Goal: Task Accomplishment & Management: Manage account settings

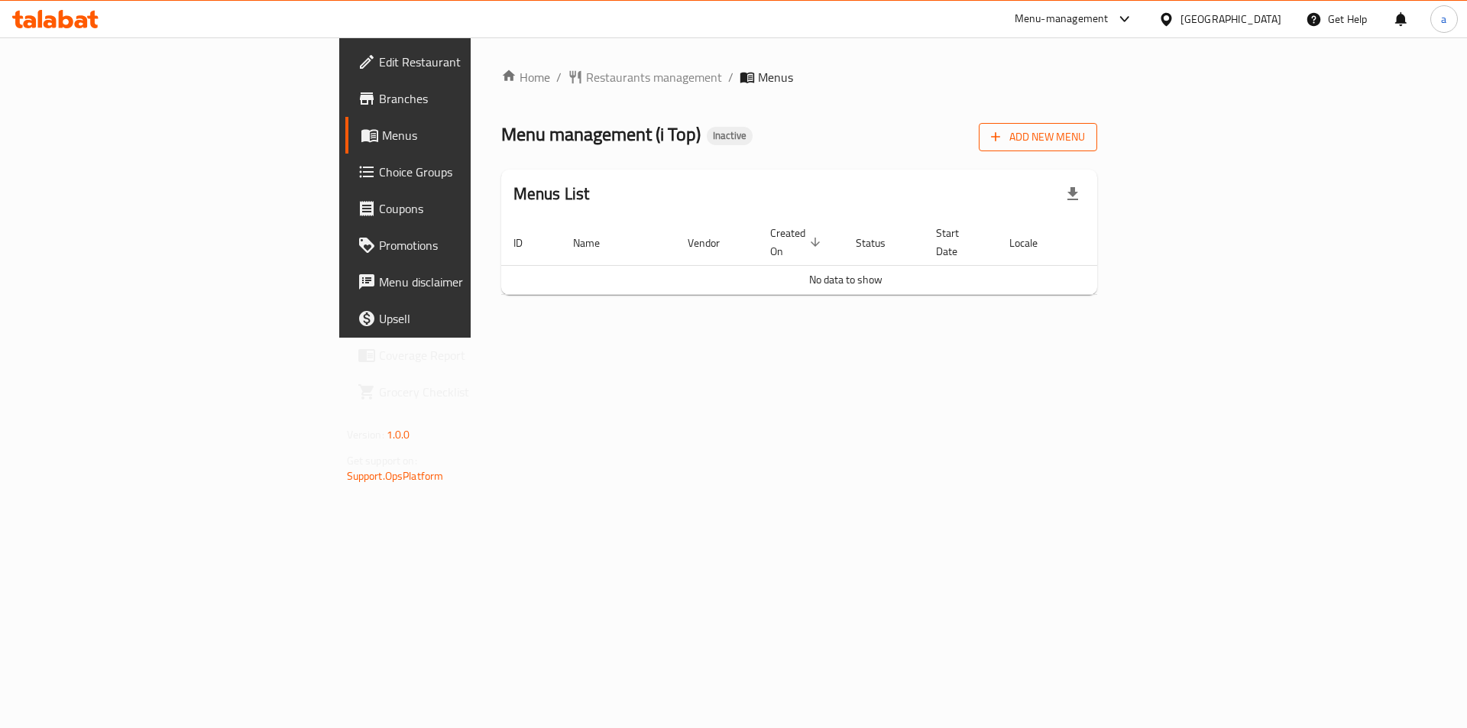
click at [1097, 149] on button "Add New Menu" at bounding box center [1038, 137] width 118 height 28
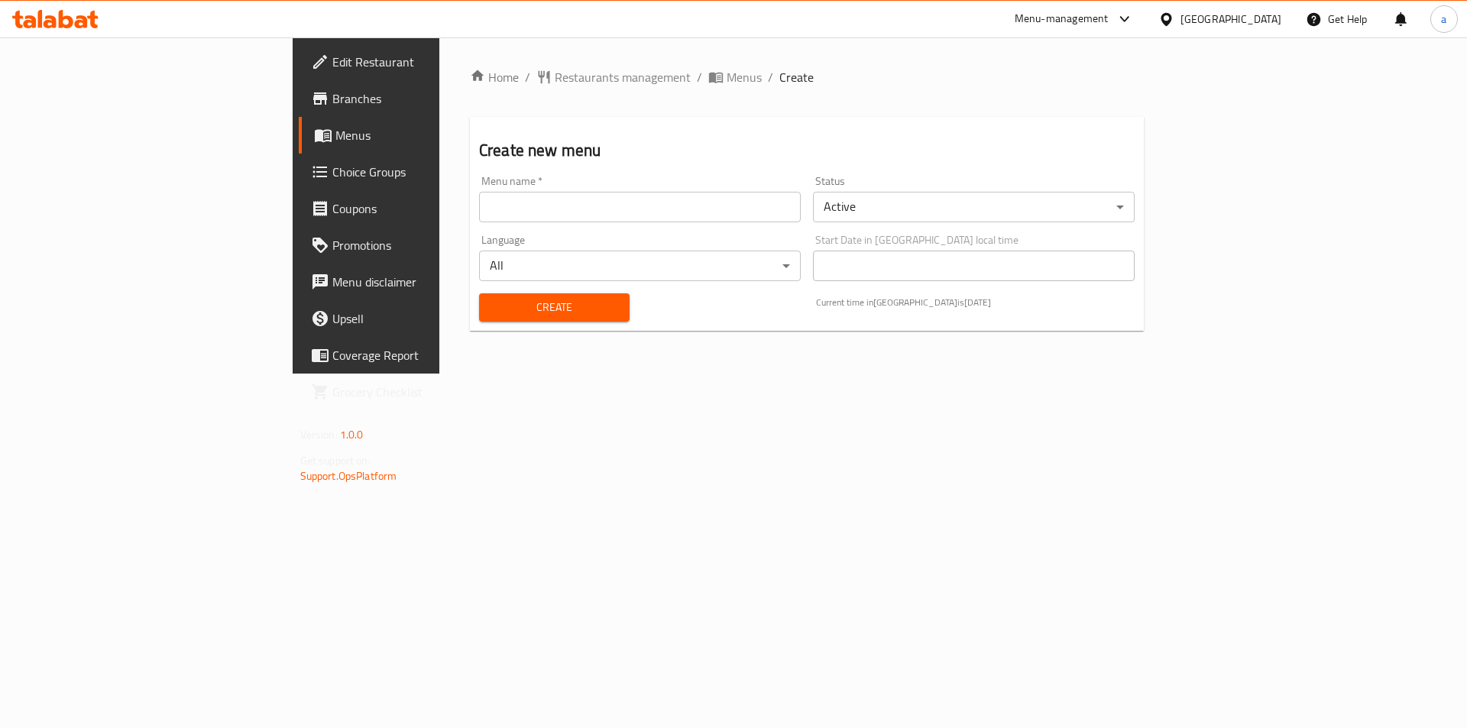
click at [685, 374] on div "Home / Restaurants management / Menus / Create Create new menu Menu name   * Me…" at bounding box center [806, 205] width 735 height 336
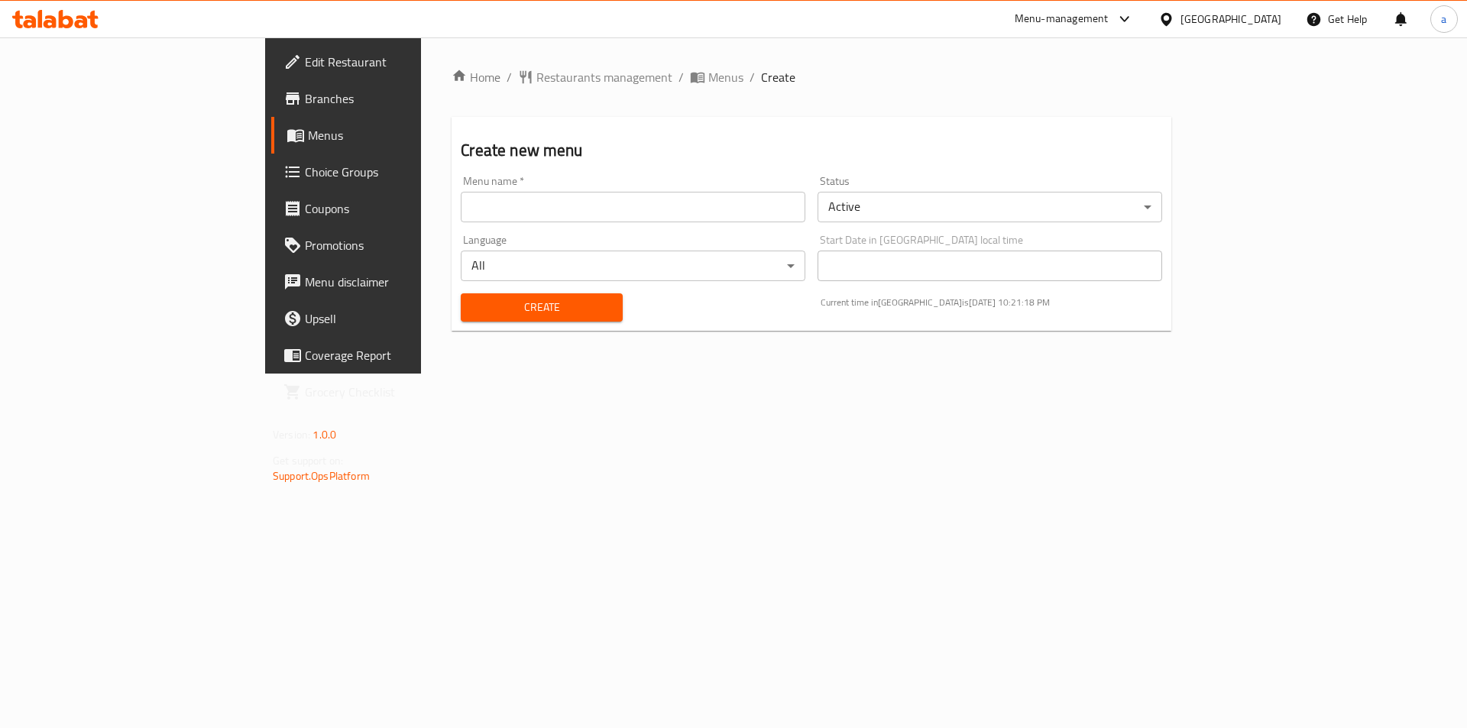
click at [601, 213] on input "text" at bounding box center [633, 207] width 345 height 31
type input "i top"
click at [461, 294] on button "Create" at bounding box center [541, 307] width 161 height 28
click at [308, 138] on span "Menus" at bounding box center [403, 135] width 190 height 18
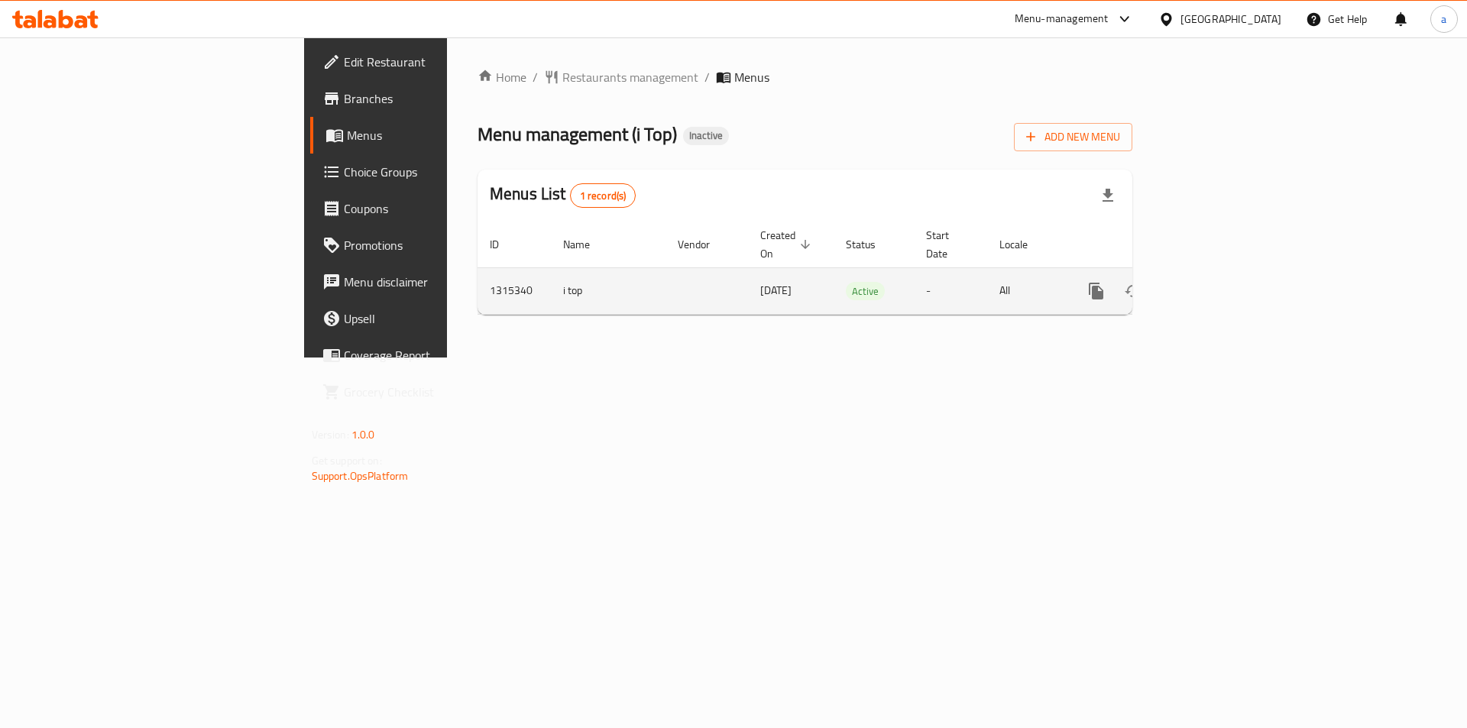
click at [1225, 285] on link "enhanced table" at bounding box center [1206, 291] width 37 height 37
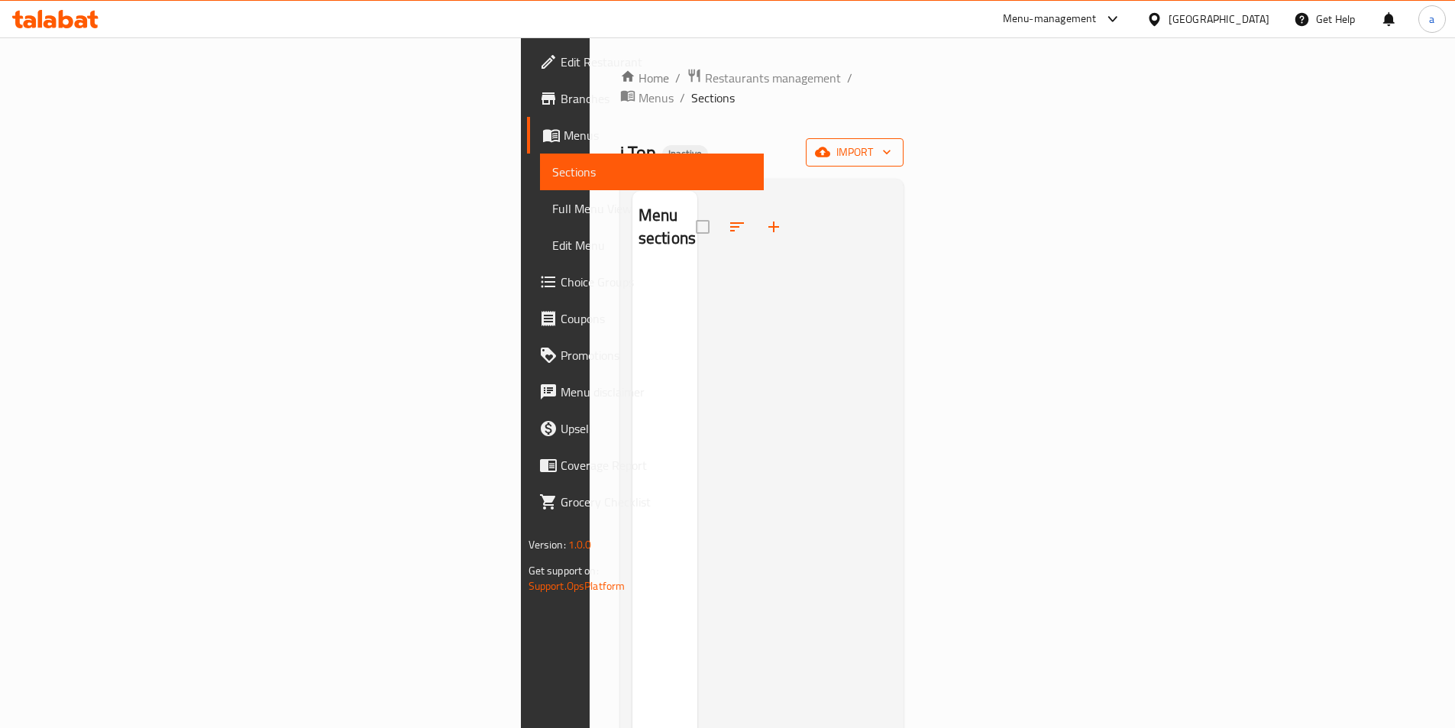
click at [892, 143] on span "import" at bounding box center [854, 152] width 73 height 19
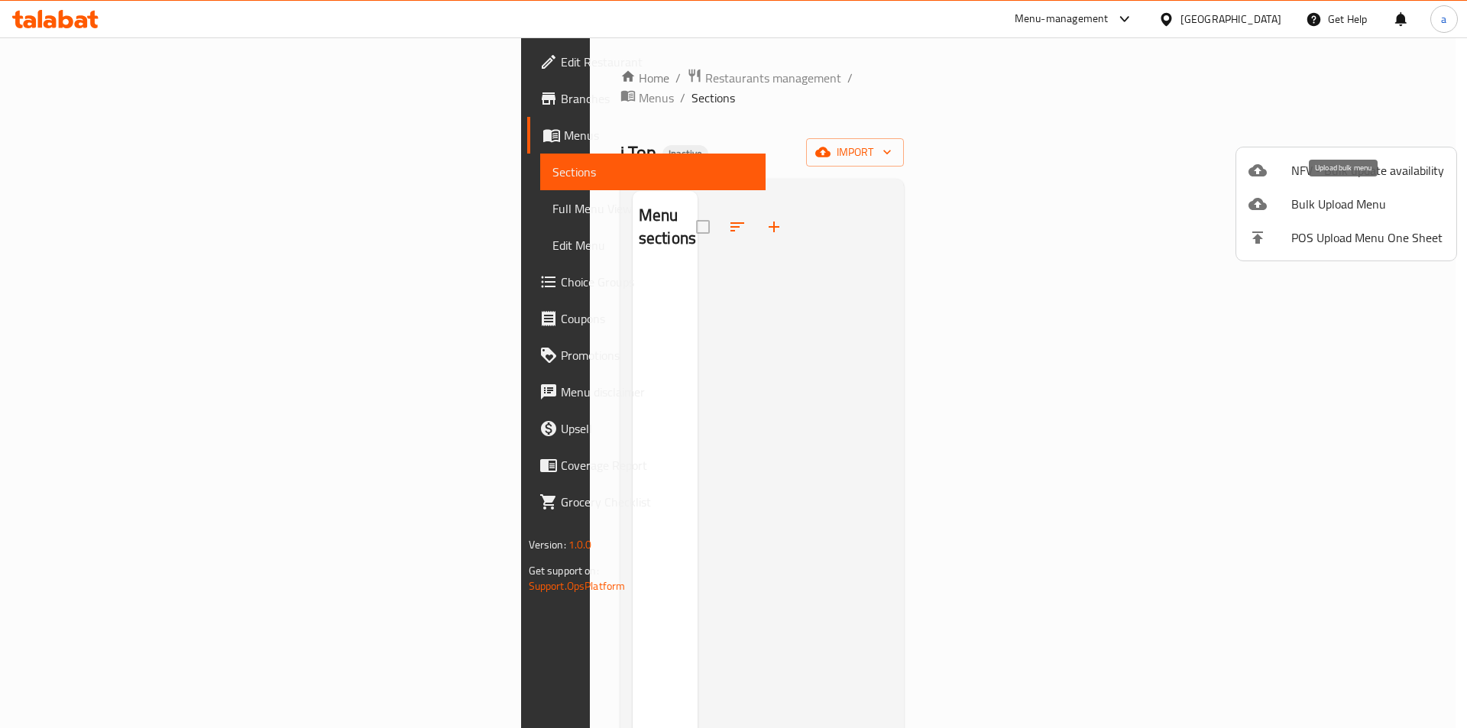
click at [1351, 208] on span "Bulk Upload Menu" at bounding box center [1367, 204] width 153 height 18
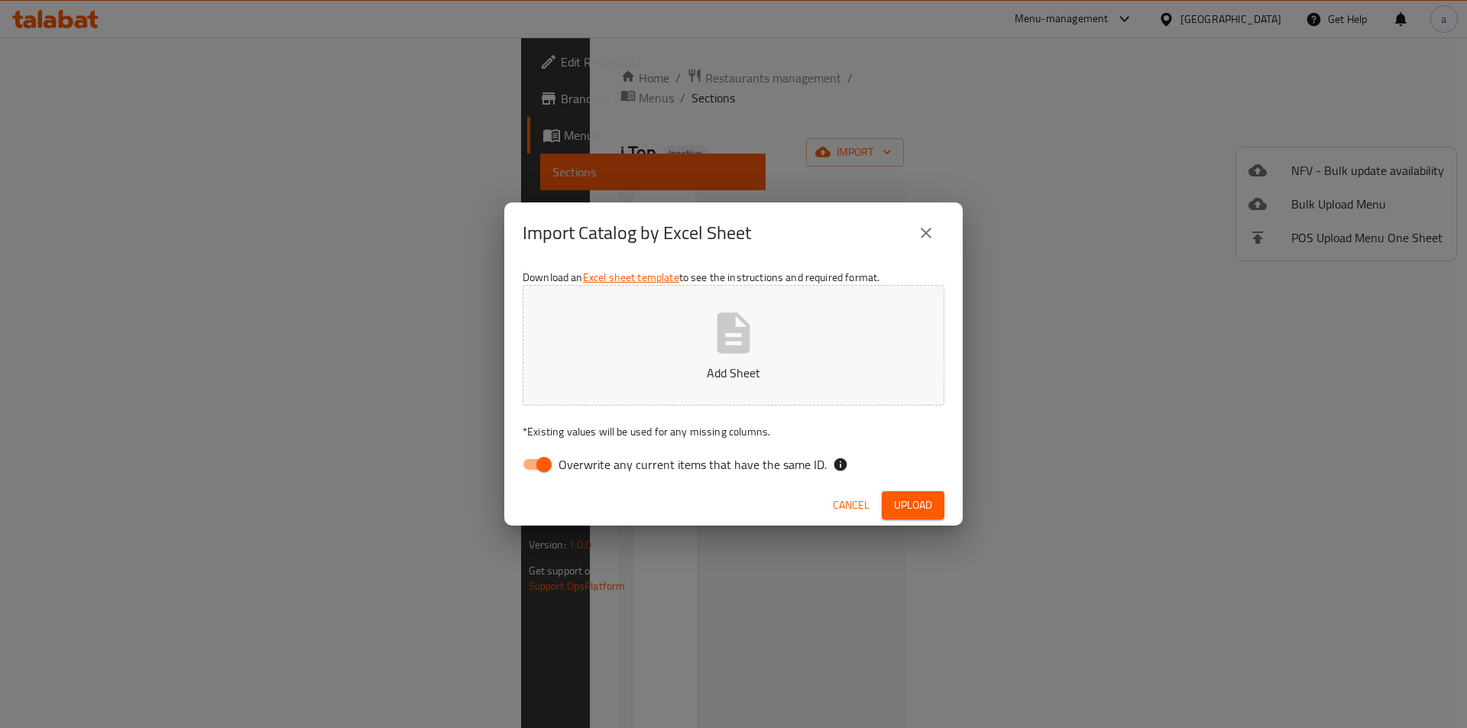
click at [543, 471] on input "Overwrite any current items that have the same ID." at bounding box center [543, 464] width 87 height 29
checkbox input "false"
click at [682, 346] on button "Add Sheet" at bounding box center [734, 345] width 422 height 121
click at [931, 239] on icon "close" at bounding box center [926, 233] width 18 height 18
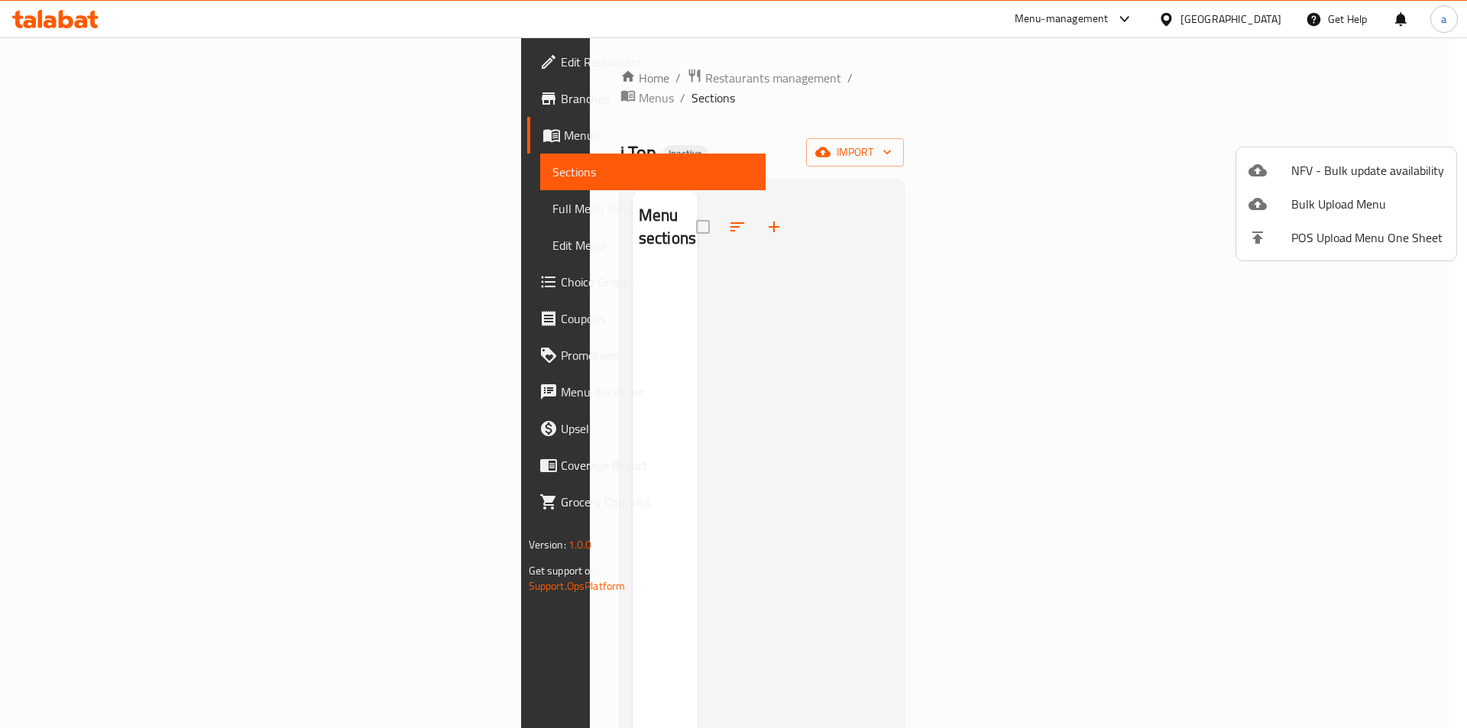
click at [1319, 199] on span "Bulk Upload Menu" at bounding box center [1367, 204] width 153 height 18
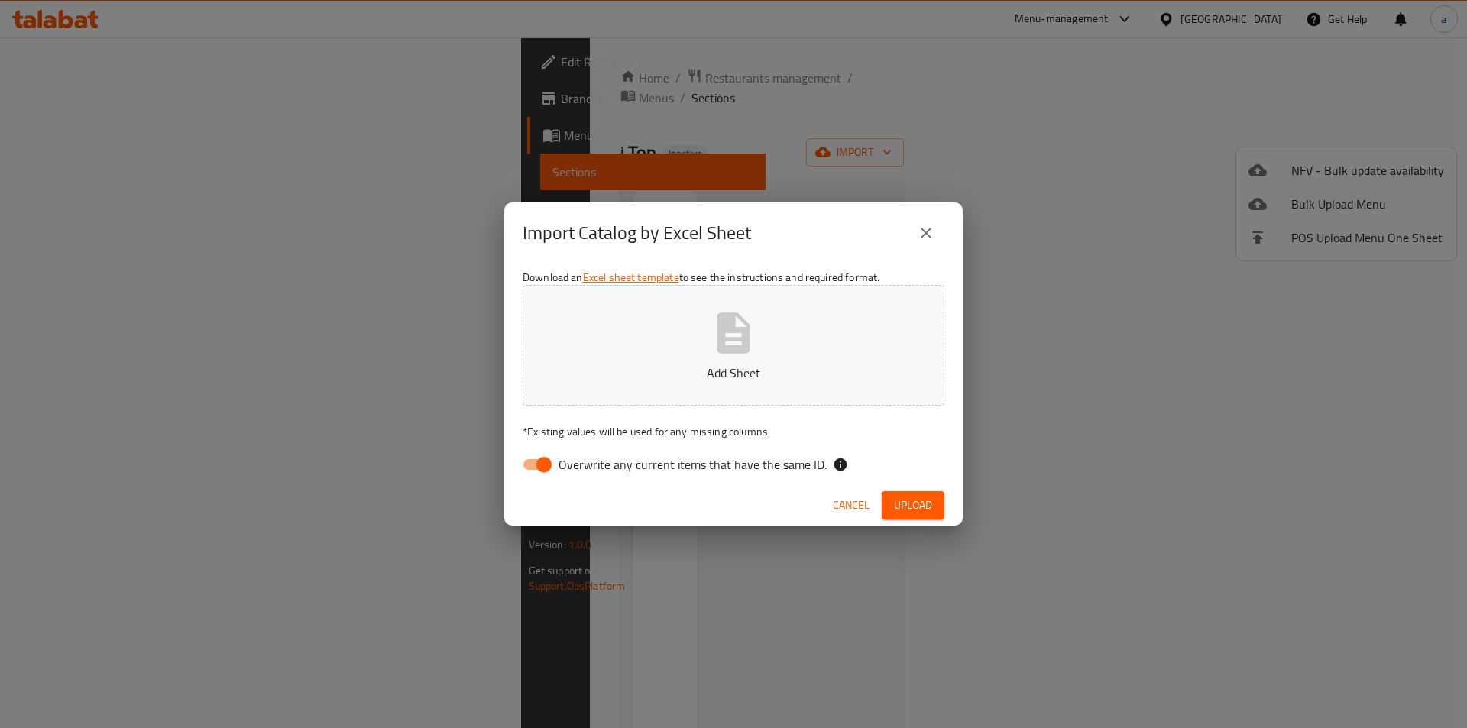
click at [545, 465] on input "Overwrite any current items that have the same ID." at bounding box center [543, 464] width 87 height 29
checkbox input "false"
click at [725, 339] on icon "button" at bounding box center [733, 332] width 33 height 40
click at [905, 500] on span "Upload" at bounding box center [913, 505] width 38 height 19
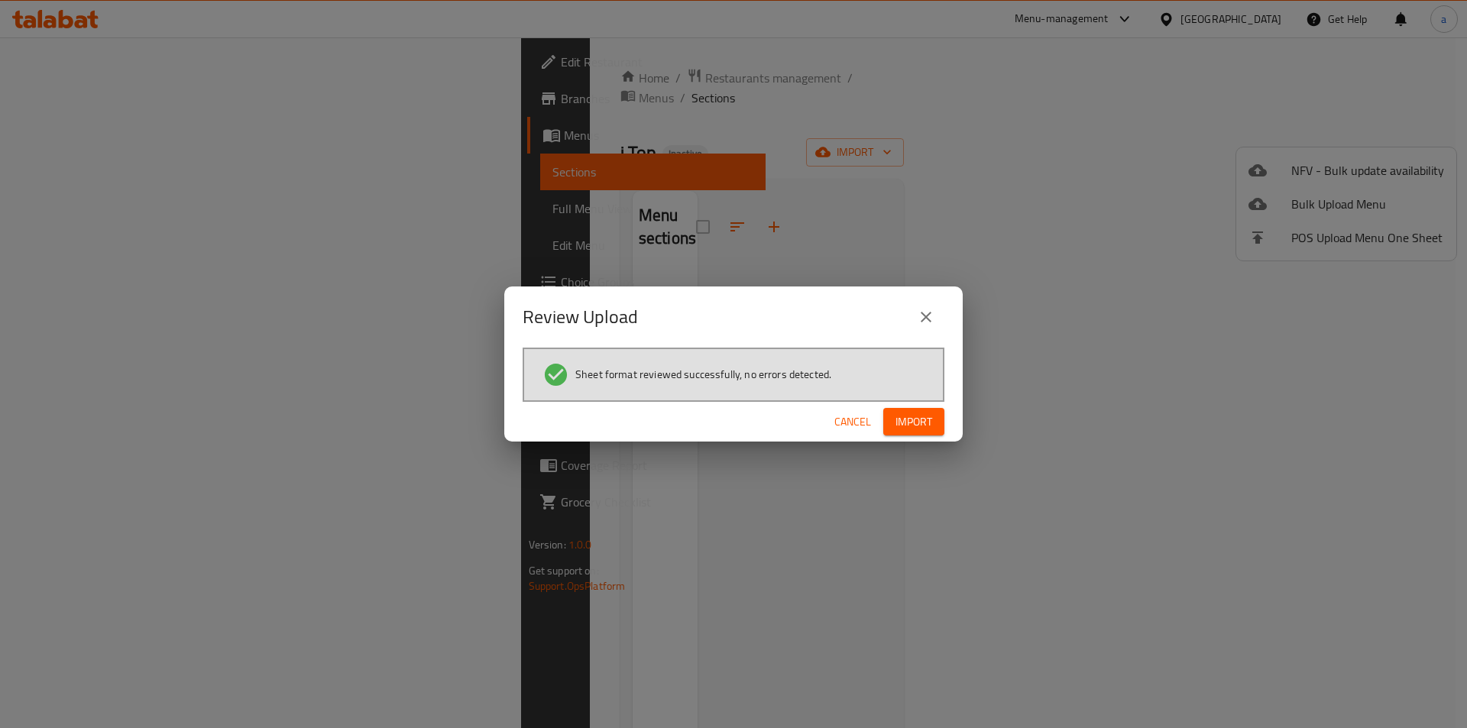
click at [918, 422] on span "Import" at bounding box center [913, 422] width 37 height 19
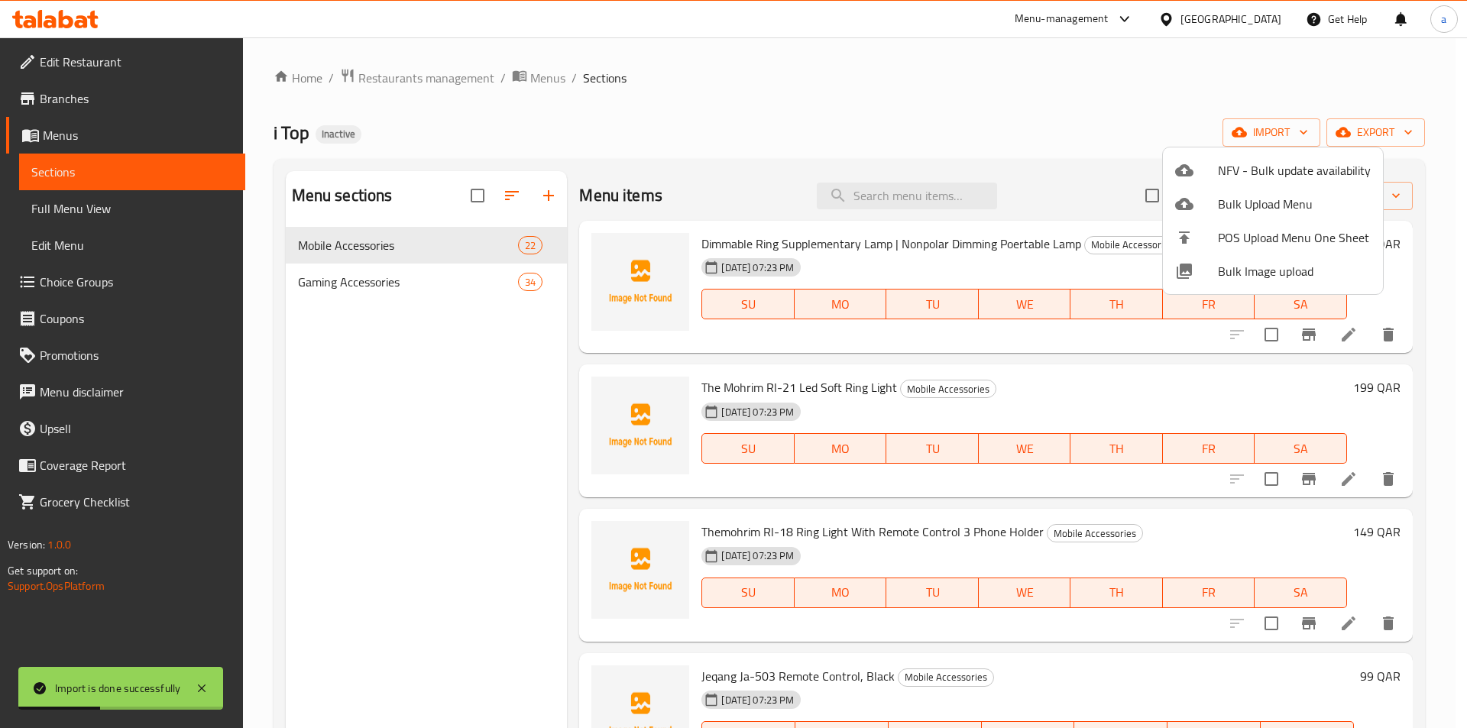
click at [881, 305] on div at bounding box center [733, 364] width 1467 height 728
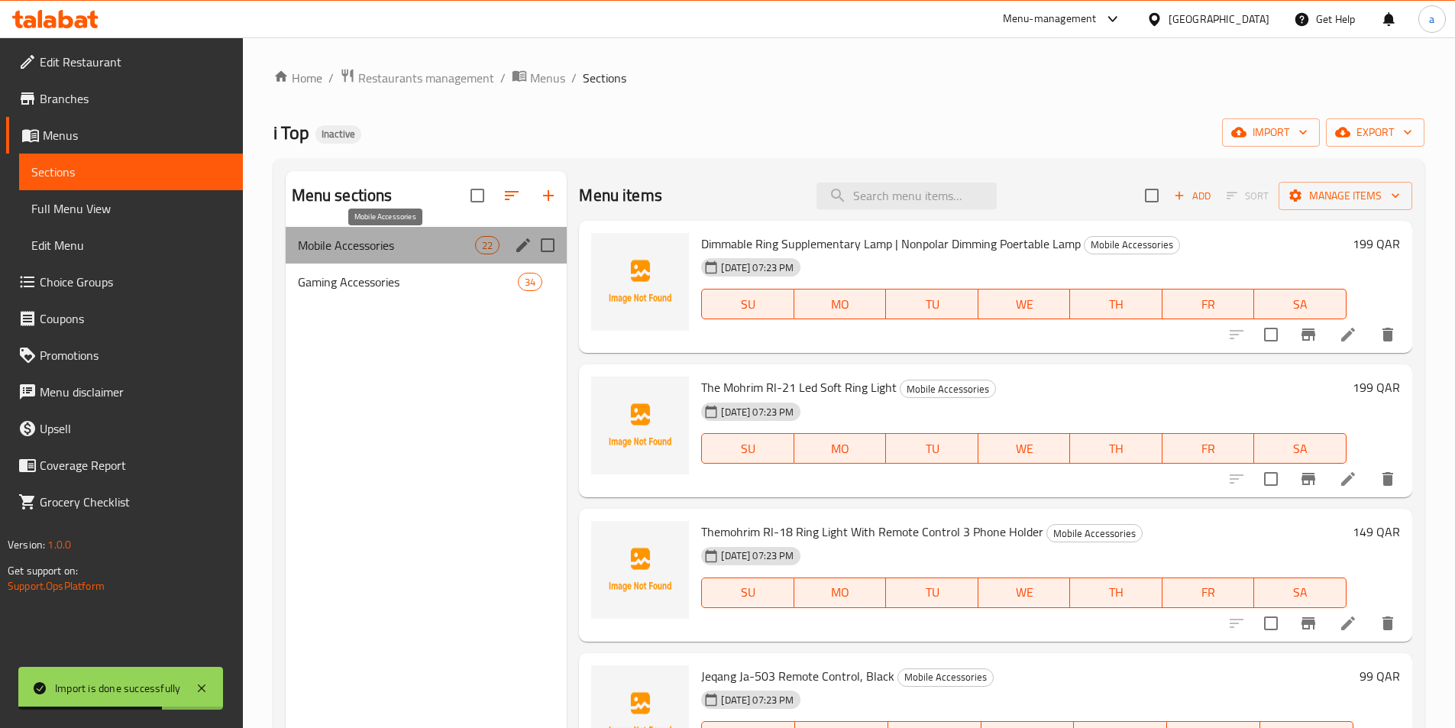
click at [452, 251] on span "Mobile Accessories" at bounding box center [387, 245] width 178 height 18
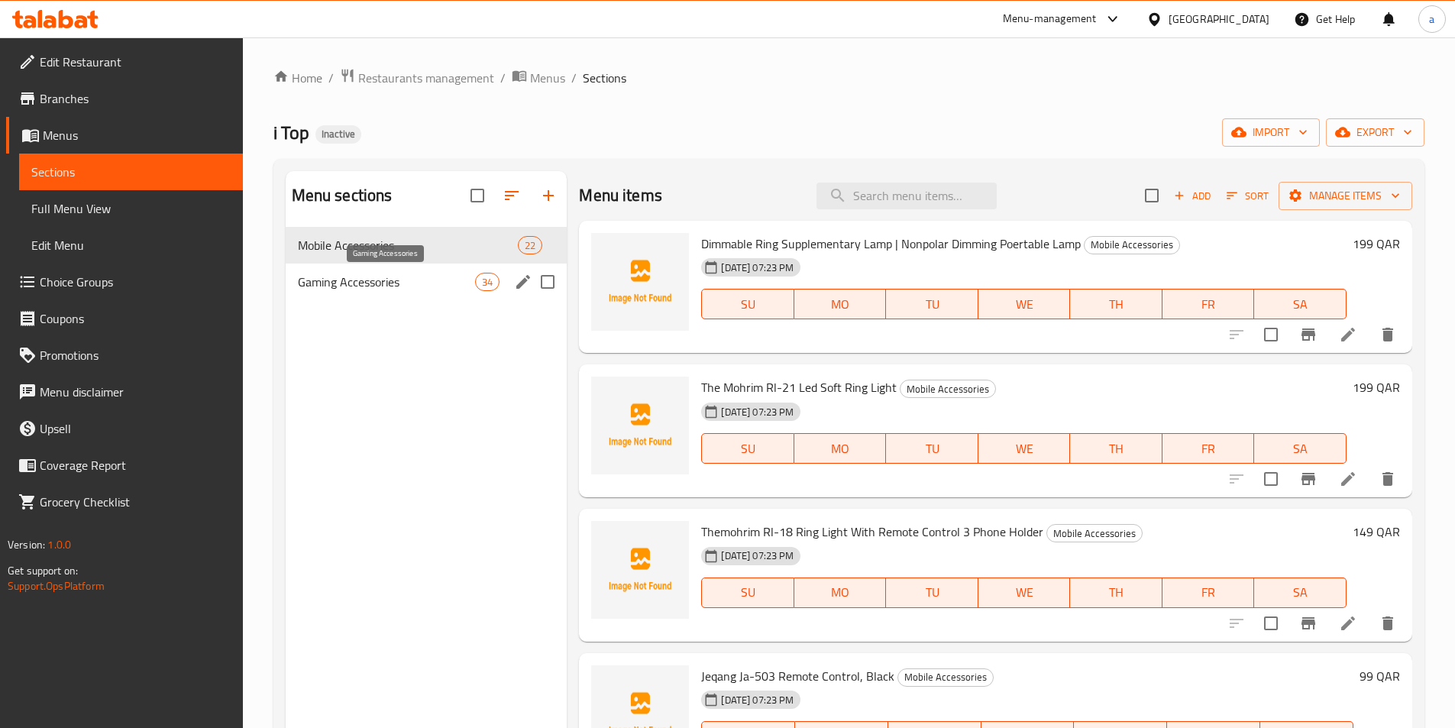
click at [384, 273] on span "Gaming Accessories" at bounding box center [387, 282] width 178 height 18
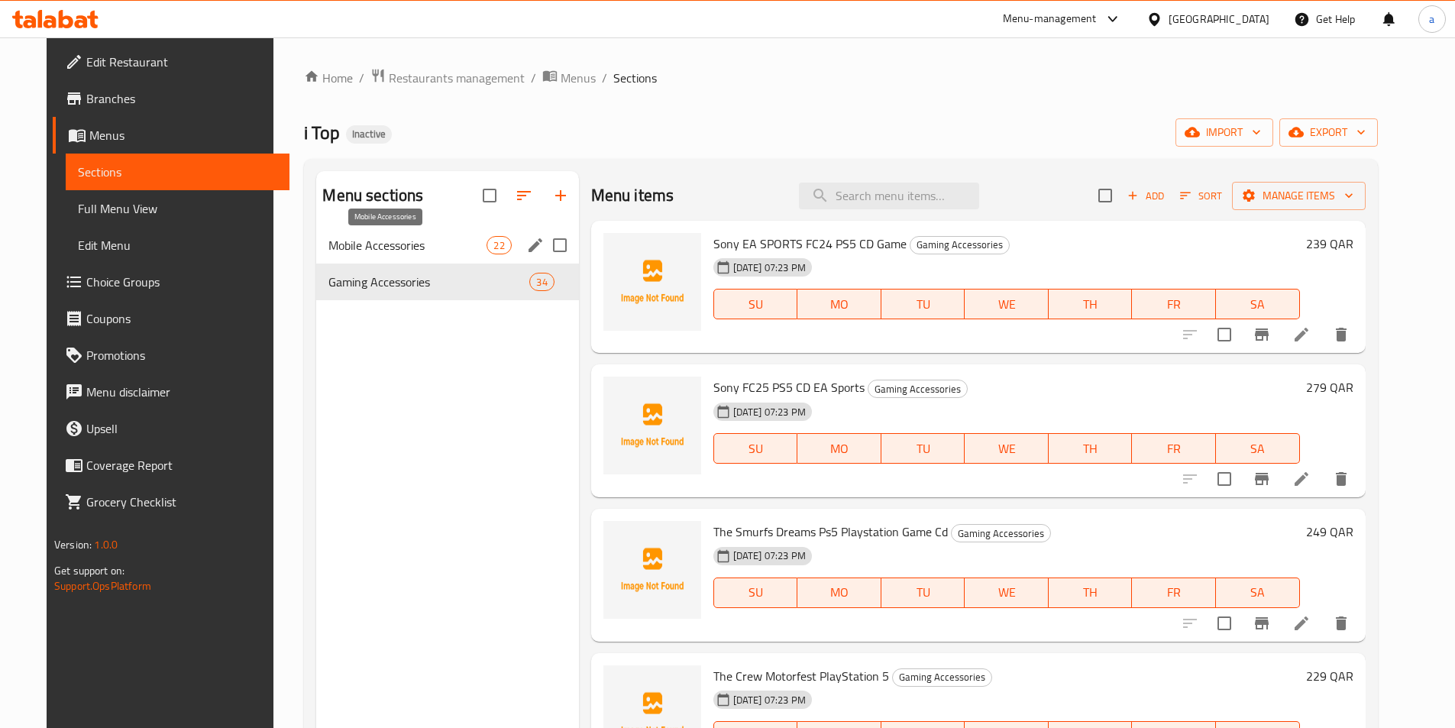
click at [387, 244] on span "Mobile Accessories" at bounding box center [408, 245] width 158 height 18
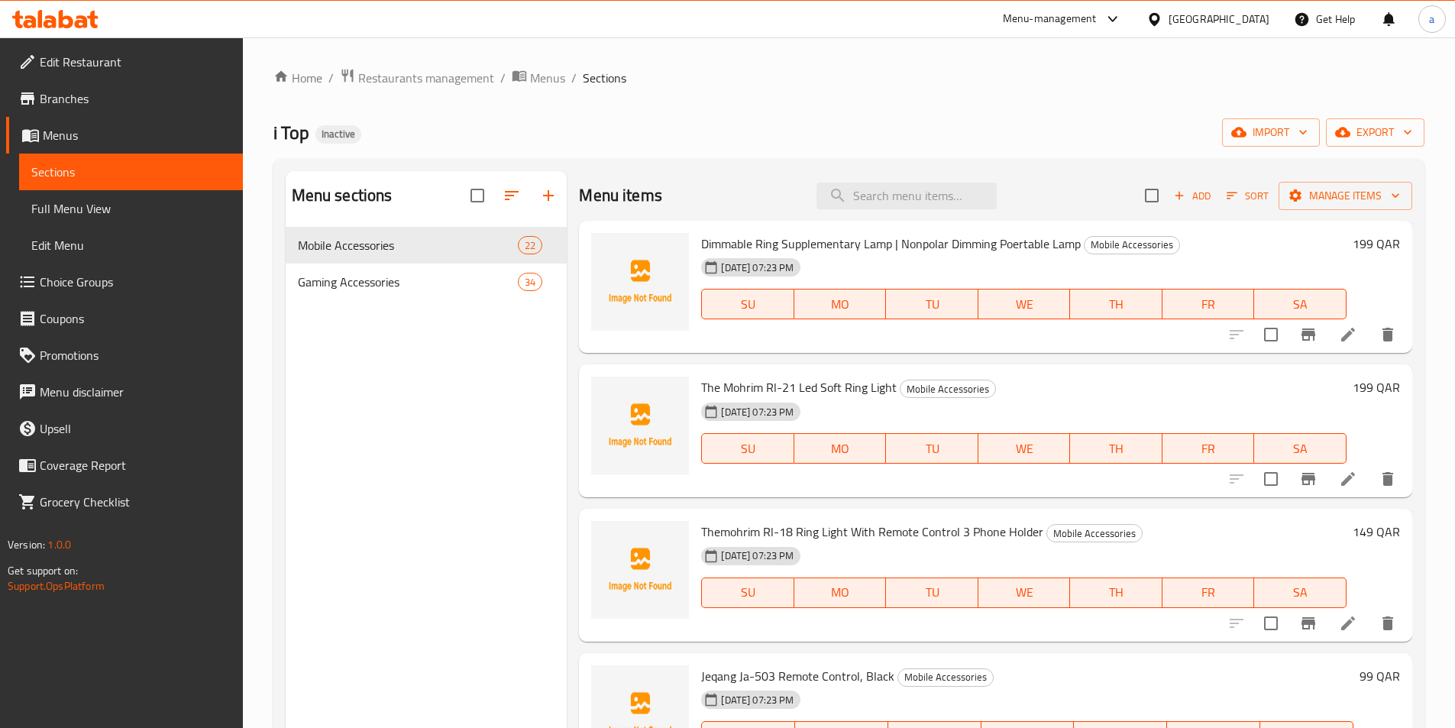
click at [115, 207] on span "Full Menu View" at bounding box center [130, 208] width 199 height 18
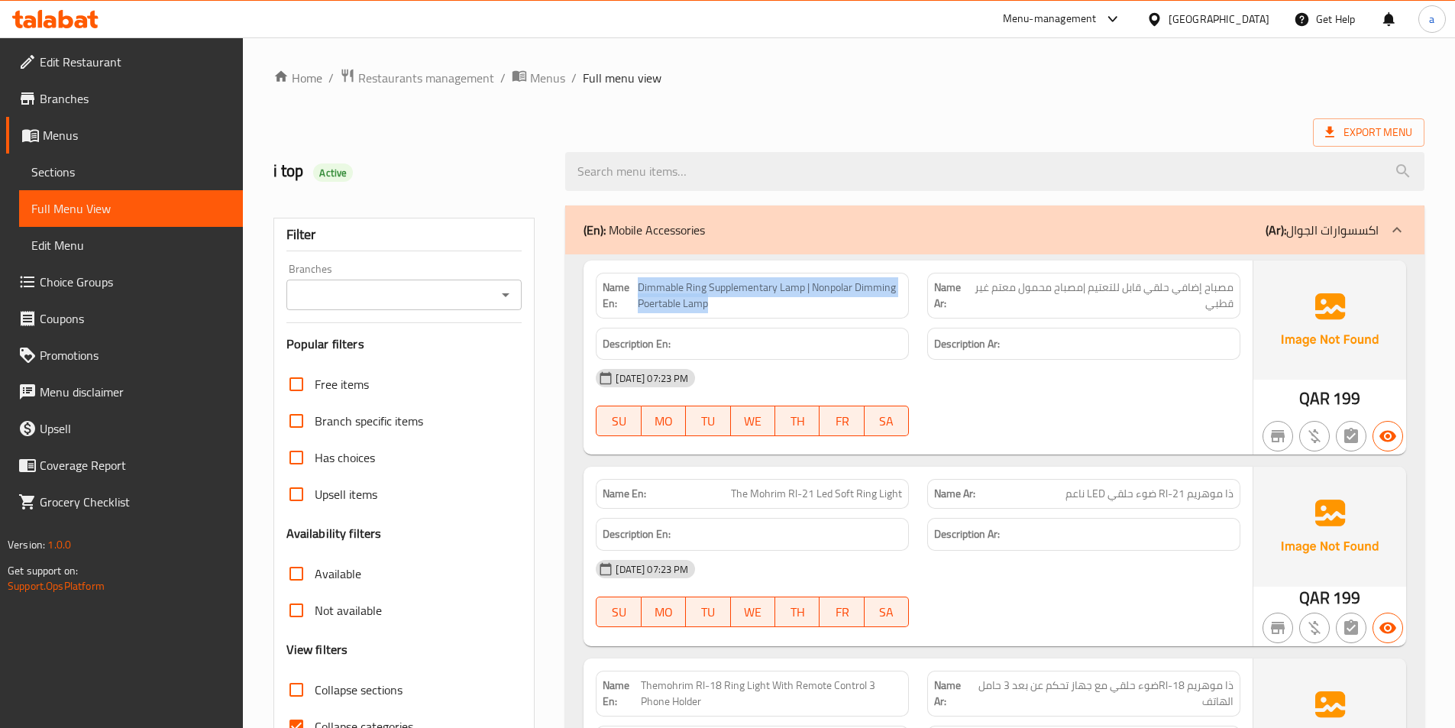
drag, startPoint x: 641, startPoint y: 285, endPoint x: 892, endPoint y: 304, distance: 252.1
click at [892, 304] on span "Dimmable Ring Supplementary Lamp | Nonpolar Dimming Poertable Lamp" at bounding box center [770, 296] width 264 height 32
copy span "Dimmable Ring Supplementary Lamp | Nonpolar Dimming Poertable Lamp"
click at [634, 285] on strong "Name En:" at bounding box center [620, 296] width 35 height 32
drag, startPoint x: 638, startPoint y: 286, endPoint x: 683, endPoint y: 287, distance: 45.1
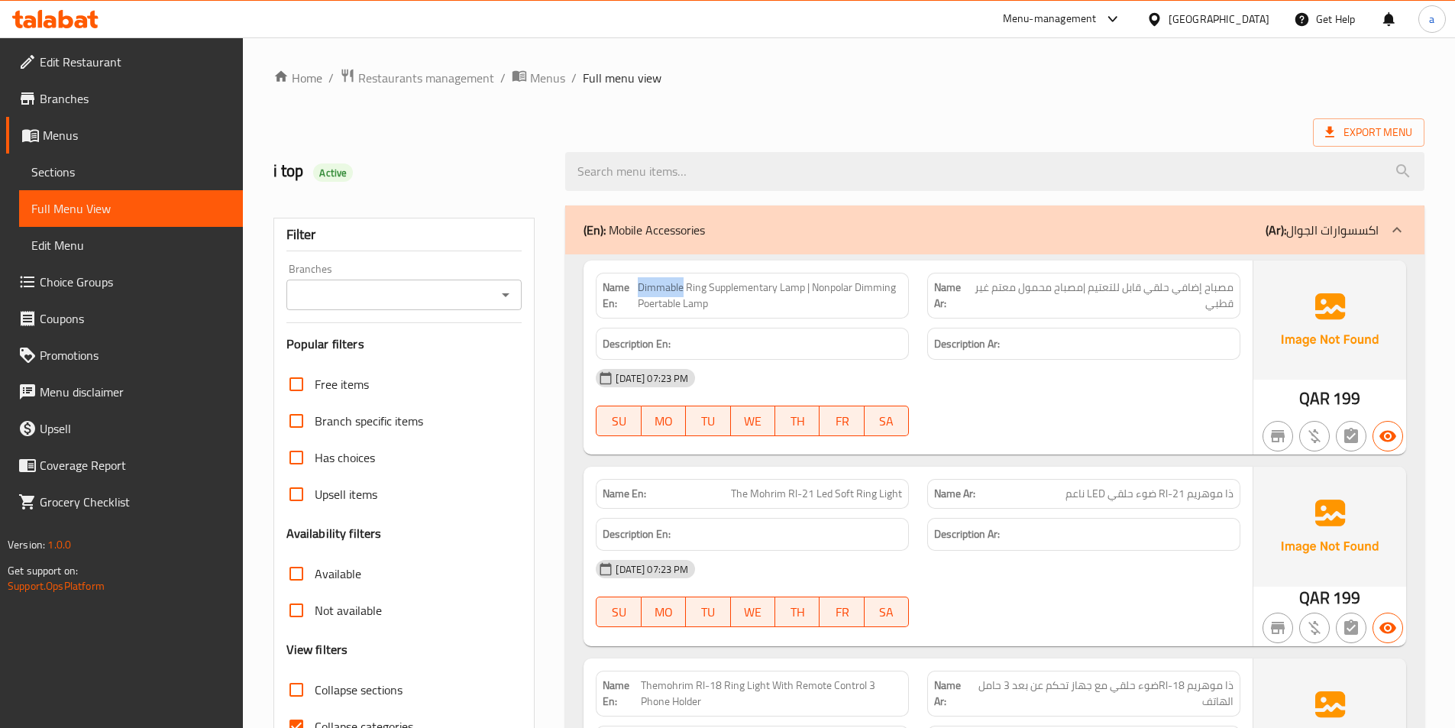
click at [683, 287] on span "Dimmable Ring Supplementary Lamp | Nonpolar Dimming Poertable Lamp" at bounding box center [770, 296] width 264 height 32
copy span "Dimmable"
drag, startPoint x: 686, startPoint y: 287, endPoint x: 803, endPoint y: 294, distance: 117.1
click at [803, 294] on span "Dimmable Ring Supplementary Lamp | Nonpolar Dimming Poertable Lamp" at bounding box center [770, 296] width 264 height 32
copy span "Ring Supplementary Lamp"
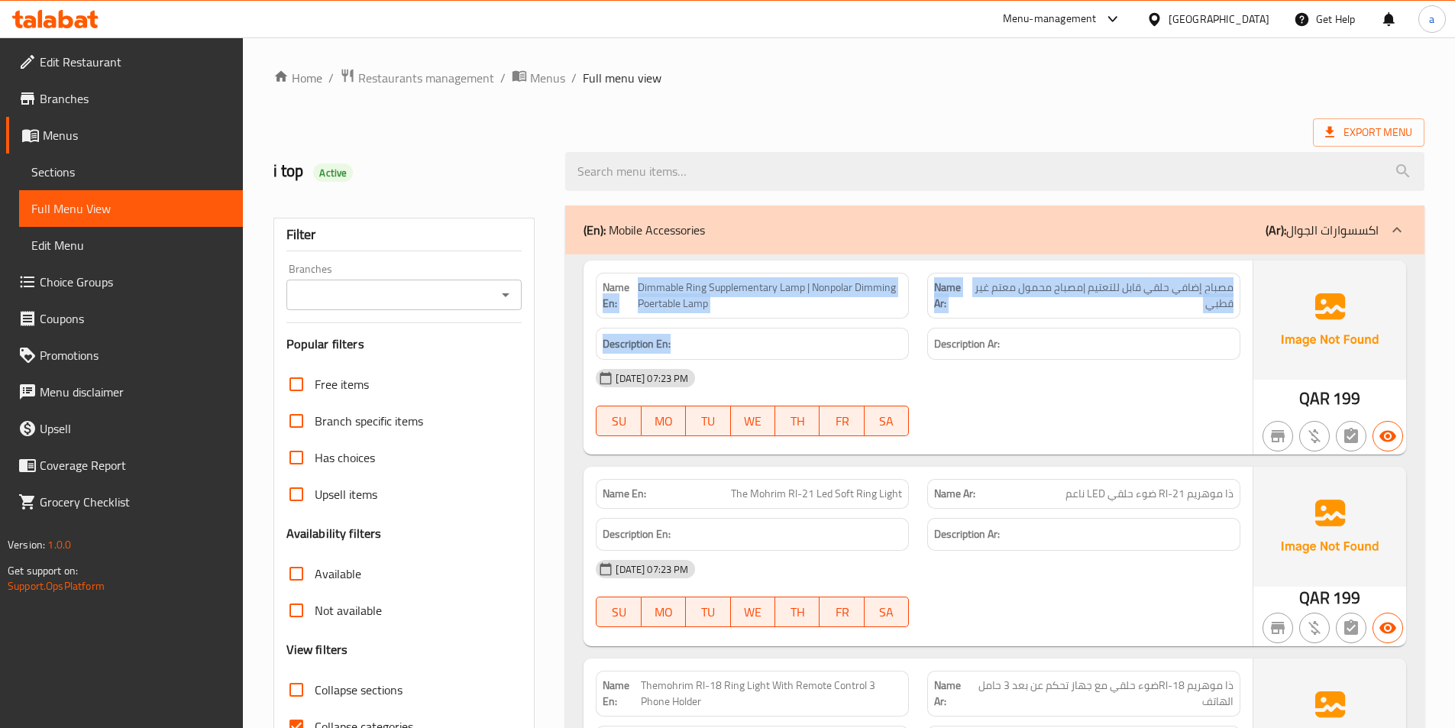
drag, startPoint x: 636, startPoint y: 289, endPoint x: 860, endPoint y: 302, distance: 225.0
click at [873, 313] on div "Name En: Dimmable Ring Supplementary Lamp | Nonpolar Dimming Poertable Lamp" at bounding box center [752, 296] width 313 height 46
drag, startPoint x: 860, startPoint y: 302, endPoint x: 727, endPoint y: 300, distance: 133.7
click at [860, 302] on span "Dimmable Ring Supplementary Lamp | Nonpolar Dimming Poertable Lamp" at bounding box center [770, 296] width 264 height 32
click at [638, 283] on span "Dimmable Ring Supplementary Lamp | Nonpolar Dimming Poertable Lamp" at bounding box center [770, 296] width 264 height 32
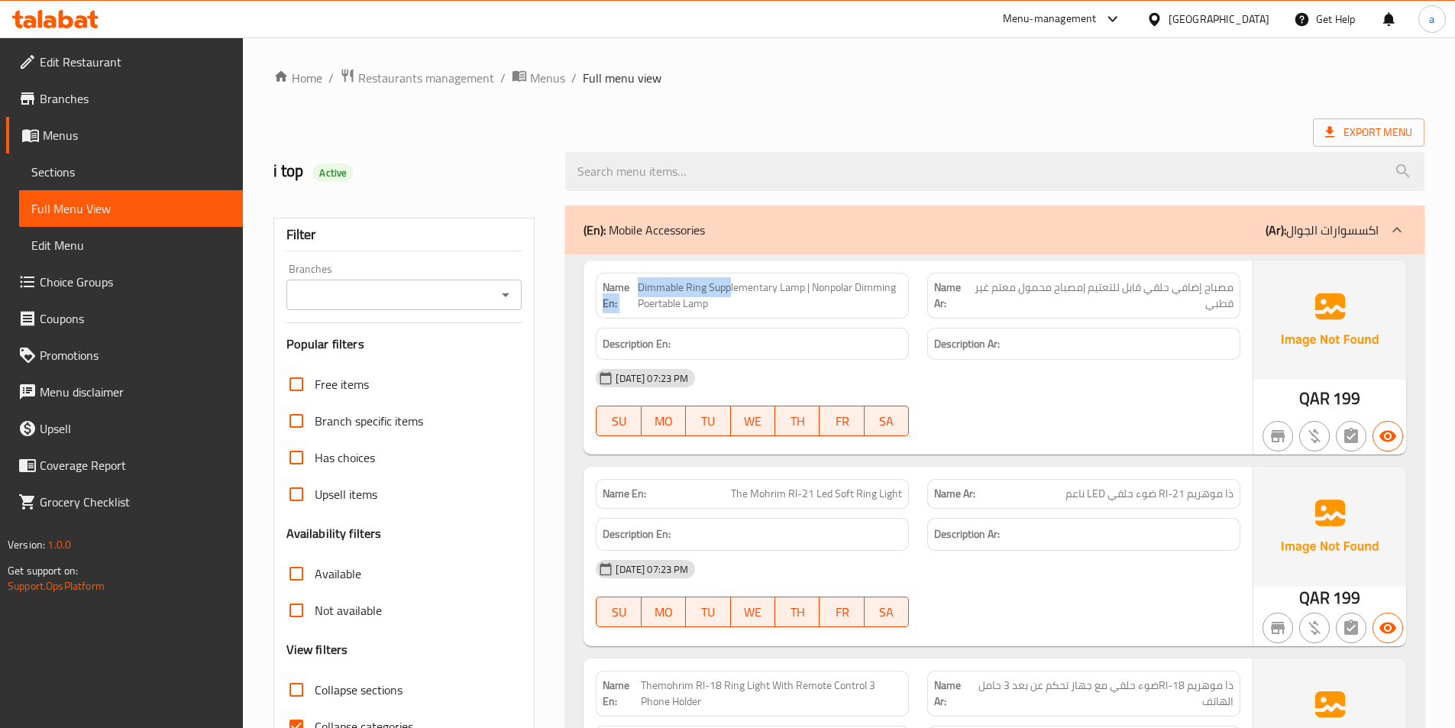
drag, startPoint x: 636, startPoint y: 283, endPoint x: 730, endPoint y: 292, distance: 93.6
click at [730, 292] on p "Name En: Dimmable Ring Supplementary Lamp | Nonpolar Dimming Poertable Lamp" at bounding box center [752, 296] width 299 height 32
click at [716, 296] on span "Dimmable Ring Supplementary Lamp | Nonpolar Dimming Poertable Lamp" at bounding box center [770, 296] width 264 height 32
drag, startPoint x: 636, startPoint y: 283, endPoint x: 675, endPoint y: 296, distance: 41.1
click at [675, 296] on p "Name En: Dimmable Ring Supplementary Lamp | Nonpolar Dimming Poertable Lamp" at bounding box center [752, 296] width 299 height 32
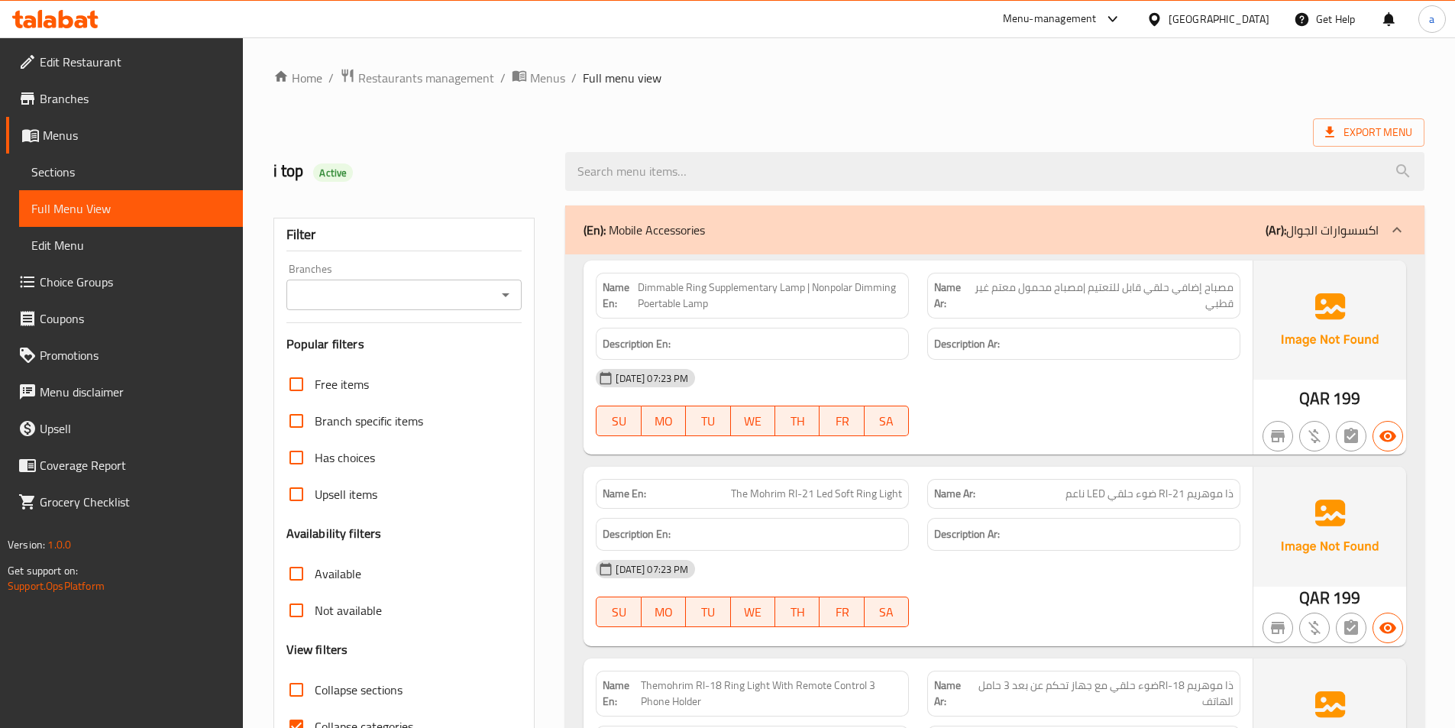
click at [691, 296] on span "Dimmable Ring Supplementary Lamp | Nonpolar Dimming Poertable Lamp" at bounding box center [770, 296] width 264 height 32
drag, startPoint x: 638, startPoint y: 287, endPoint x: 739, endPoint y: 307, distance: 102.9
click at [739, 307] on span "Dimmable Ring Supplementary Lamp | Nonpolar Dimming Poertable Lamp" at bounding box center [770, 296] width 264 height 32
copy span "Dimmable Ring Supplementary Lamp | Nonpolar Dimming Poertable Lamp"
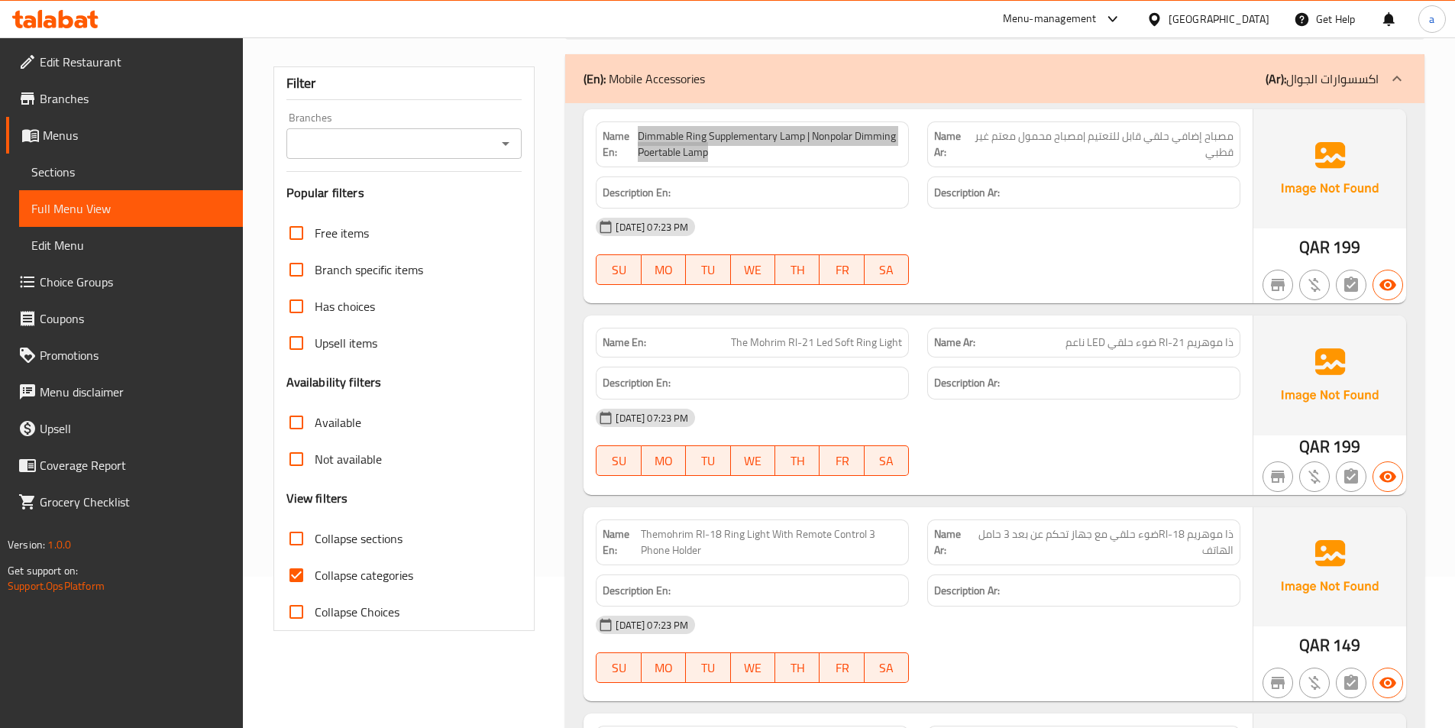
scroll to position [153, 0]
click at [1105, 224] on div "[DATE] 07:23 PM" at bounding box center [918, 225] width 663 height 37
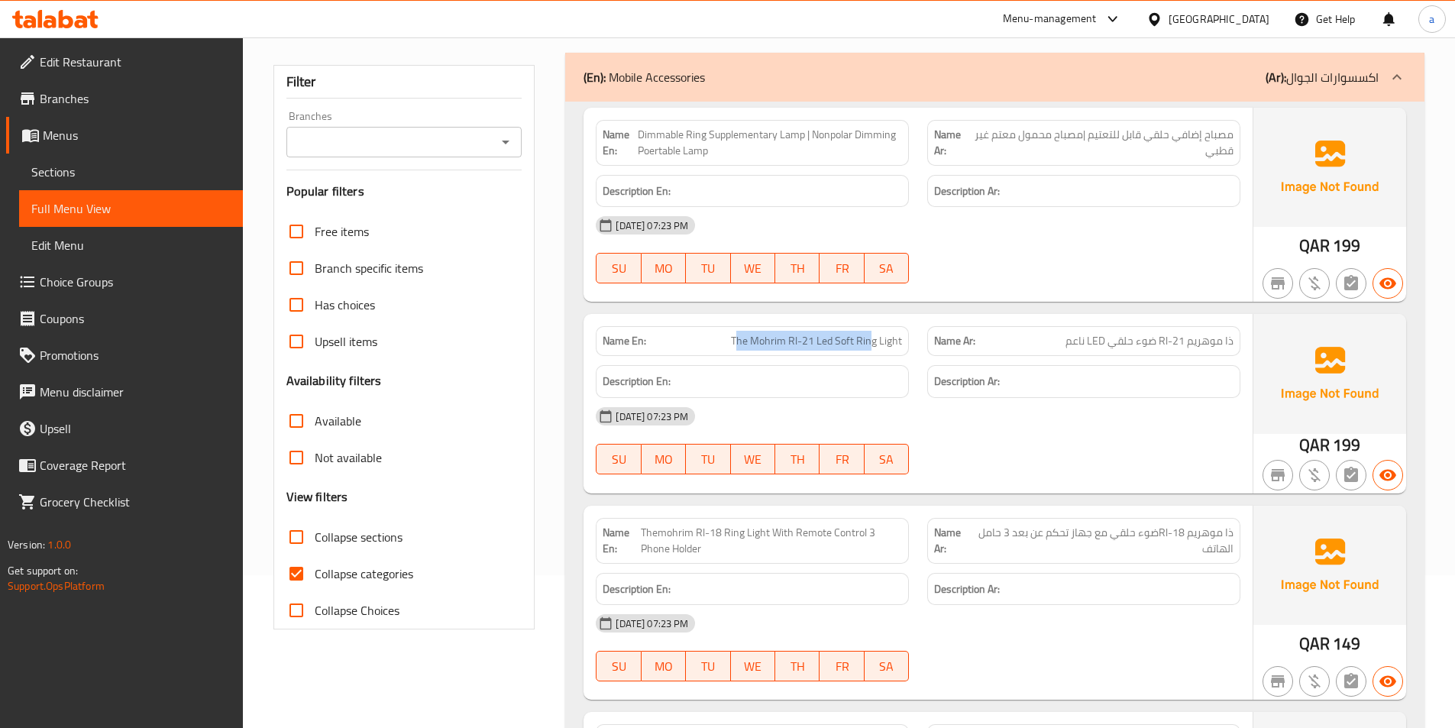
drag, startPoint x: 737, startPoint y: 338, endPoint x: 873, endPoint y: 354, distance: 136.9
click at [873, 354] on div "Name En: The Mohrim Rl-21 Led Soft Ring Light" at bounding box center [752, 341] width 313 height 30
drag, startPoint x: 728, startPoint y: 341, endPoint x: 915, endPoint y: 331, distance: 187.4
click at [915, 331] on div "Name En: The Mohrim Rl-21 Led Soft Ring Light" at bounding box center [753, 341] width 332 height 48
copy span "The Mohrim Rl-21 Led Soft Ring Light"
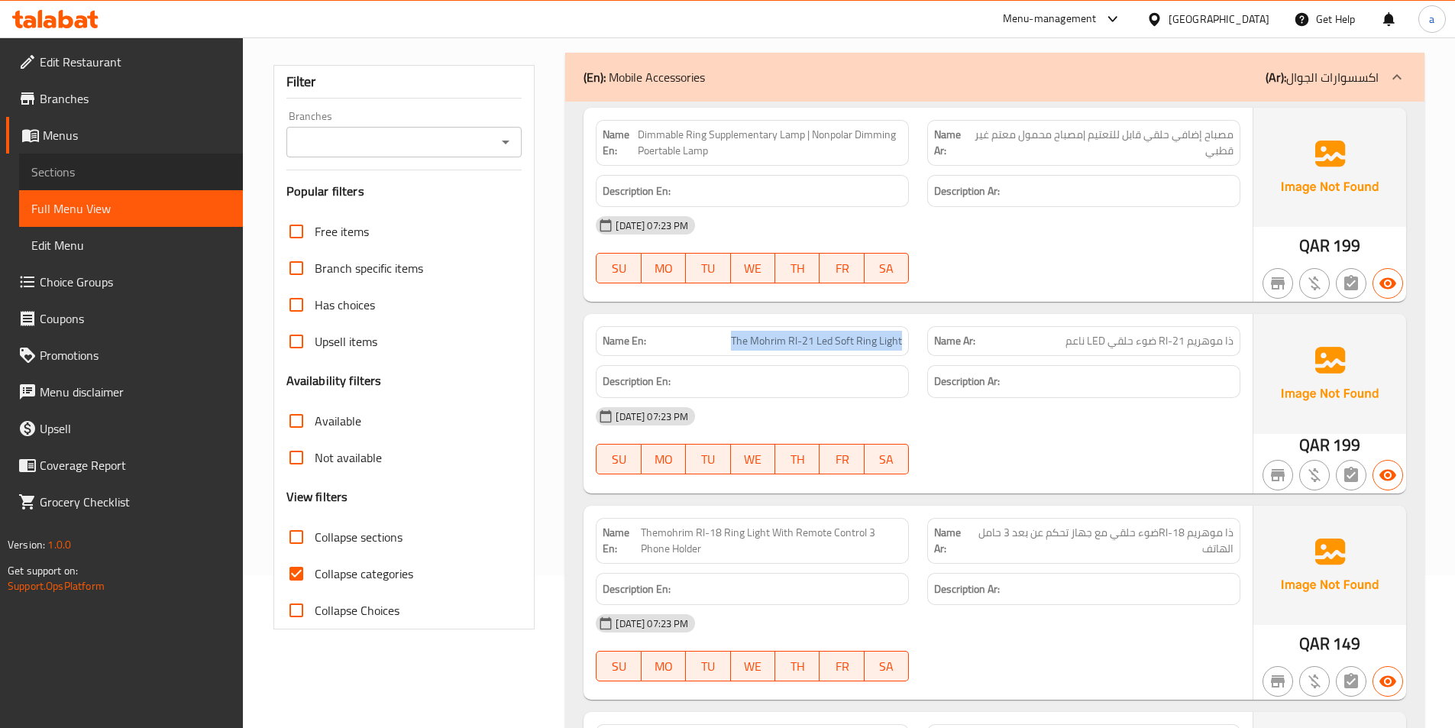
click at [107, 170] on span "Sections" at bounding box center [130, 172] width 199 height 18
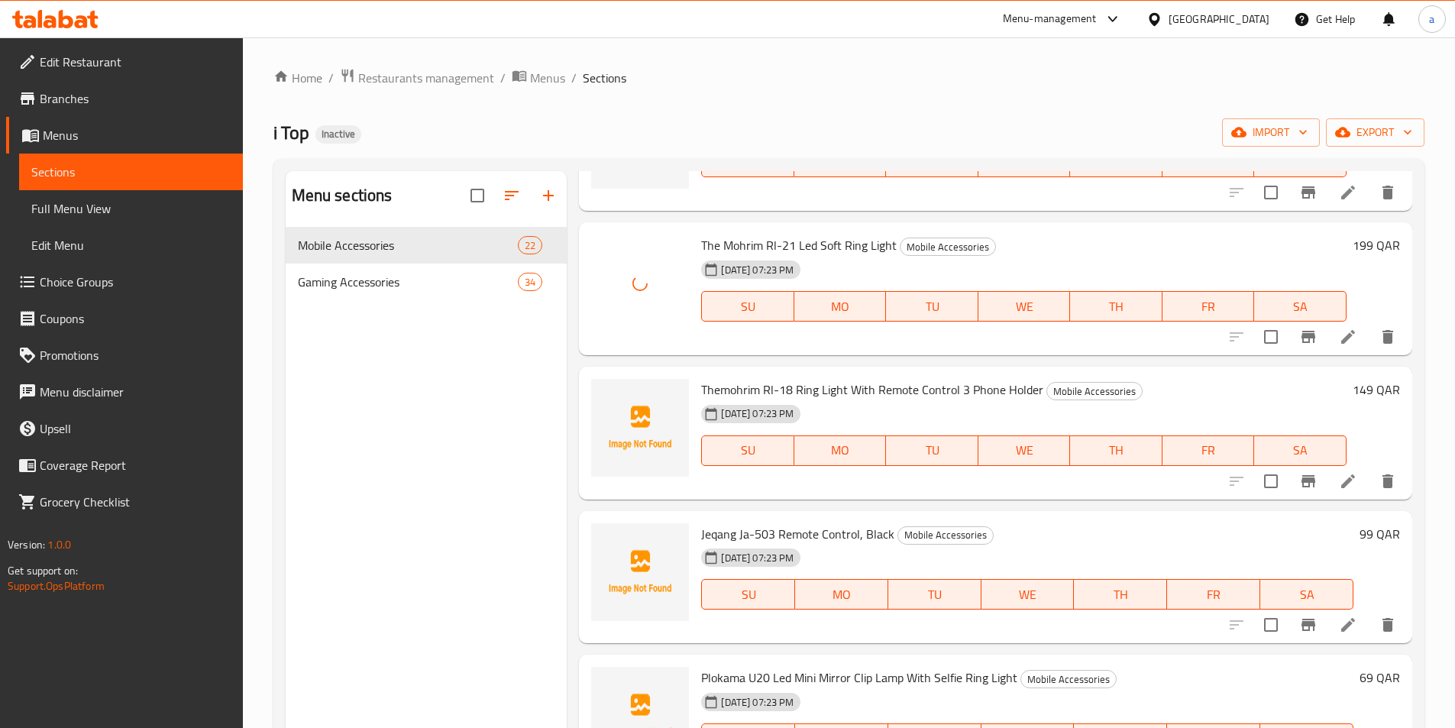
scroll to position [153, 0]
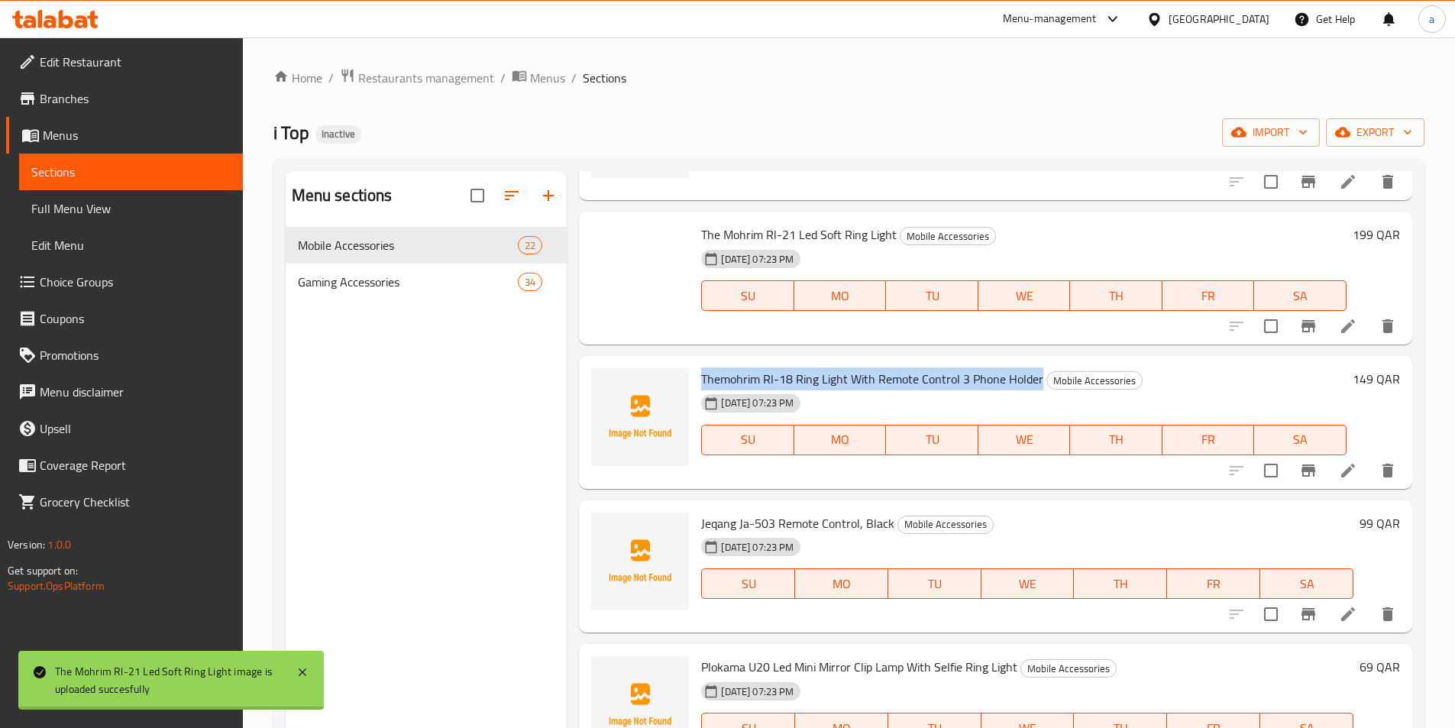
drag, startPoint x: 700, startPoint y: 379, endPoint x: 1039, endPoint y: 380, distance: 339.2
click at [1039, 380] on div "Themohrim Rl-18 Ring Light With Remote Control 3 Phone Holder Mobile Accessorie…" at bounding box center [1024, 422] width 658 height 121
copy span "Themohrim Rl-18 Ring Light With Remote Control 3 Phone Holder"
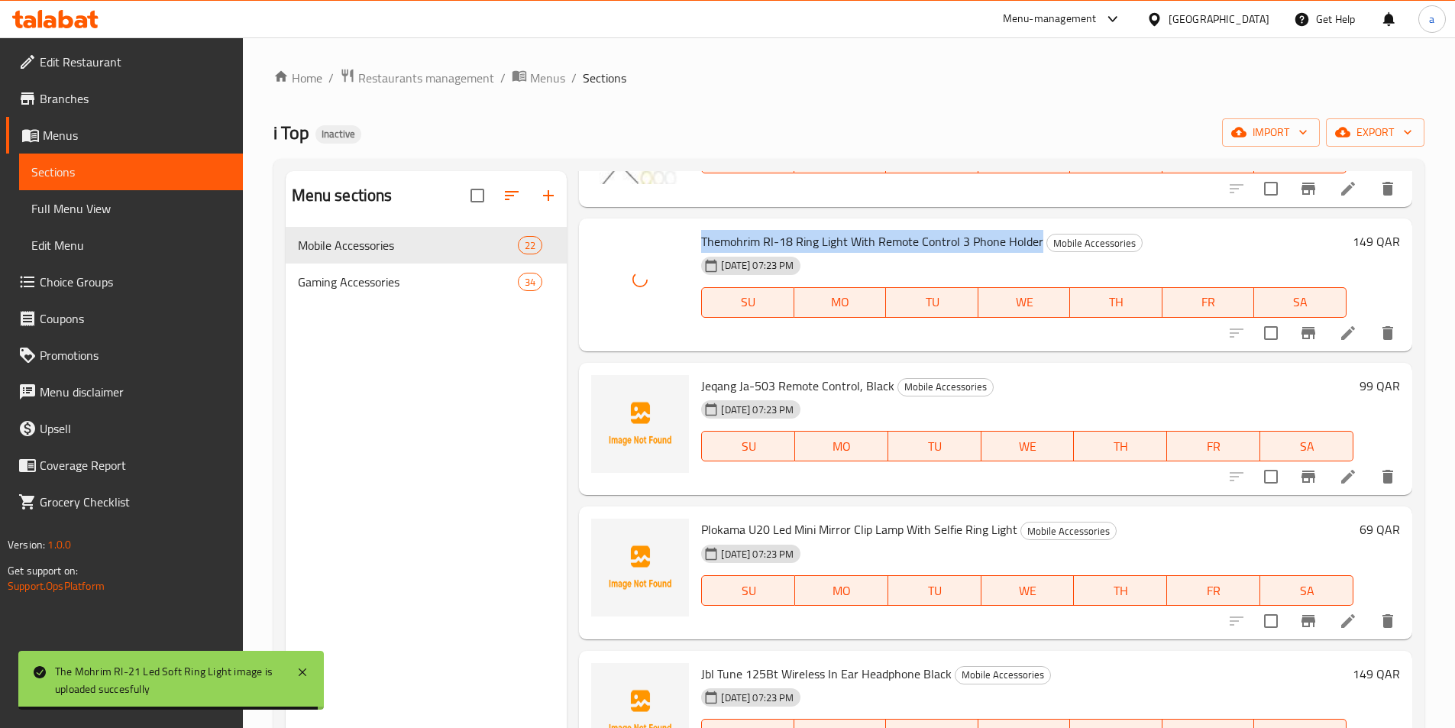
scroll to position [306, 0]
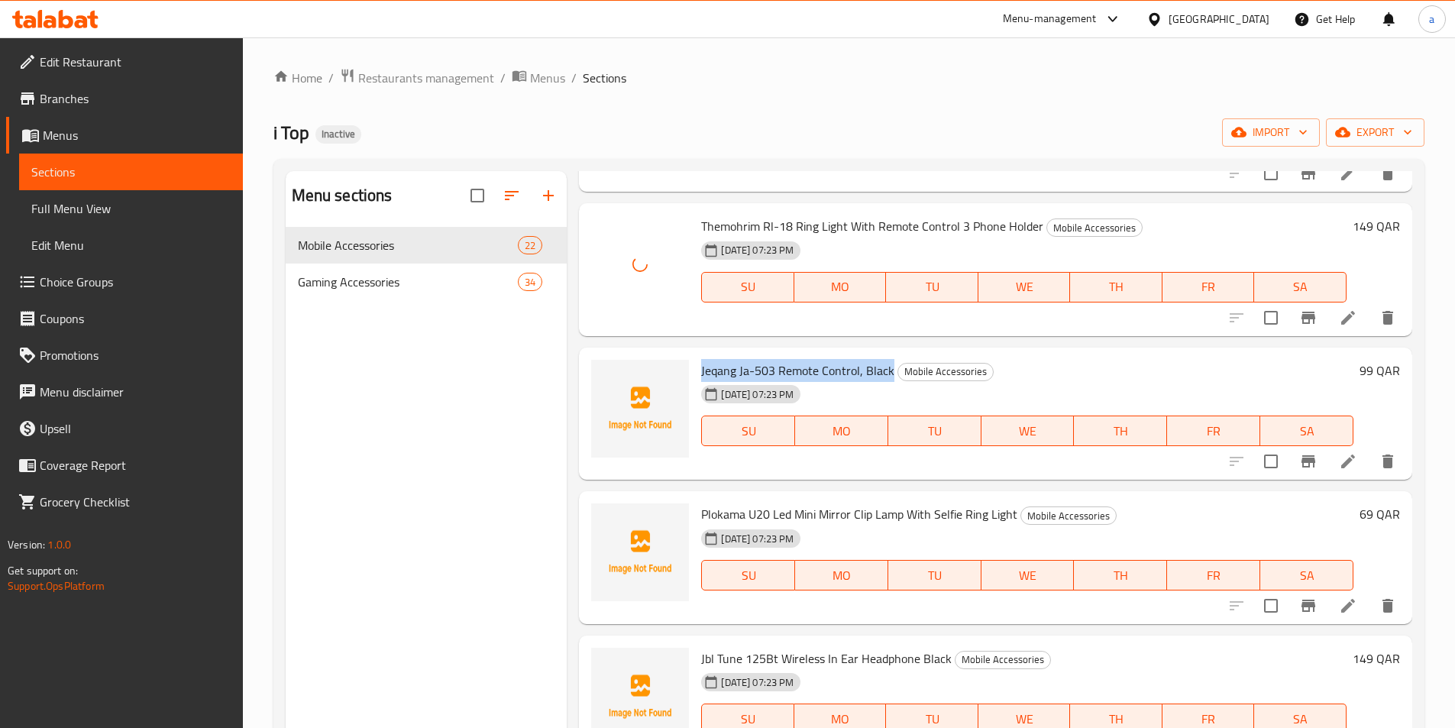
drag, startPoint x: 700, startPoint y: 375, endPoint x: 890, endPoint y: 370, distance: 190.3
click at [890, 370] on div "Jeqang Ja-503 Remote Control, Black Mobile Accessories [DATE] 07:23 PM SU MO TU…" at bounding box center [1027, 414] width 665 height 121
copy span "Jeqang Ja-503 Remote Control, Black"
click at [697, 367] on div "Jeqang Ja-503 Remote Control, Black Mobile Accessories [DATE] 07:23 PM SU MO TU…" at bounding box center [1027, 414] width 665 height 121
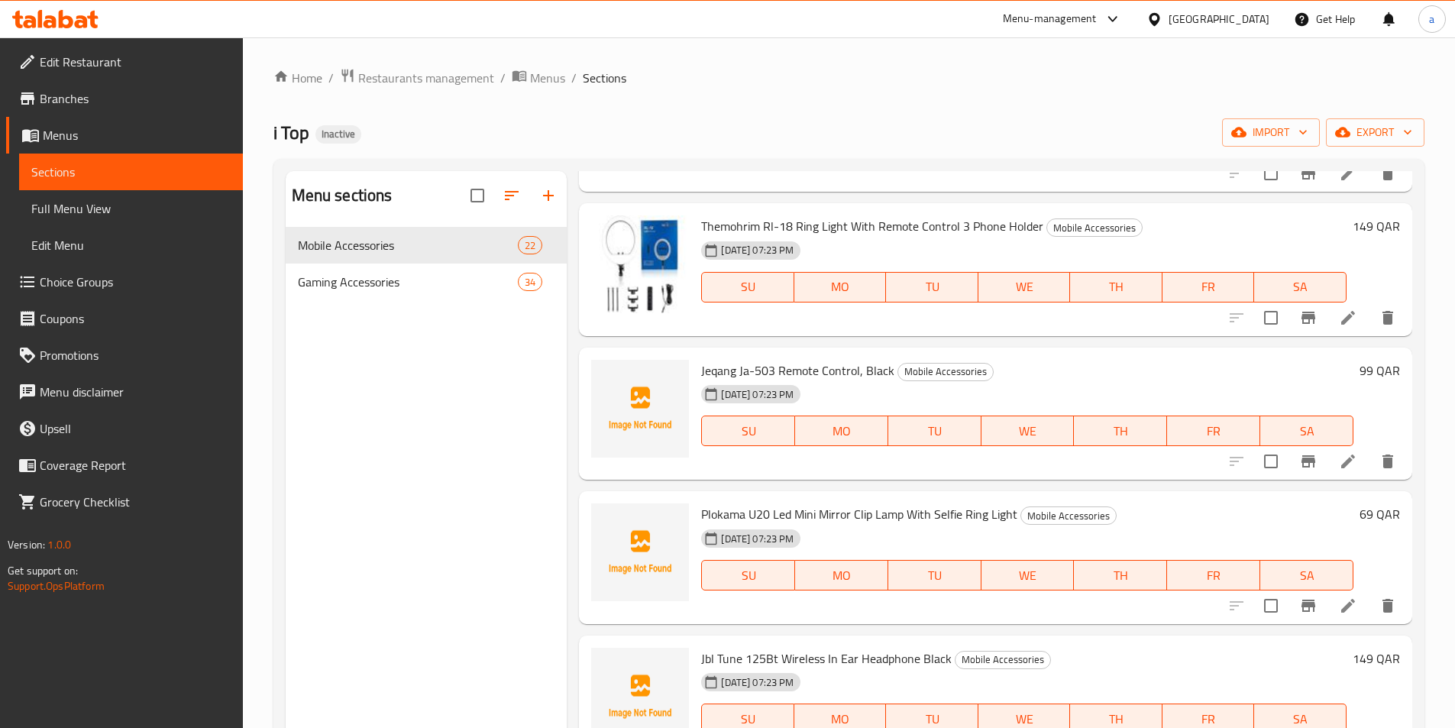
click at [715, 365] on span "Jeqang Ja-503 Remote Control, Black" at bounding box center [797, 370] width 193 height 23
copy h6 "Jeqang Ja-503 Remote Control, Black"
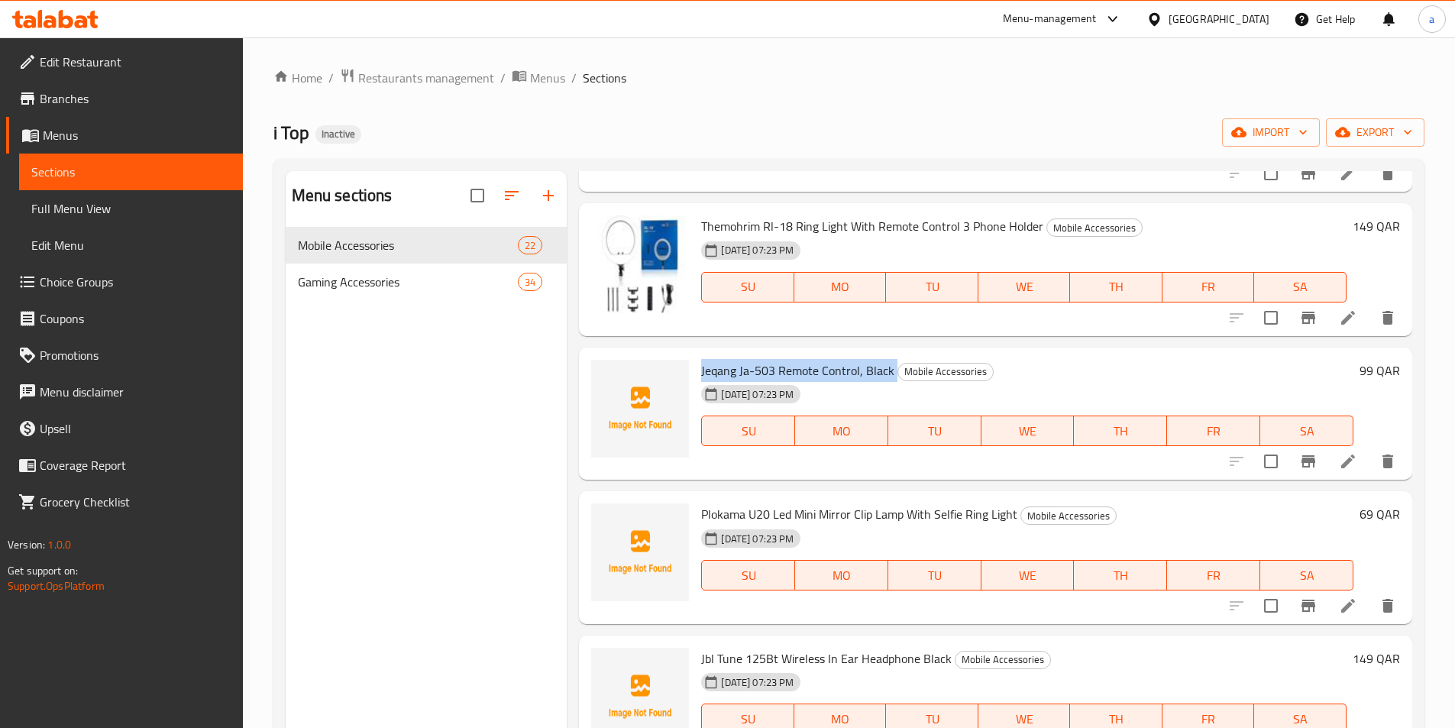
click at [746, 366] on span "Jeqang Ja-503 Remote Control, Black" at bounding box center [797, 370] width 193 height 23
click at [1138, 354] on div "Jeqang Ja-503 Remote Control, Black Mobile Accessories [DATE] 07:23 PM SU MO TU…" at bounding box center [1027, 414] width 665 height 121
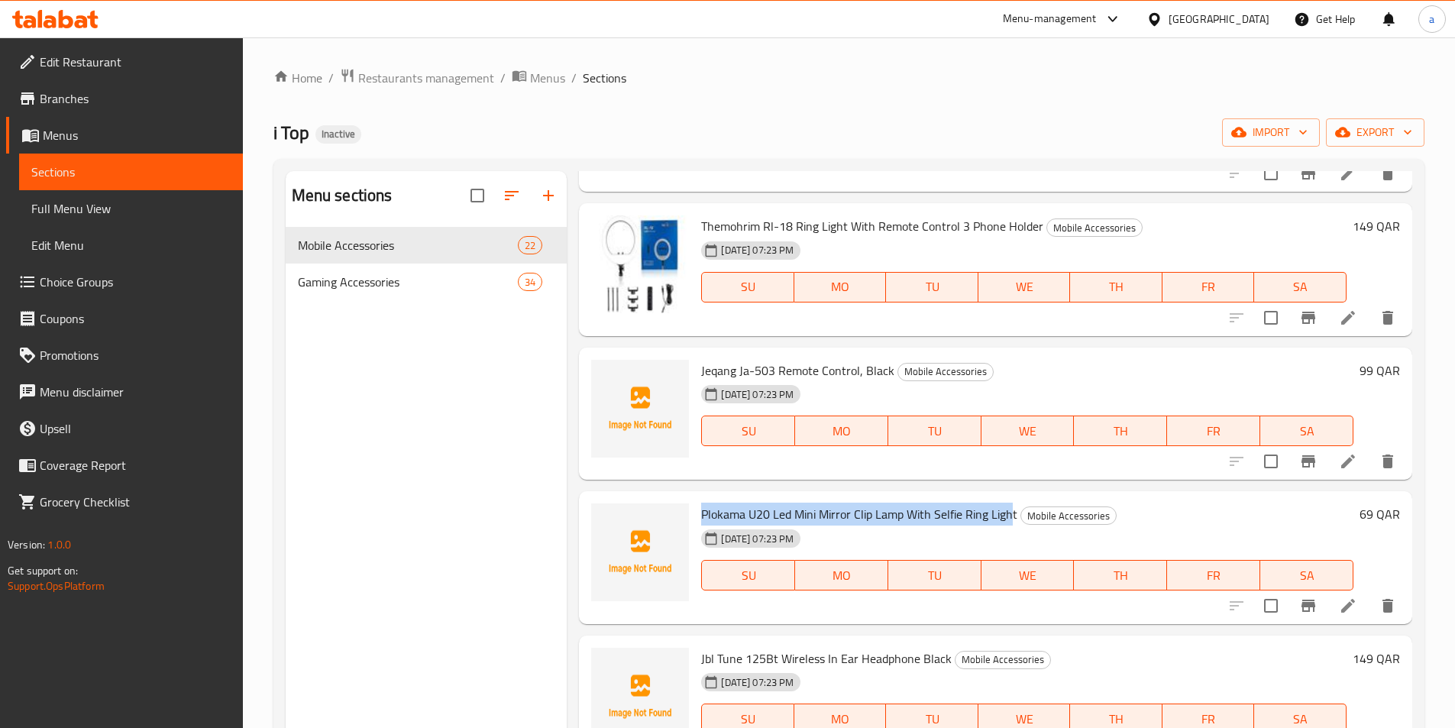
drag, startPoint x: 702, startPoint y: 513, endPoint x: 1012, endPoint y: 523, distance: 310.3
click at [1012, 523] on span "Plokama U20 Led Mini Mirror Clip Lamp With Selfie Ring Light" at bounding box center [859, 514] width 316 height 23
click at [991, 535] on div "[DATE] 07:23 PM SU MO TU WE TH FR SA" at bounding box center [1027, 564] width 665 height 83
click at [952, 512] on span "Plokama U20 Led Mini Mirror Clip Lamp With Selfie Ring Light" at bounding box center [859, 514] width 316 height 23
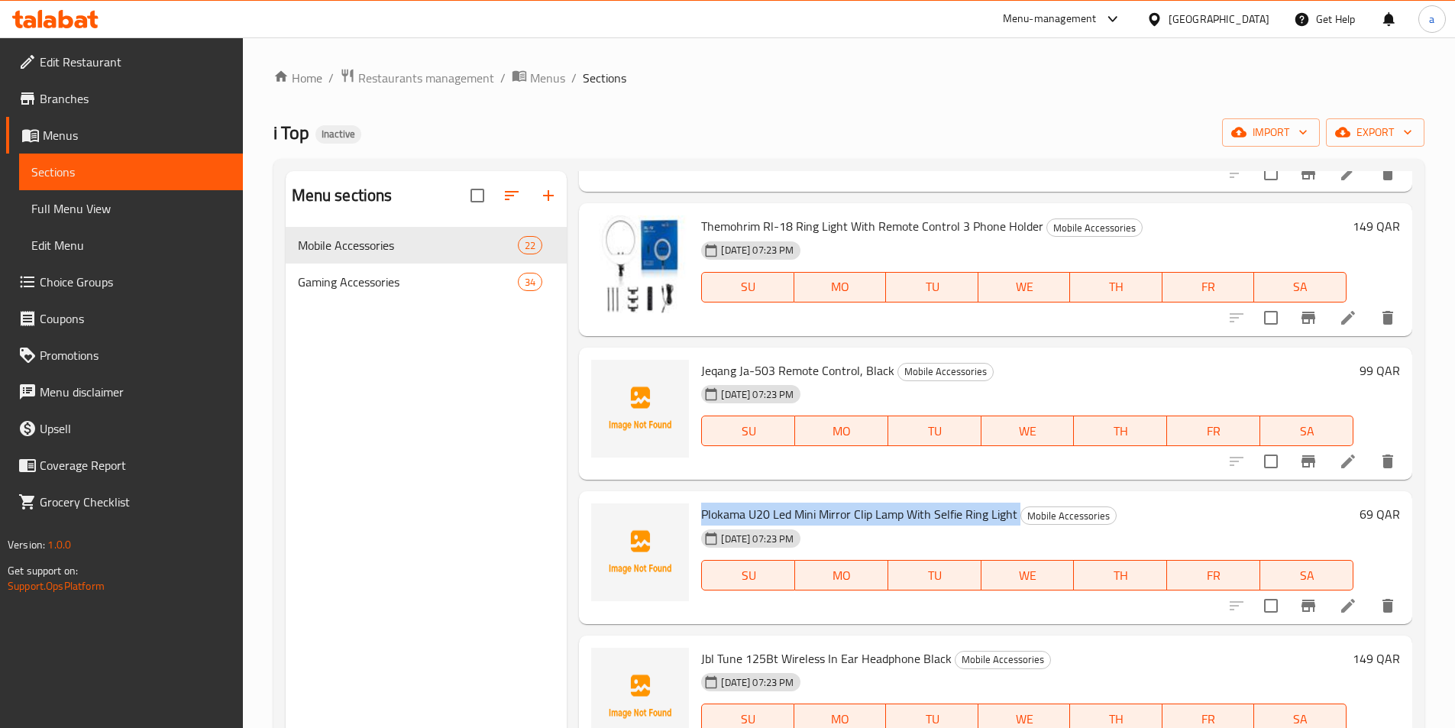
click at [952, 512] on span "Plokama U20 Led Mini Mirror Clip Lamp With Selfie Ring Light" at bounding box center [859, 514] width 316 height 23
copy h6 "Plokama U20 Led Mini Mirror Clip Lamp With Selfie Ring Light"
click at [669, 380] on icon "delete image" at bounding box center [667, 381] width 11 height 14
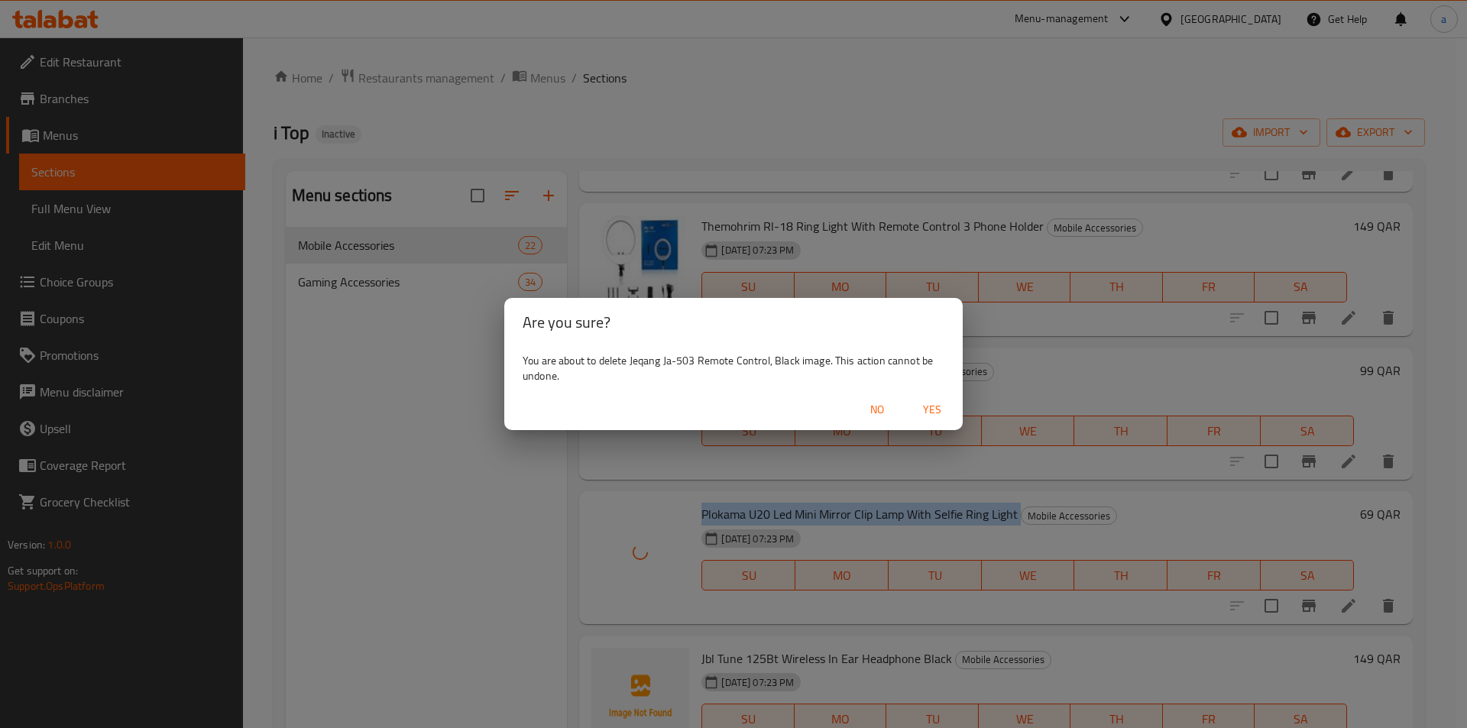
click at [929, 406] on span "Yes" at bounding box center [932, 409] width 37 height 19
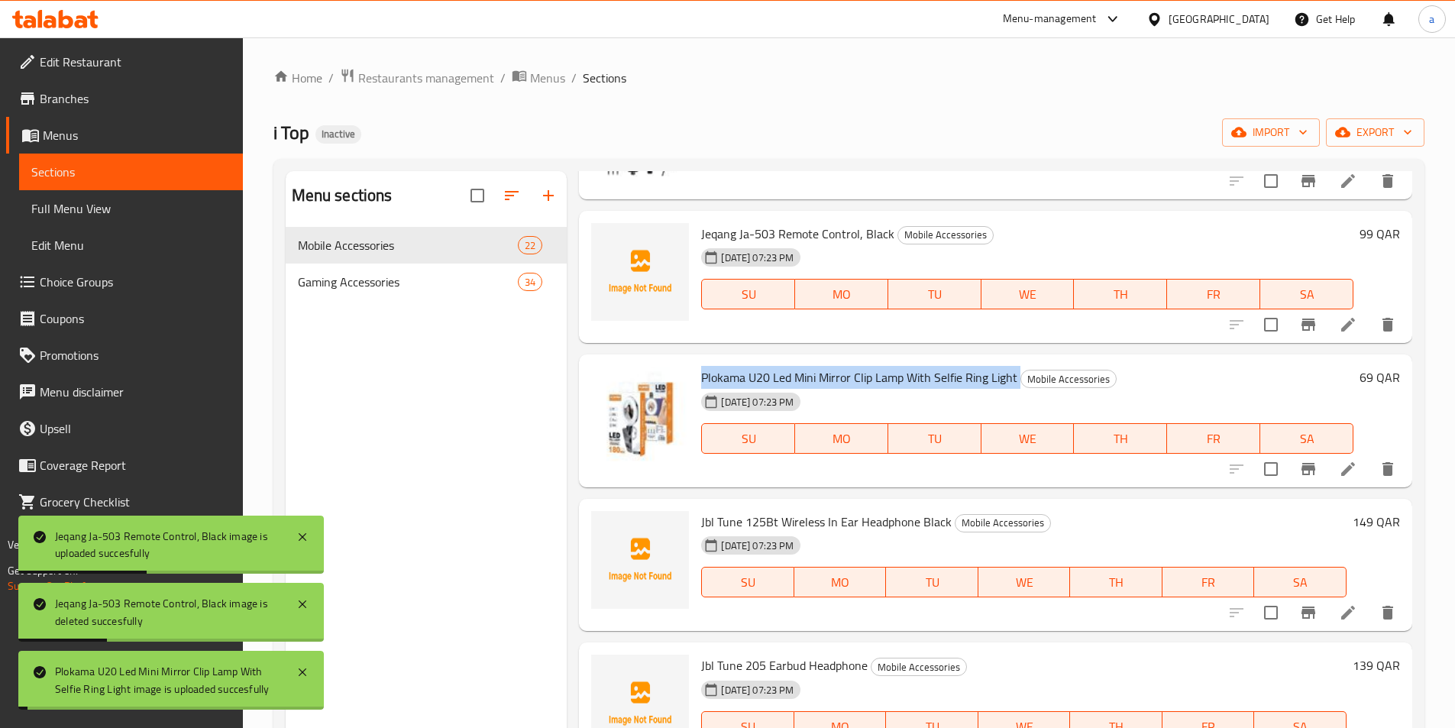
scroll to position [458, 0]
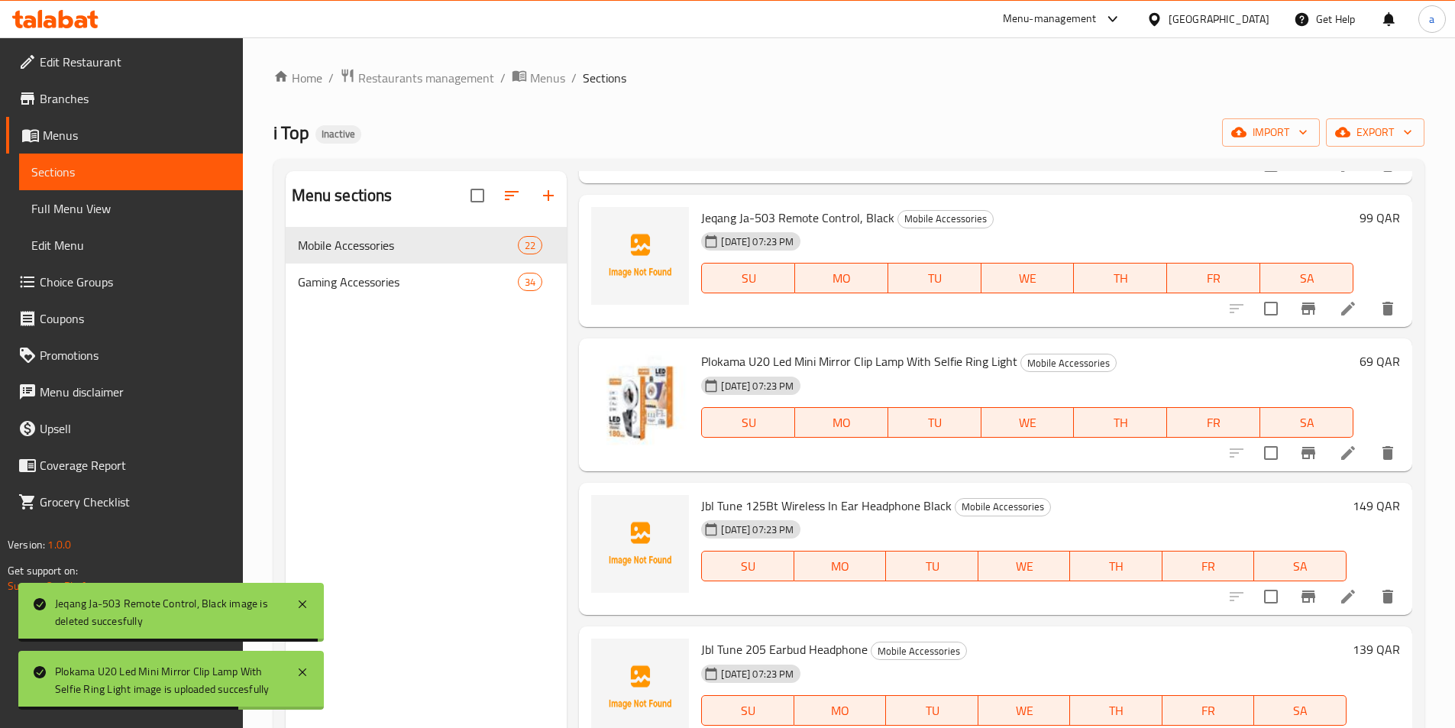
click at [1178, 356] on h6 "Plokama U20 Led Mini Mirror Clip Lamp With Selfie Ring Light Mobile Accessories" at bounding box center [1027, 361] width 652 height 21
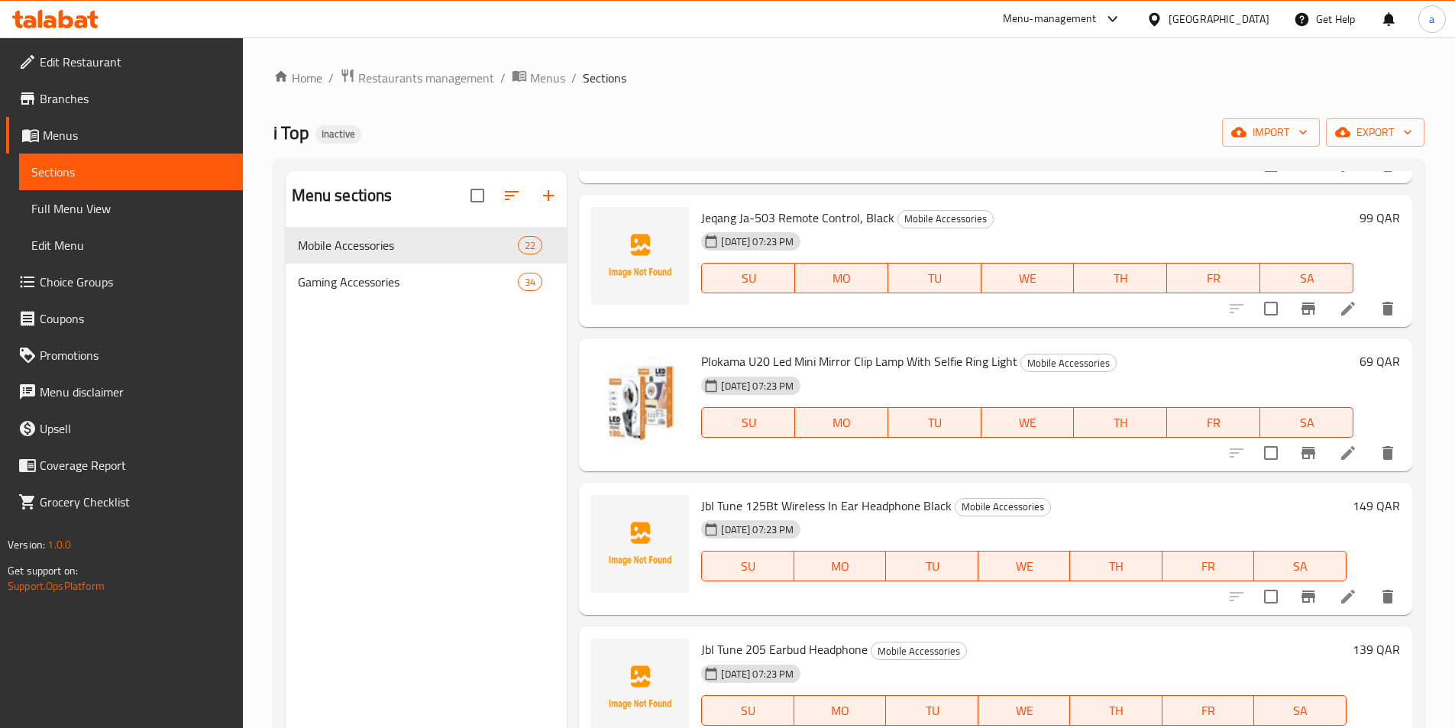
scroll to position [535, 0]
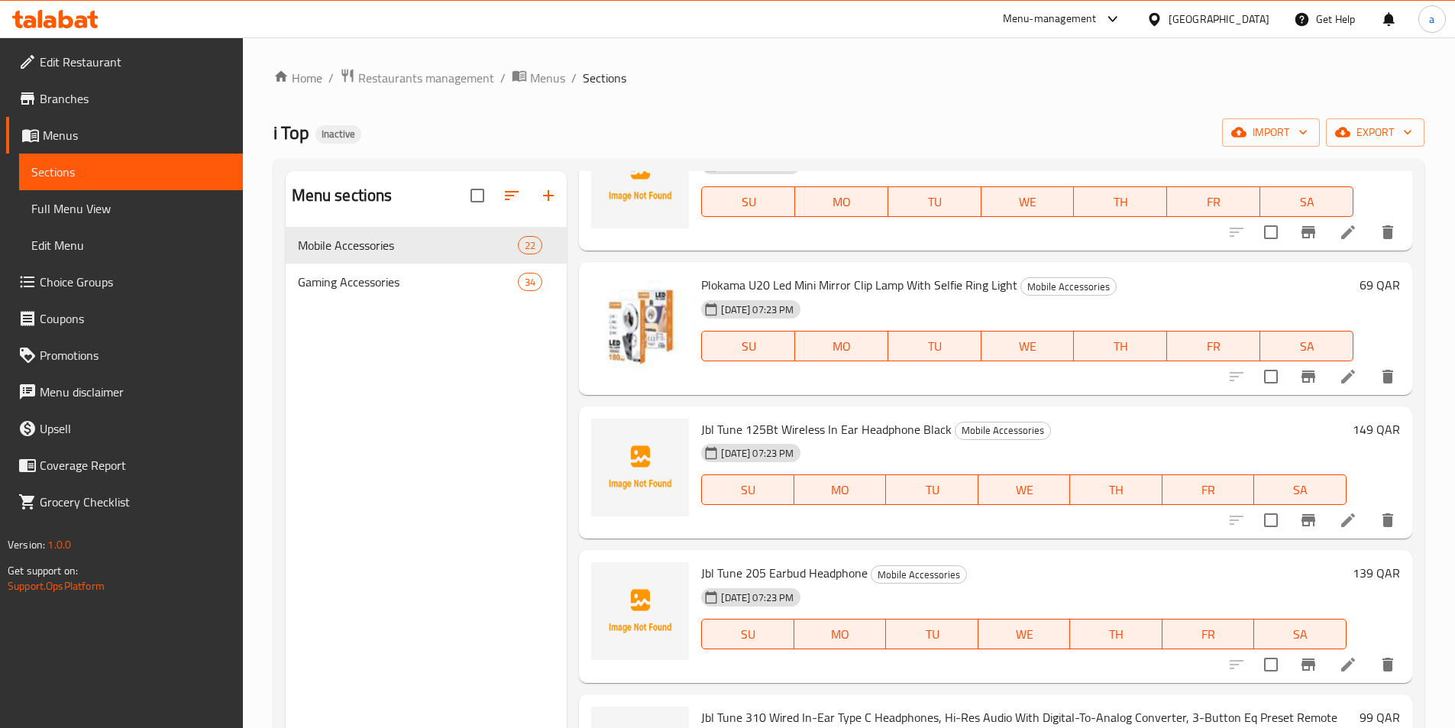
click at [718, 429] on span "Jbl Tune 125Bt Wireless In Ear Headphone Black" at bounding box center [826, 429] width 251 height 23
copy h6 "Jbl Tune 125Bt Wireless In Ear Headphone Black"
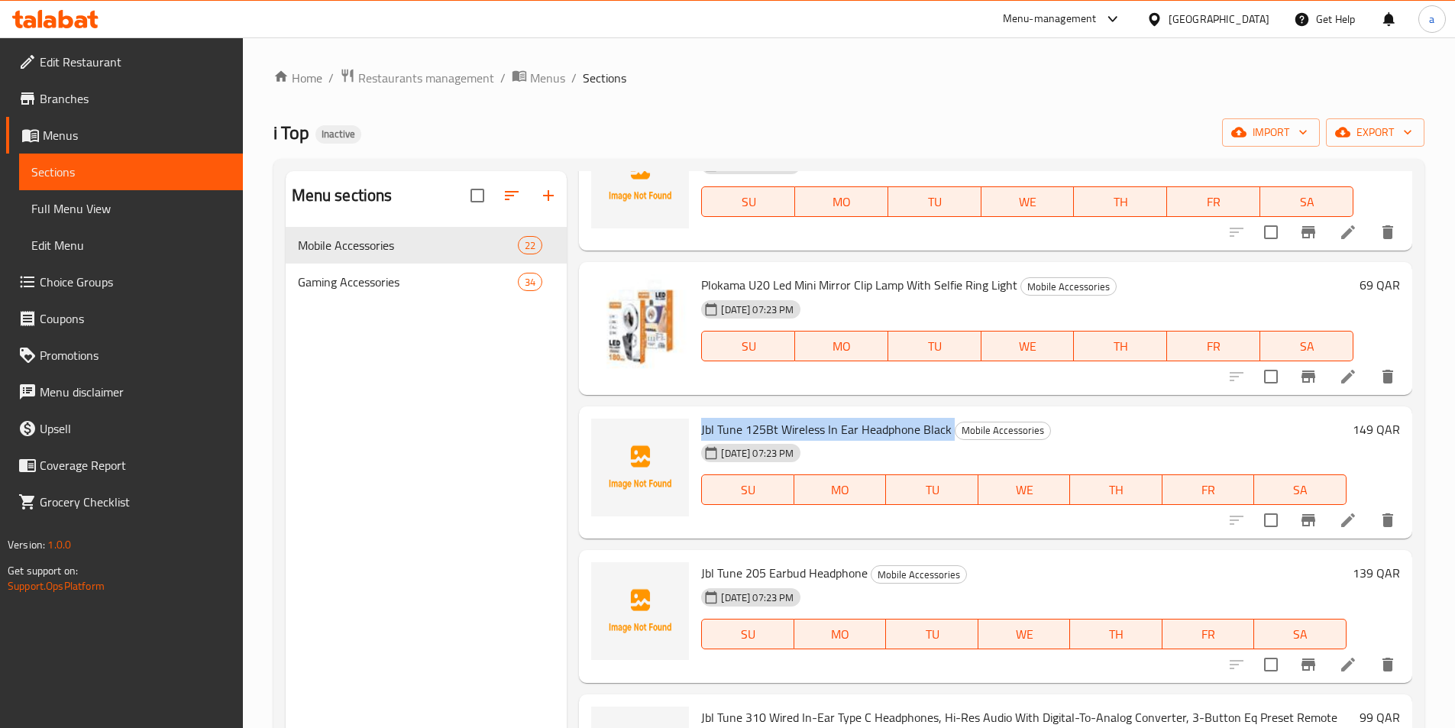
click at [713, 425] on span "Jbl Tune 125Bt Wireless In Ear Headphone Black" at bounding box center [826, 429] width 251 height 23
click at [715, 424] on span "Jbl Tune 125Bt Wireless In Ear Headphone Black" at bounding box center [826, 429] width 251 height 23
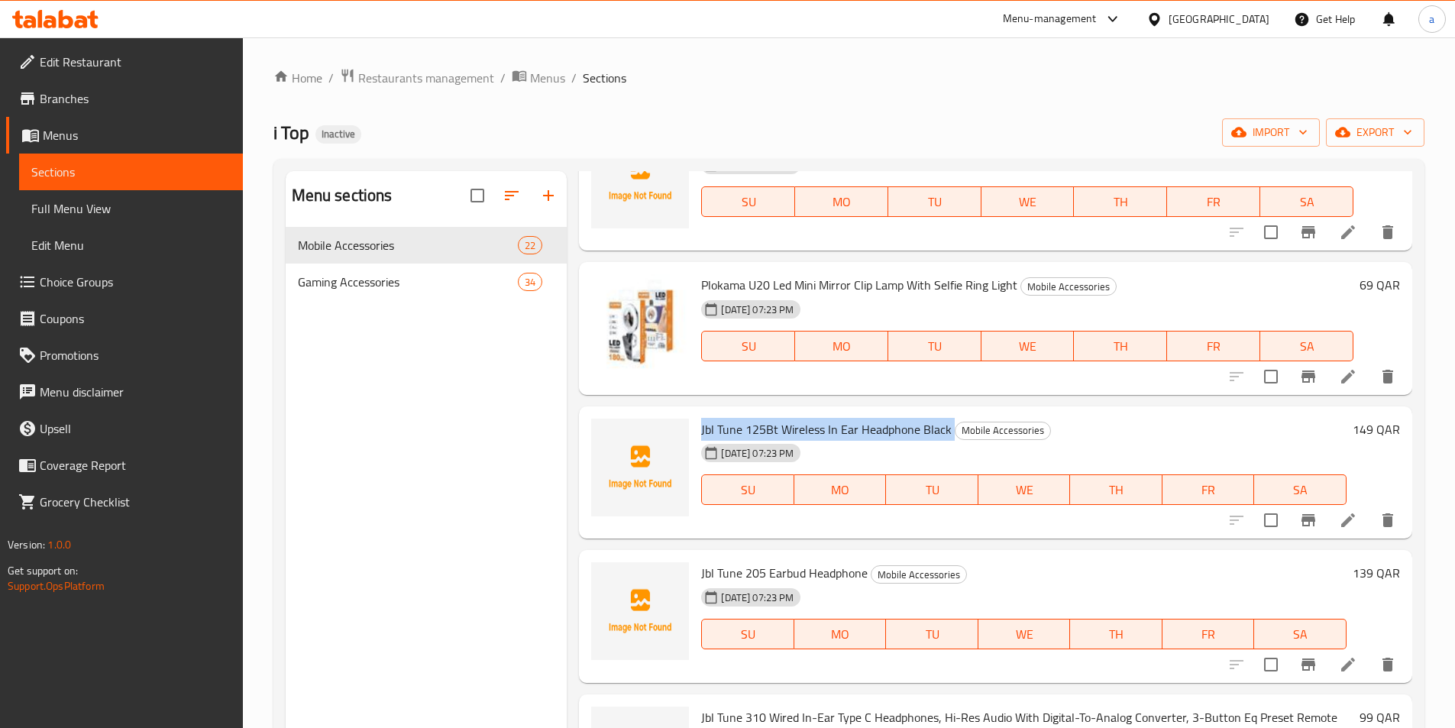
click at [715, 424] on span "Jbl Tune 125Bt Wireless In Ear Headphone Black" at bounding box center [826, 429] width 251 height 23
click at [749, 437] on span "Jbl Tune 125Bt Wireless In Ear Headphone Black" at bounding box center [826, 429] width 251 height 23
click at [782, 426] on span "Jbl Tune 125Bt Wireless In Ear Headphone Black" at bounding box center [826, 429] width 251 height 23
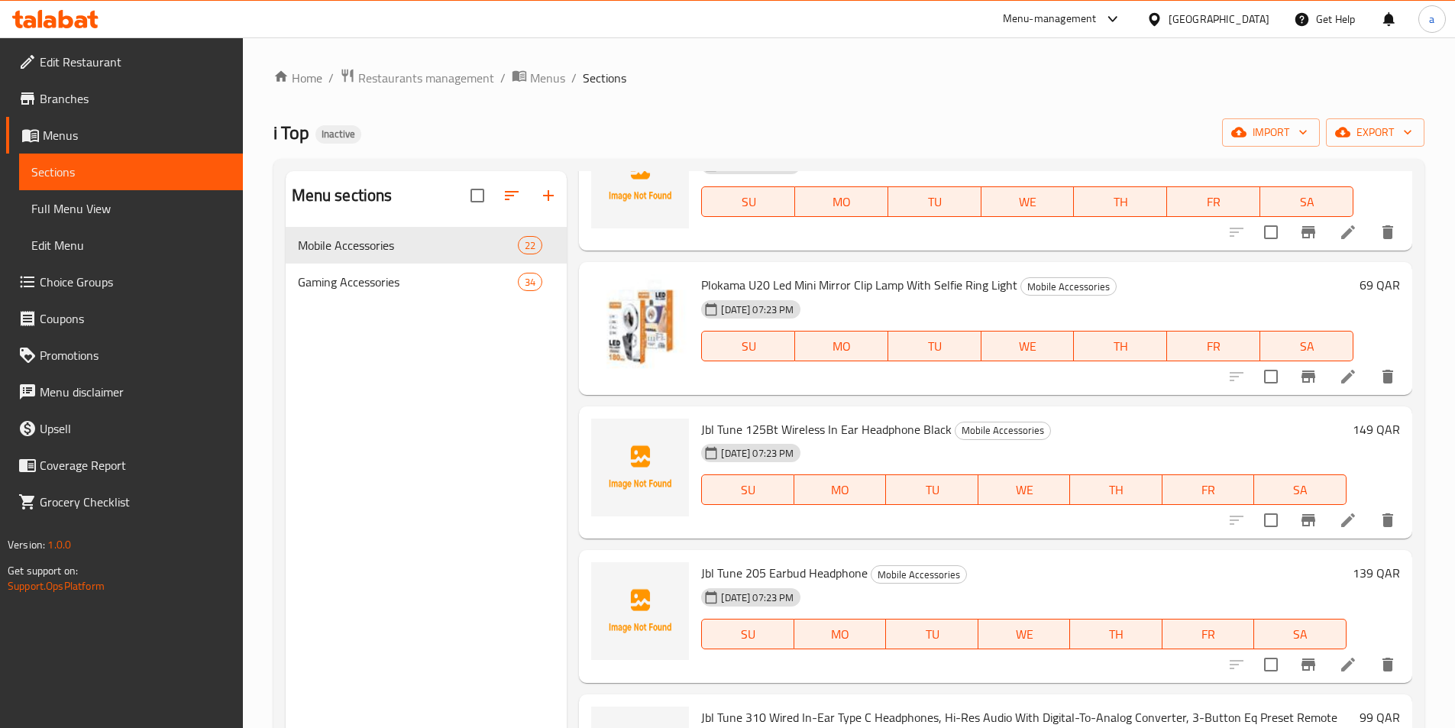
click at [921, 431] on span "Jbl Tune 125Bt Wireless In Ear Headphone Black" at bounding box center [826, 429] width 251 height 23
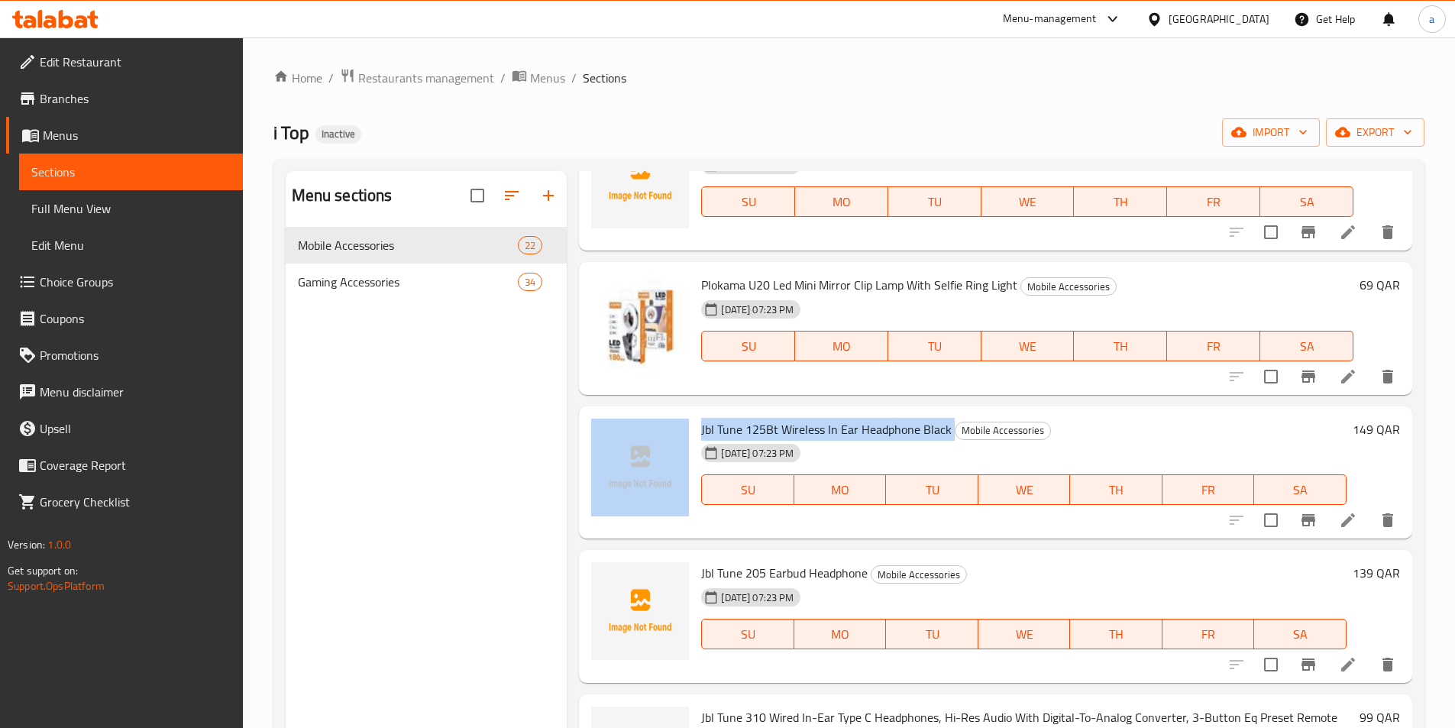
drag, startPoint x: 950, startPoint y: 429, endPoint x: 692, endPoint y: 432, distance: 257.5
click at [692, 432] on div "Jbl Tune 125Bt Wireless In Ear Headphone Black Mobile Accessories [DATE] 07:23 …" at bounding box center [995, 473] width 821 height 121
click at [1195, 446] on div "[DATE] 07:23 PM SU MO TU WE TH FR SA" at bounding box center [1024, 479] width 658 height 83
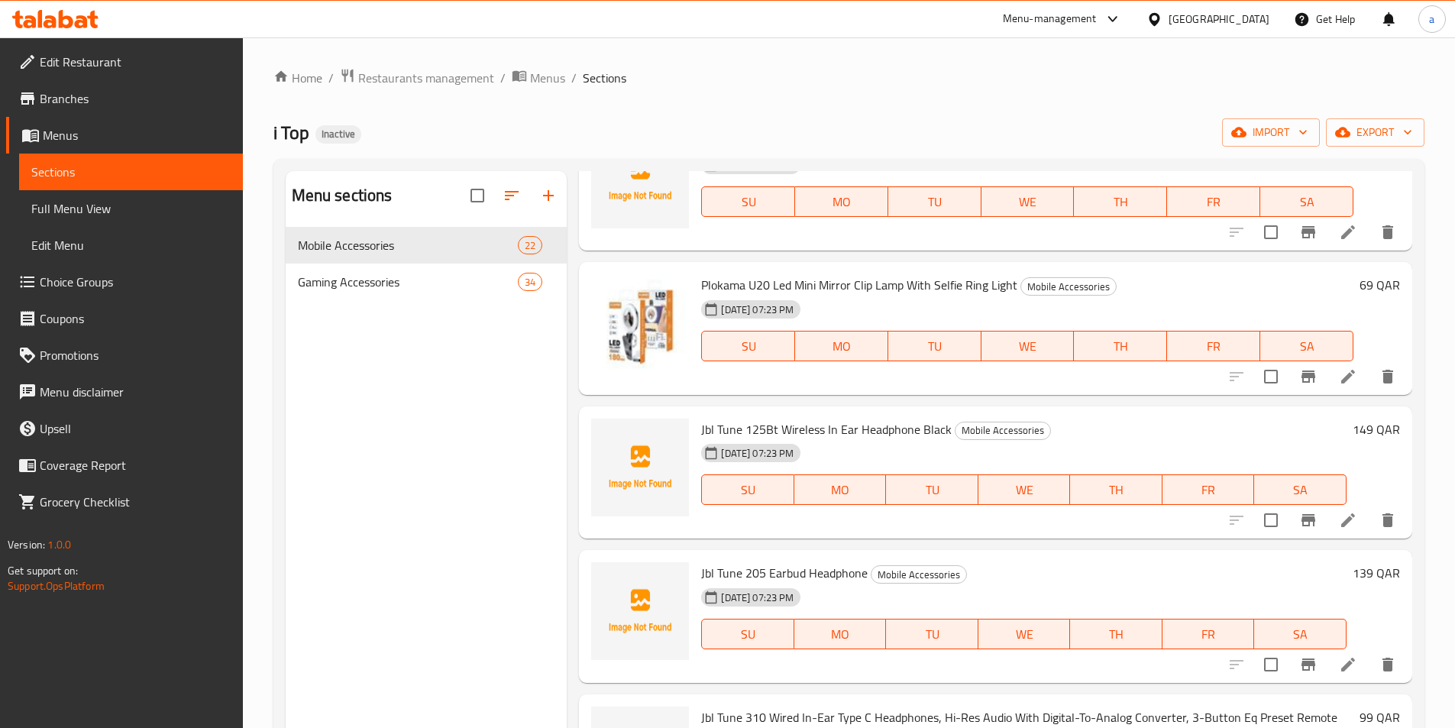
scroll to position [611, 0]
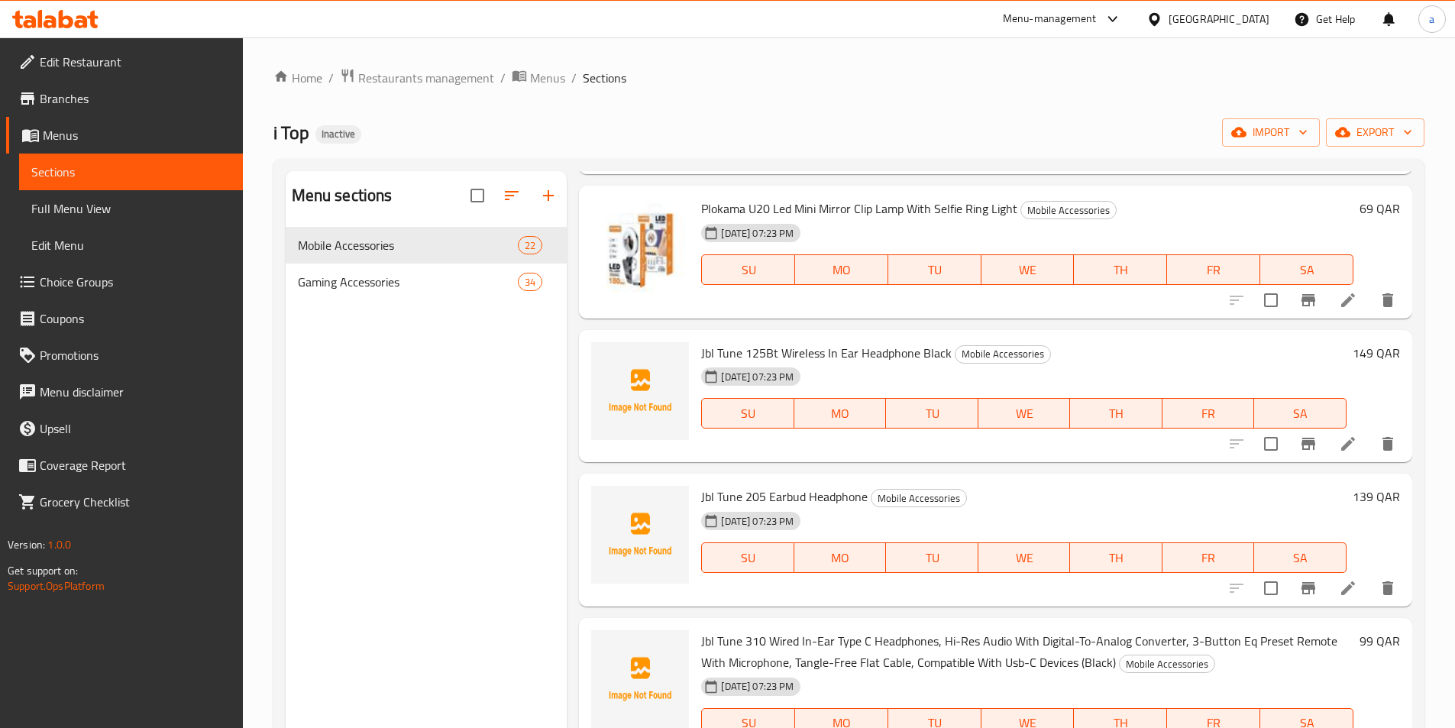
click at [763, 494] on span "Jbl Tune 205 Earbud Headphone" at bounding box center [784, 496] width 167 height 23
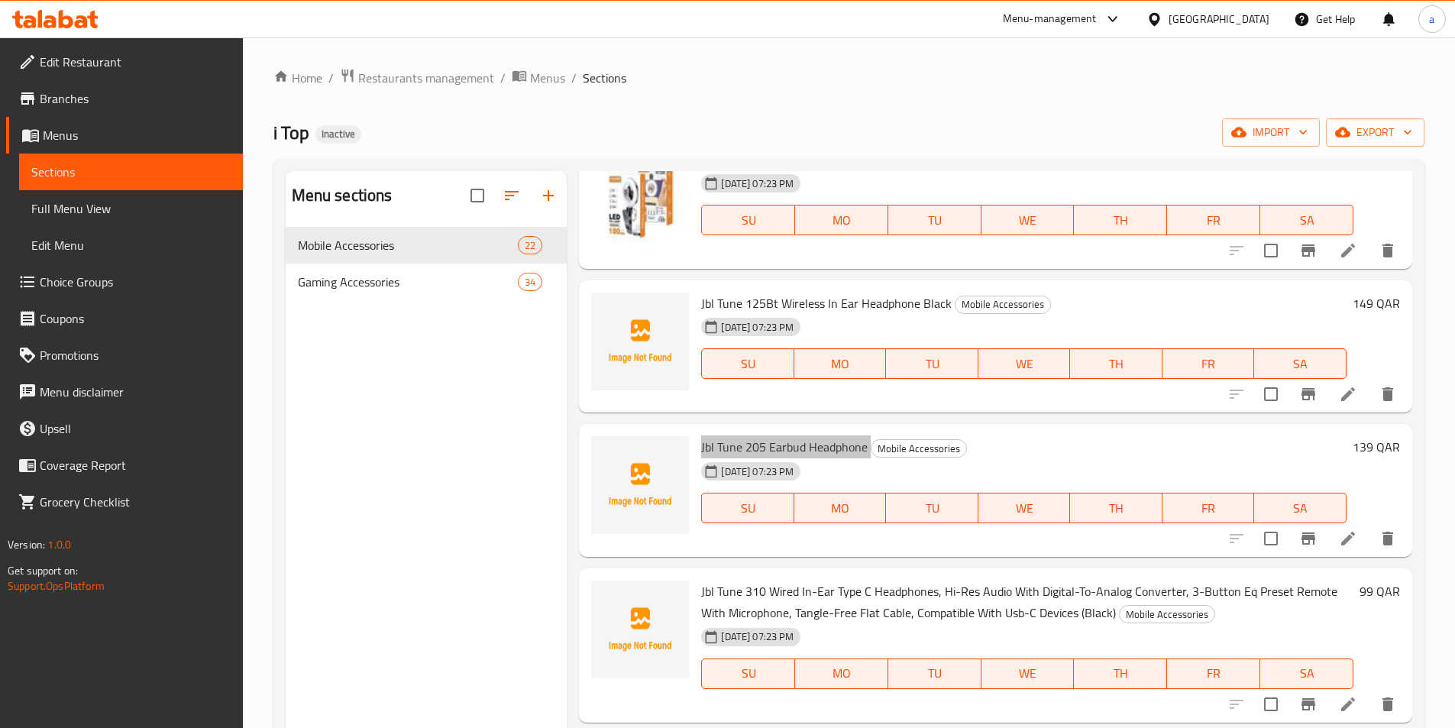
scroll to position [688, 0]
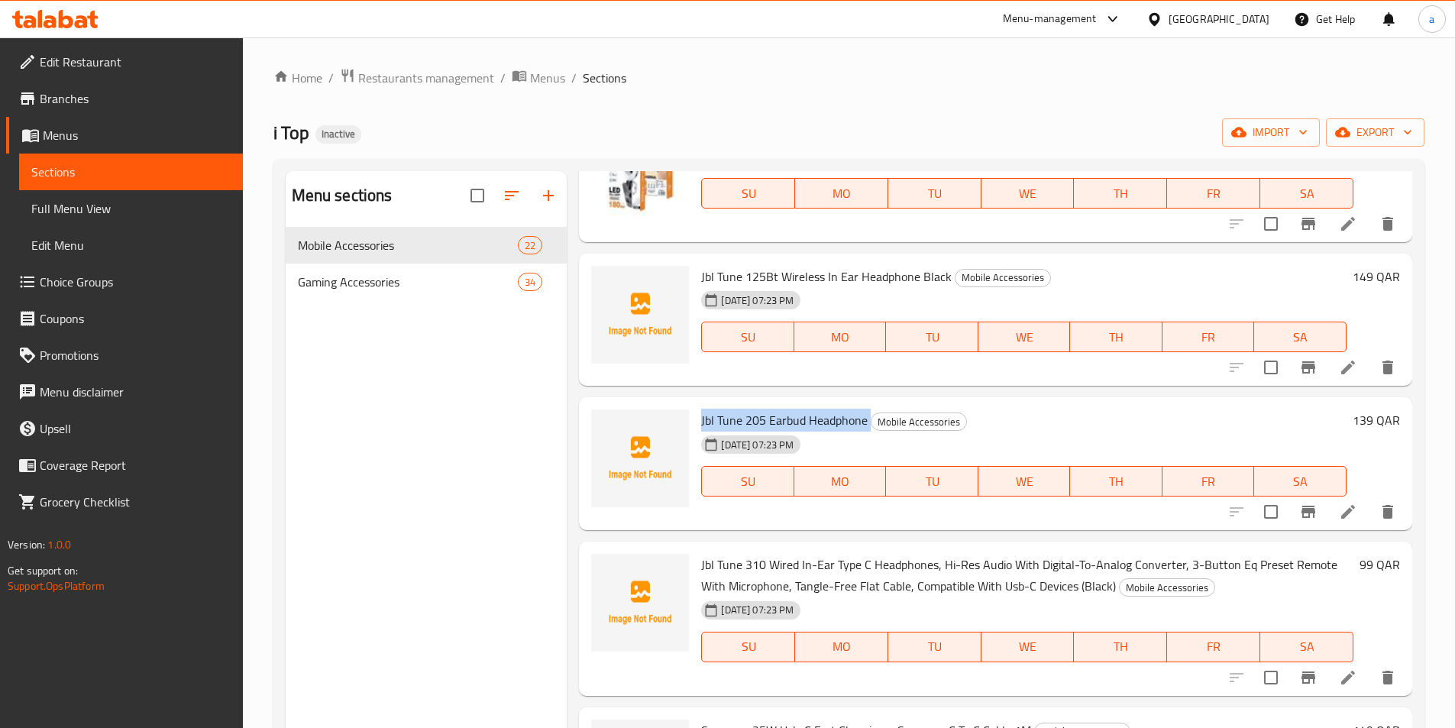
click at [770, 419] on span "Jbl Tune 205 Earbud Headphone" at bounding box center [784, 420] width 167 height 23
click at [1115, 406] on div "Jbl Tune 205 Earbud Headphone Mobile Accessories [DATE] 07:23 PM SU MO TU WE TH…" at bounding box center [1024, 463] width 658 height 121
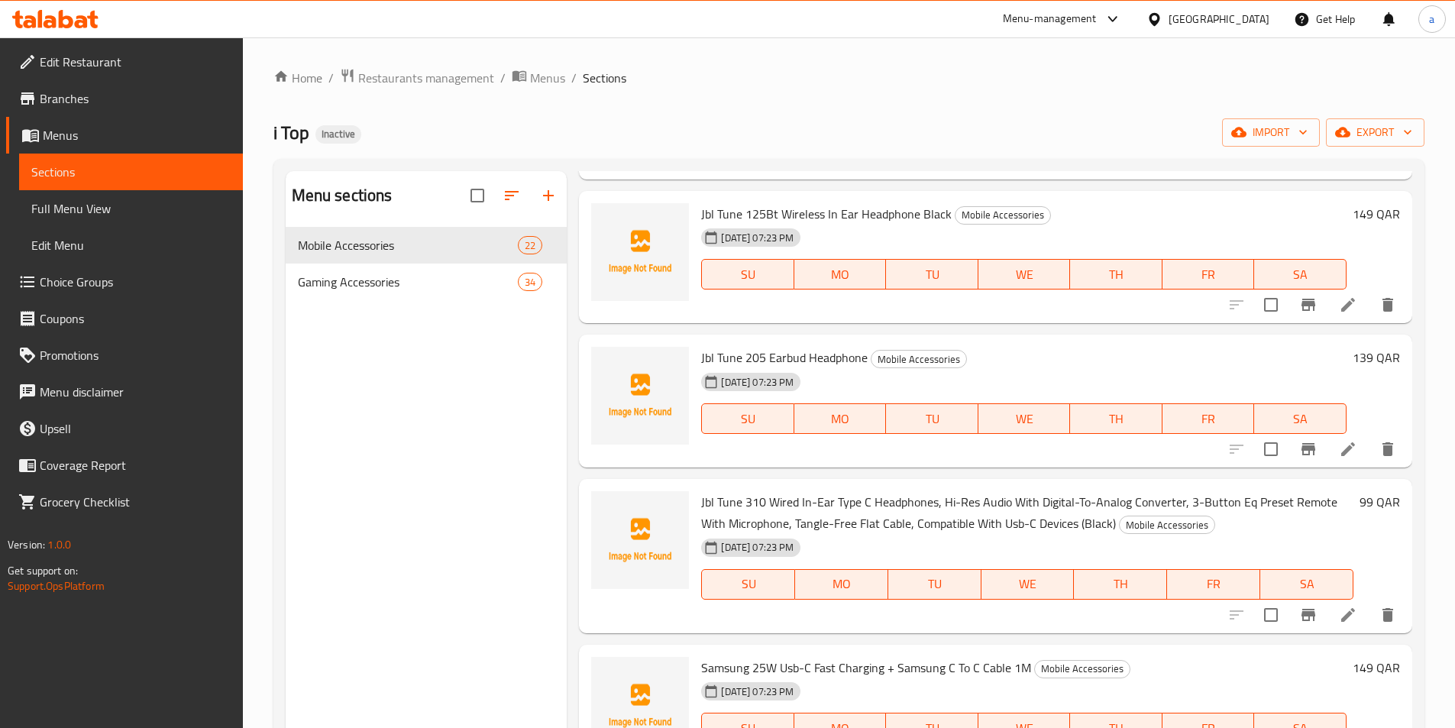
scroll to position [840, 0]
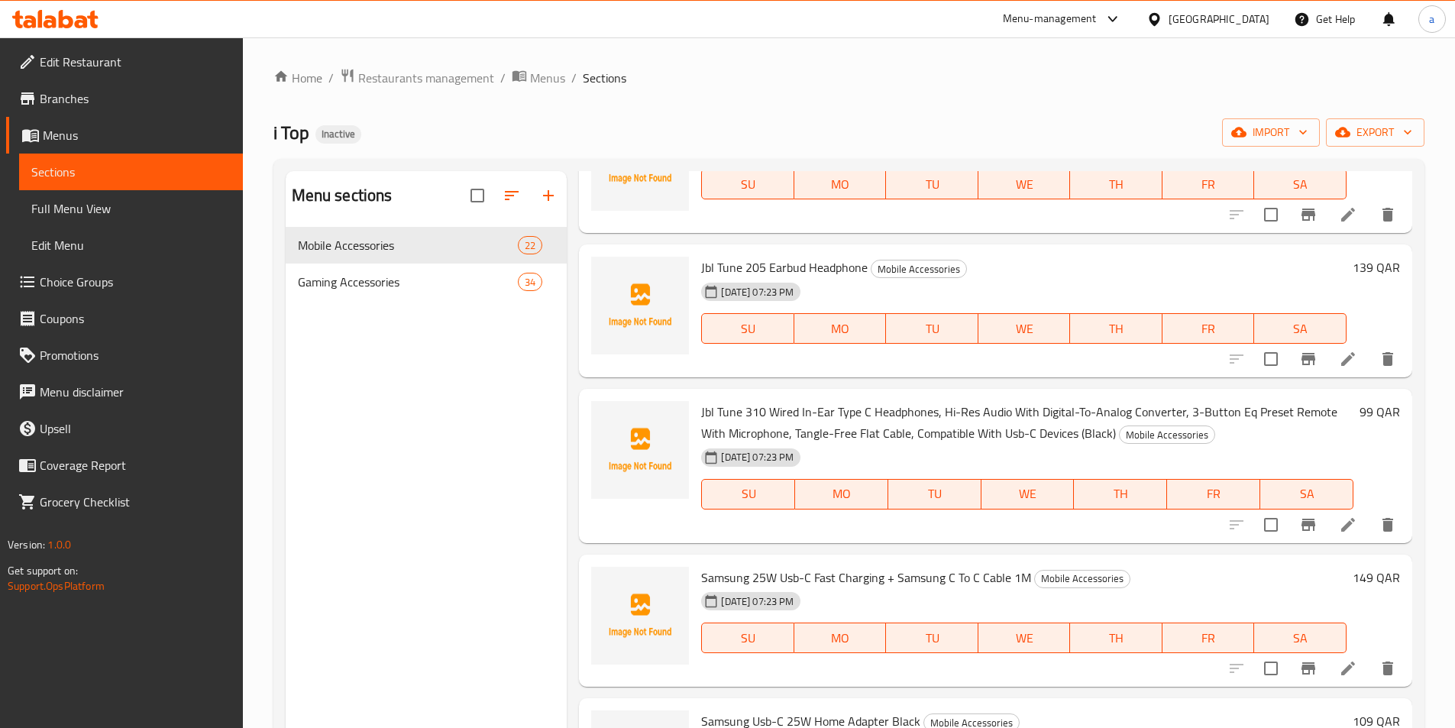
click at [731, 409] on span "Jbl Tune 310 Wired In-Ear Type C Headphones, Hi-Res Audio With Digital-To-Analo…" at bounding box center [1019, 422] width 636 height 44
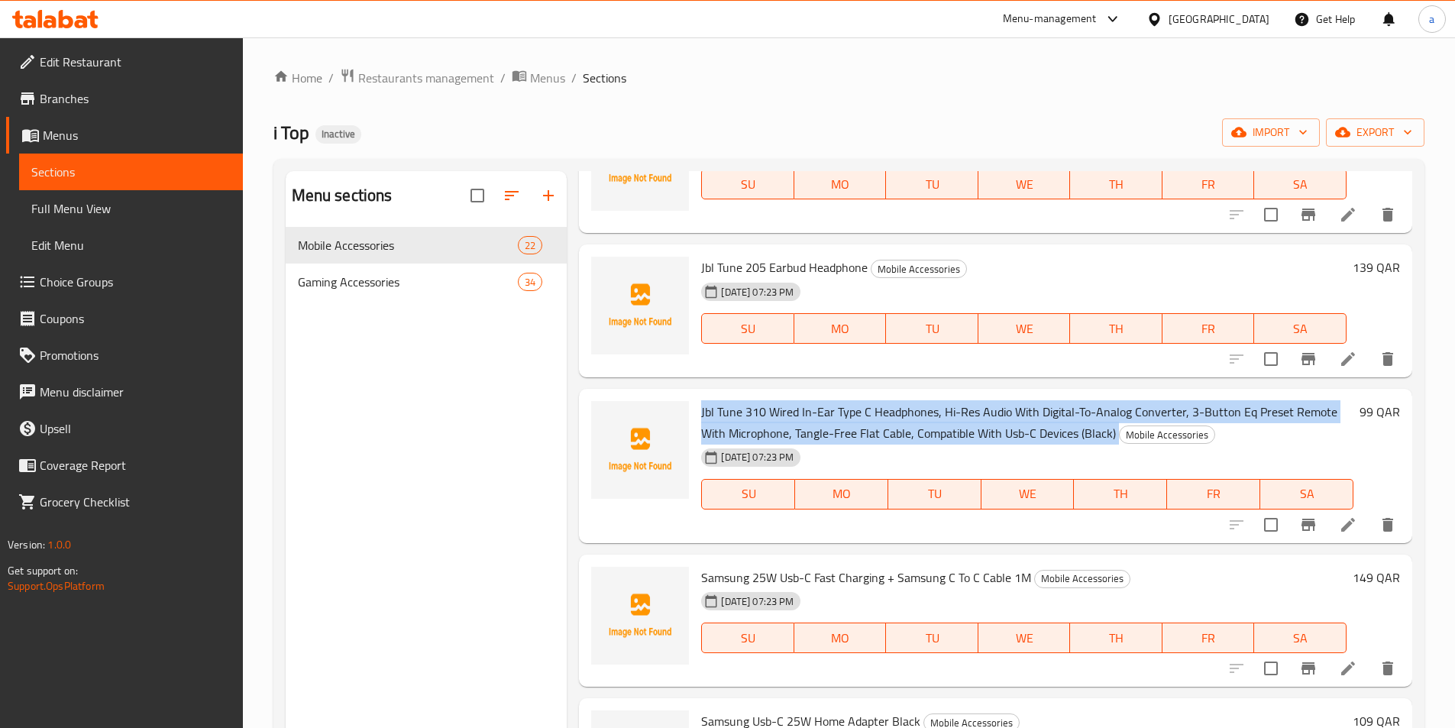
click at [731, 409] on span "Jbl Tune 310 Wired In-Ear Type C Headphones, Hi-Res Audio With Digital-To-Analo…" at bounding box center [1019, 422] width 636 height 44
click at [753, 416] on span "Jbl Tune 310 Wired In-Ear Type C Headphones, Hi-Res Audio With Digital-To-Analo…" at bounding box center [1019, 422] width 636 height 44
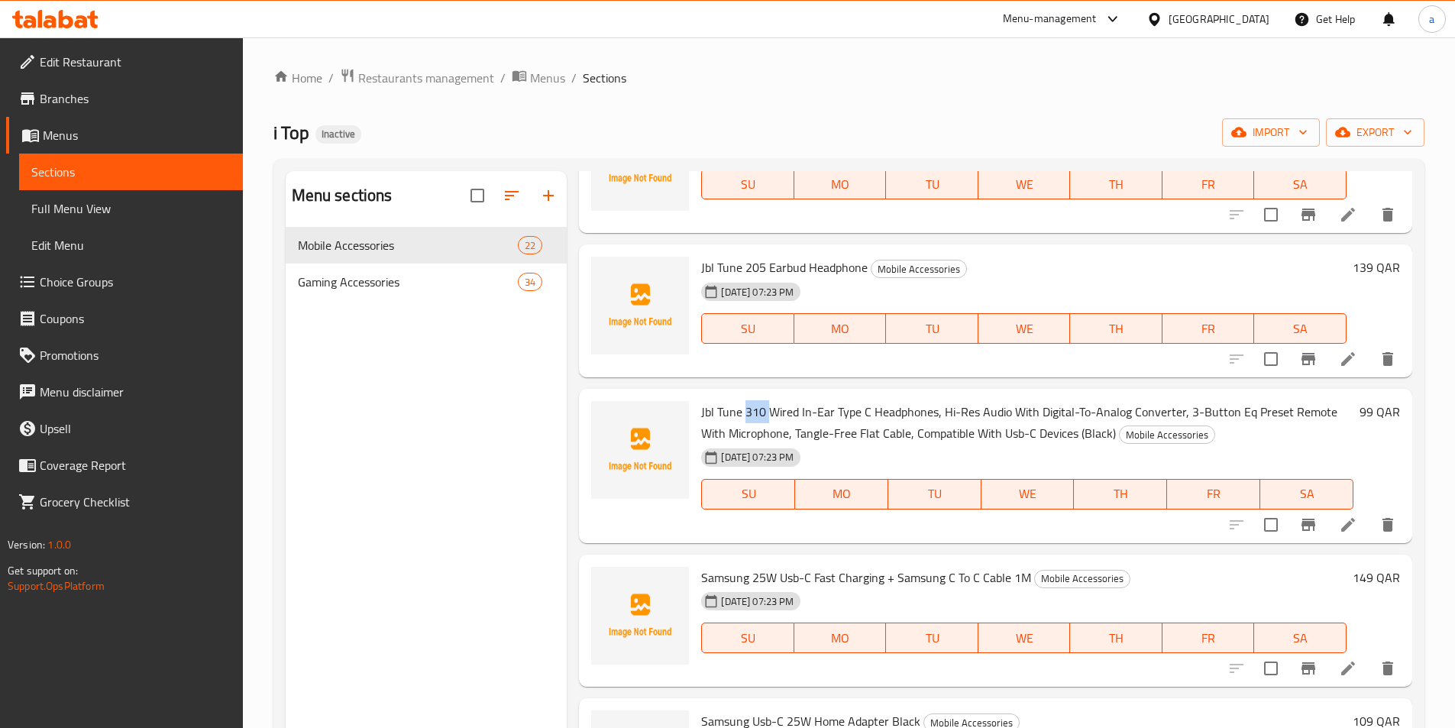
click at [753, 416] on span "Jbl Tune 310 Wired In-Ear Type C Headphones, Hi-Res Audio With Digital-To-Analo…" at bounding box center [1019, 422] width 636 height 44
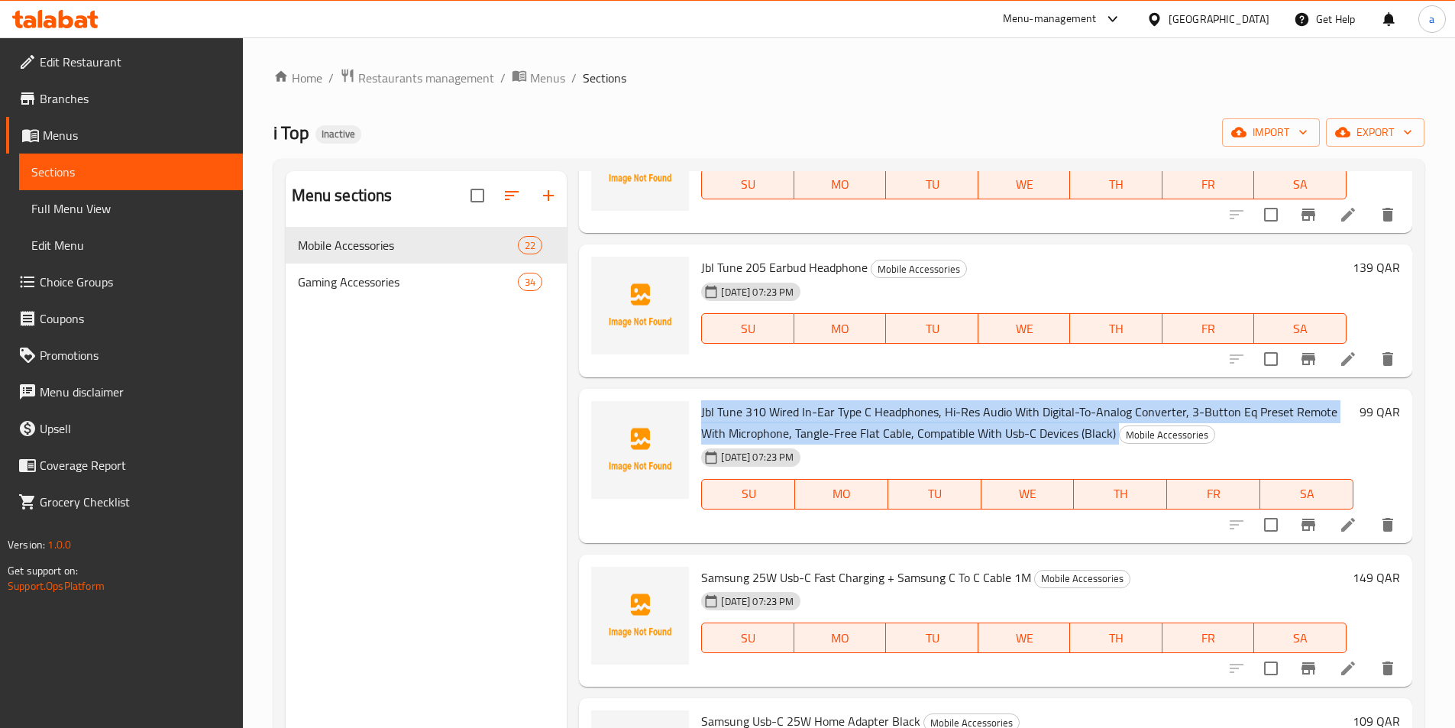
click at [753, 416] on span "Jbl Tune 310 Wired In-Ear Type C Headphones, Hi-Res Audio With Digital-To-Analo…" at bounding box center [1019, 422] width 636 height 44
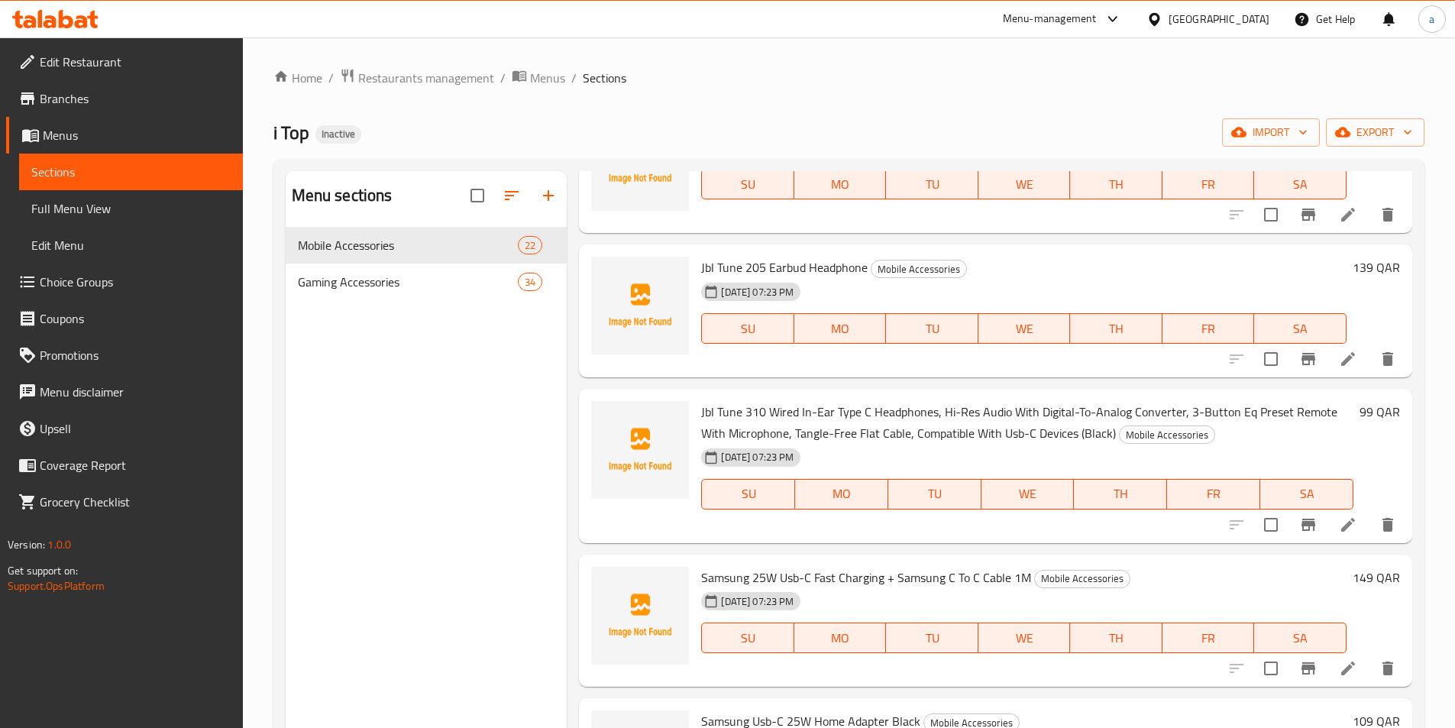
click at [1104, 369] on div "Jbl Tune 205 Earbud Headphone Mobile Accessories [DATE] 07:23 PM SU MO TU WE TH…" at bounding box center [1024, 311] width 658 height 121
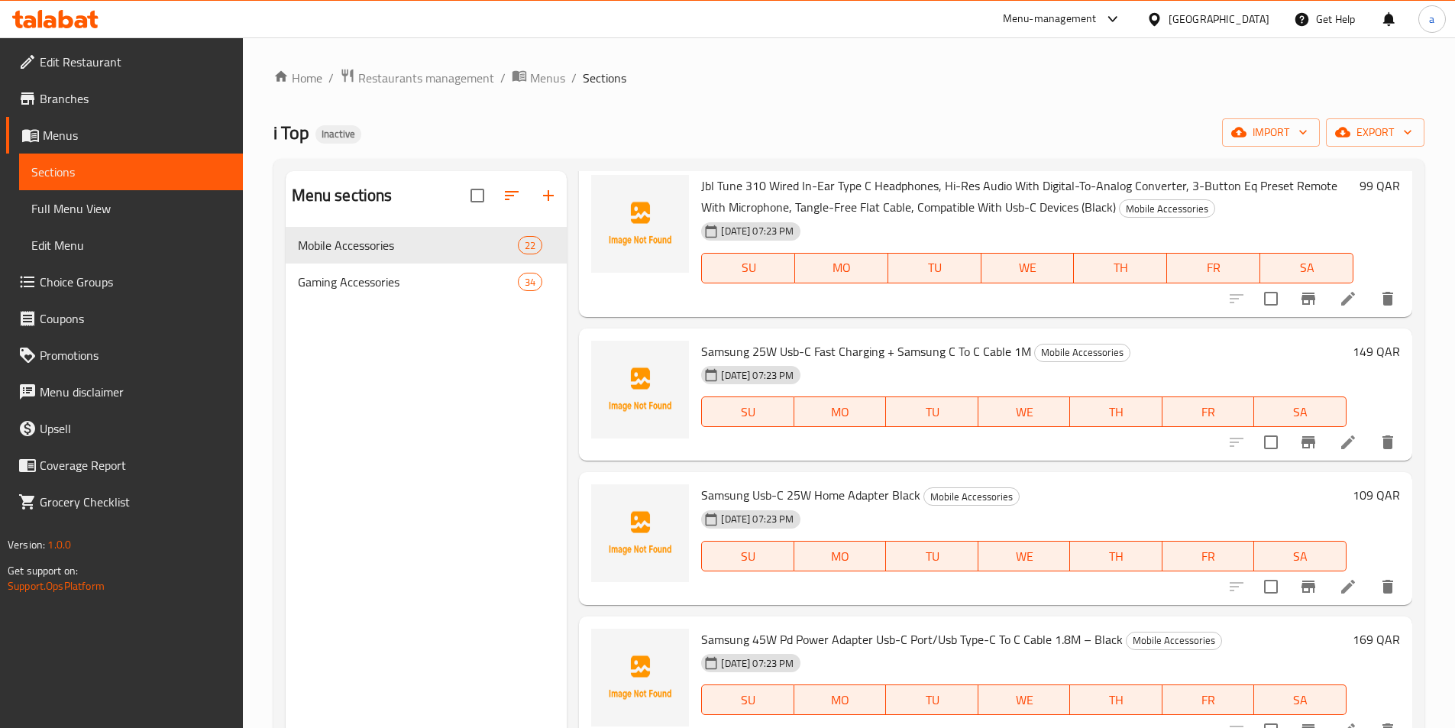
scroll to position [1070, 0]
click at [847, 343] on span "Samsung 25W Usb-C Fast Charging + Samsung C To C Cable 1M" at bounding box center [866, 348] width 330 height 23
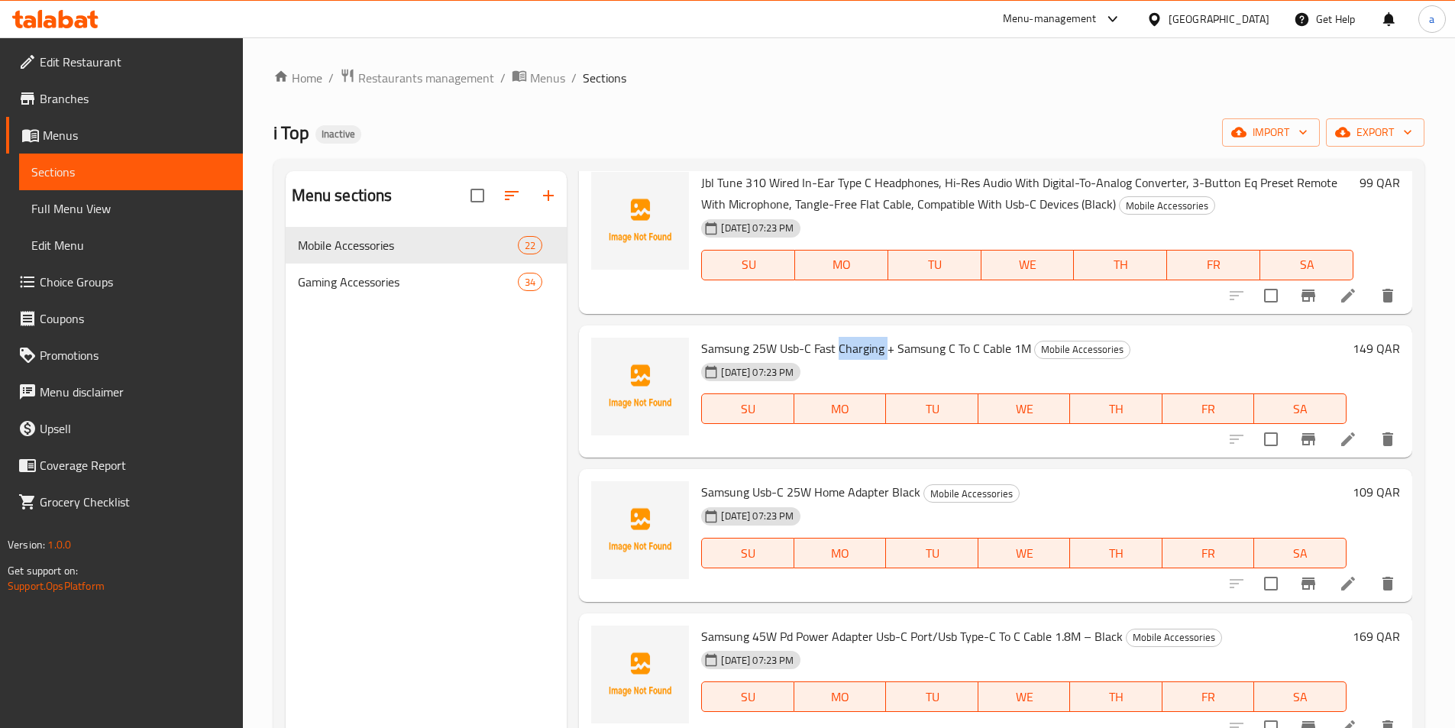
click at [847, 343] on span "Samsung 25W Usb-C Fast Charging + Samsung C To C Cable 1M" at bounding box center [866, 348] width 330 height 23
click at [778, 487] on span "Samsung Usb-C 25W Home Adapter Black" at bounding box center [810, 492] width 219 height 23
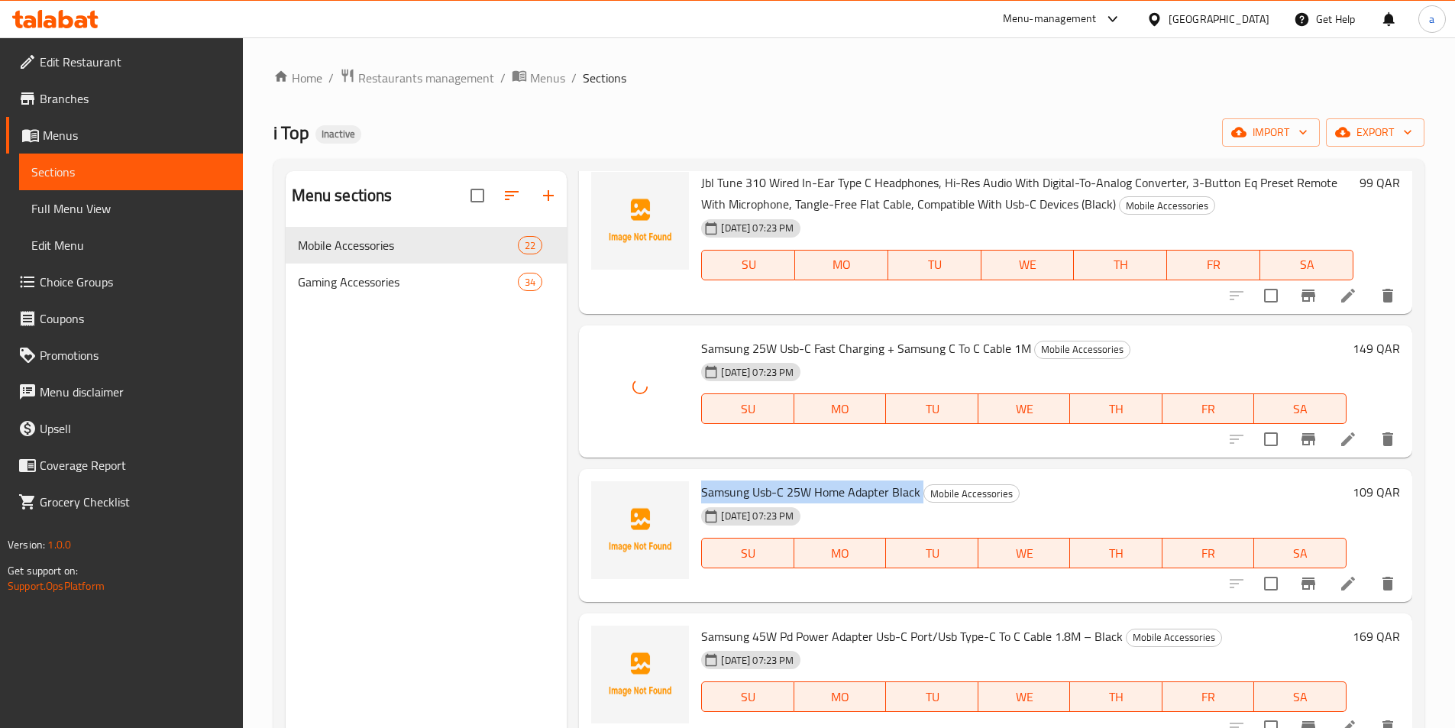
click at [778, 487] on span "Samsung Usb-C 25W Home Adapter Black" at bounding box center [810, 492] width 219 height 23
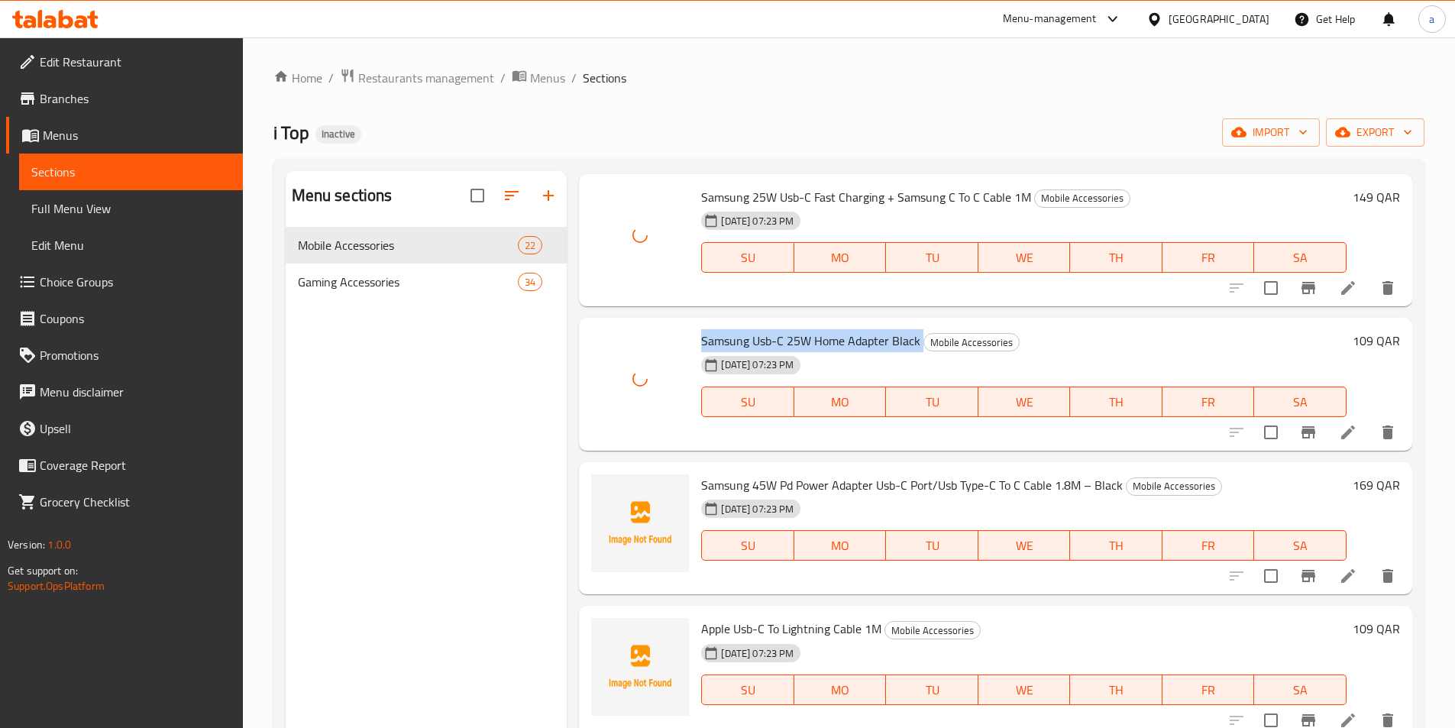
scroll to position [1222, 0]
click at [782, 479] on span "Samsung 45W Pd Power Adapter Usb-C Port/Usb Type-C To C Cable 1.8M – Black" at bounding box center [912, 483] width 422 height 23
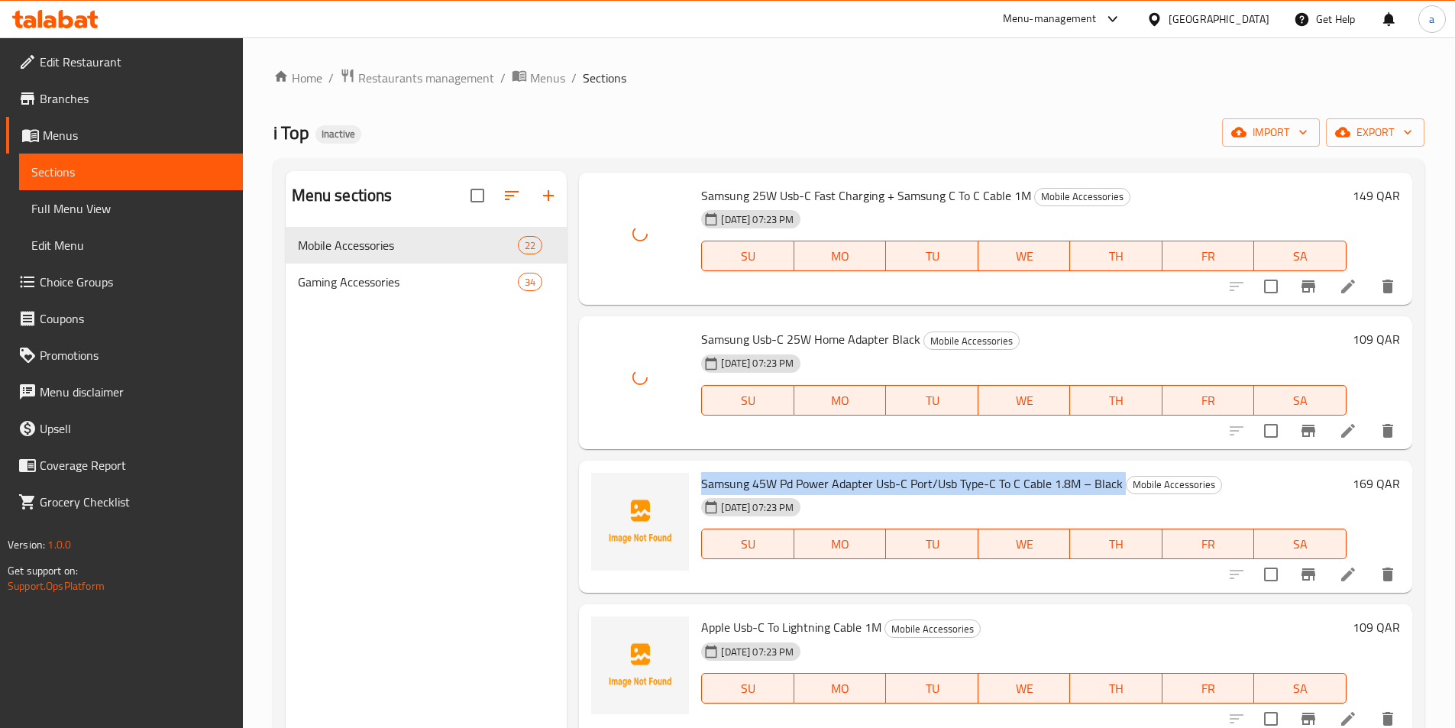
click at [782, 479] on span "Samsung 45W Pd Power Adapter Usb-C Port/Usb Type-C To C Cable 1.8M – Black" at bounding box center [912, 483] width 422 height 23
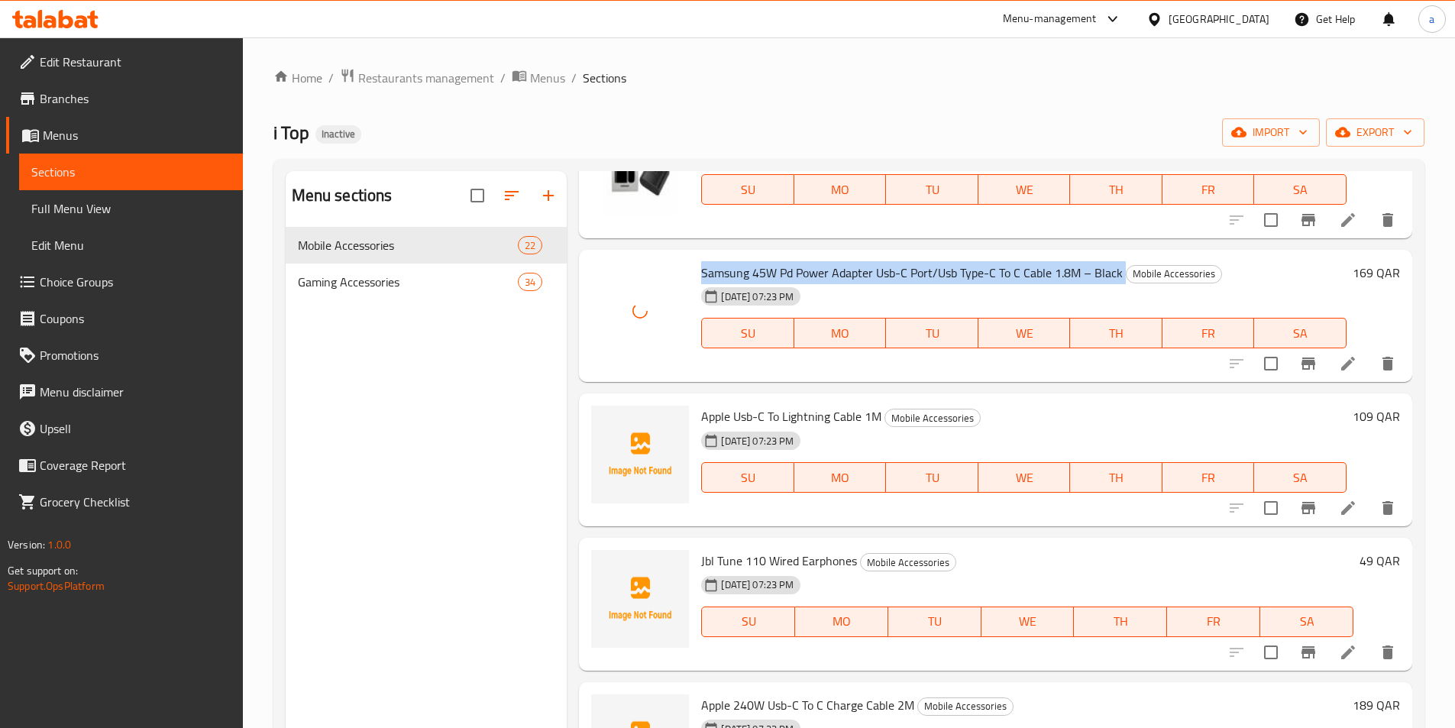
scroll to position [1452, 0]
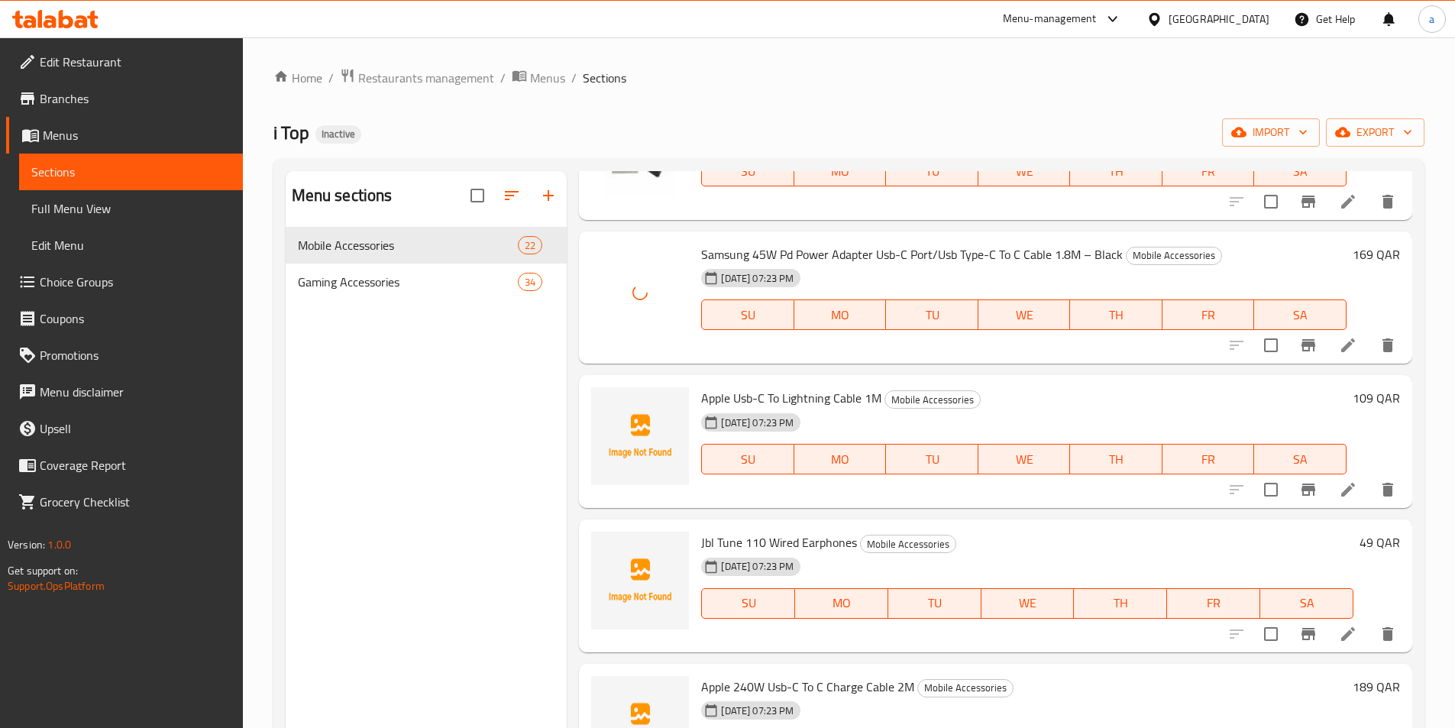
click at [772, 398] on span "Apple Usb-C To Lightning Cable 1M" at bounding box center [791, 398] width 180 height 23
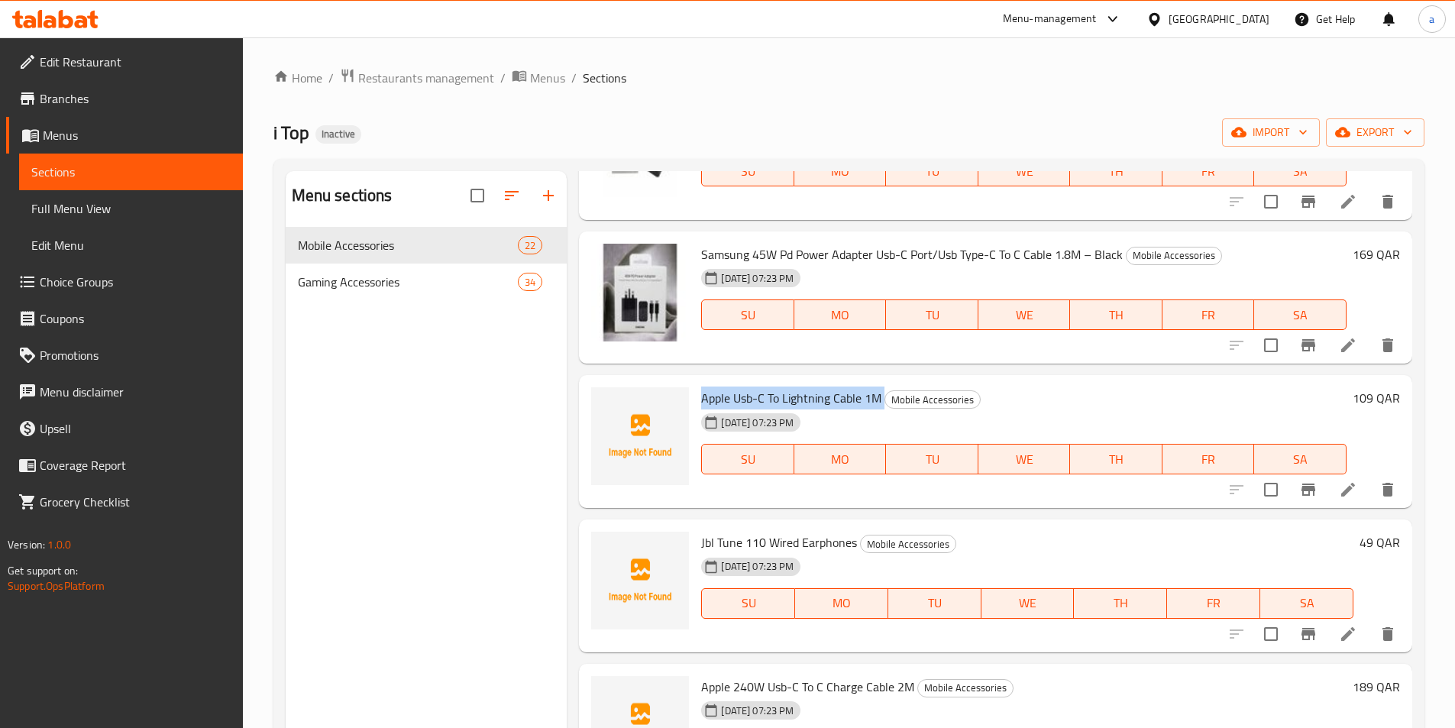
click at [754, 399] on span "Apple Usb-C To Lightning Cable 1M" at bounding box center [791, 398] width 180 height 23
click at [785, 400] on span "Apple Usb-C To Lightning Cable 1M" at bounding box center [791, 398] width 180 height 23
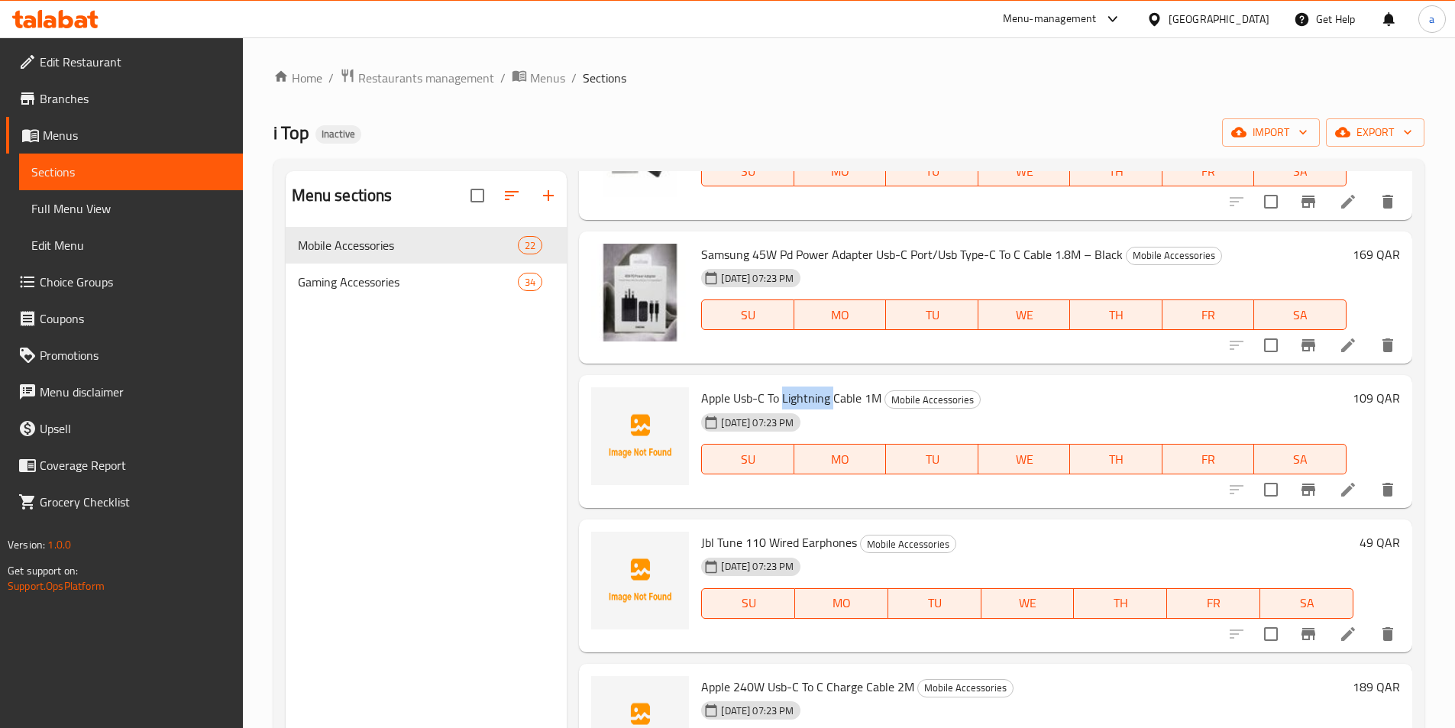
click at [785, 400] on span "Apple Usb-C To Lightning Cable 1M" at bounding box center [791, 398] width 180 height 23
click at [985, 115] on div "Home / Restaurants management / Menus / Sections i Top Inactive import export M…" at bounding box center [849, 489] width 1151 height 843
click at [748, 538] on span "Jbl Tune 110 Wired Earphones" at bounding box center [779, 542] width 156 height 23
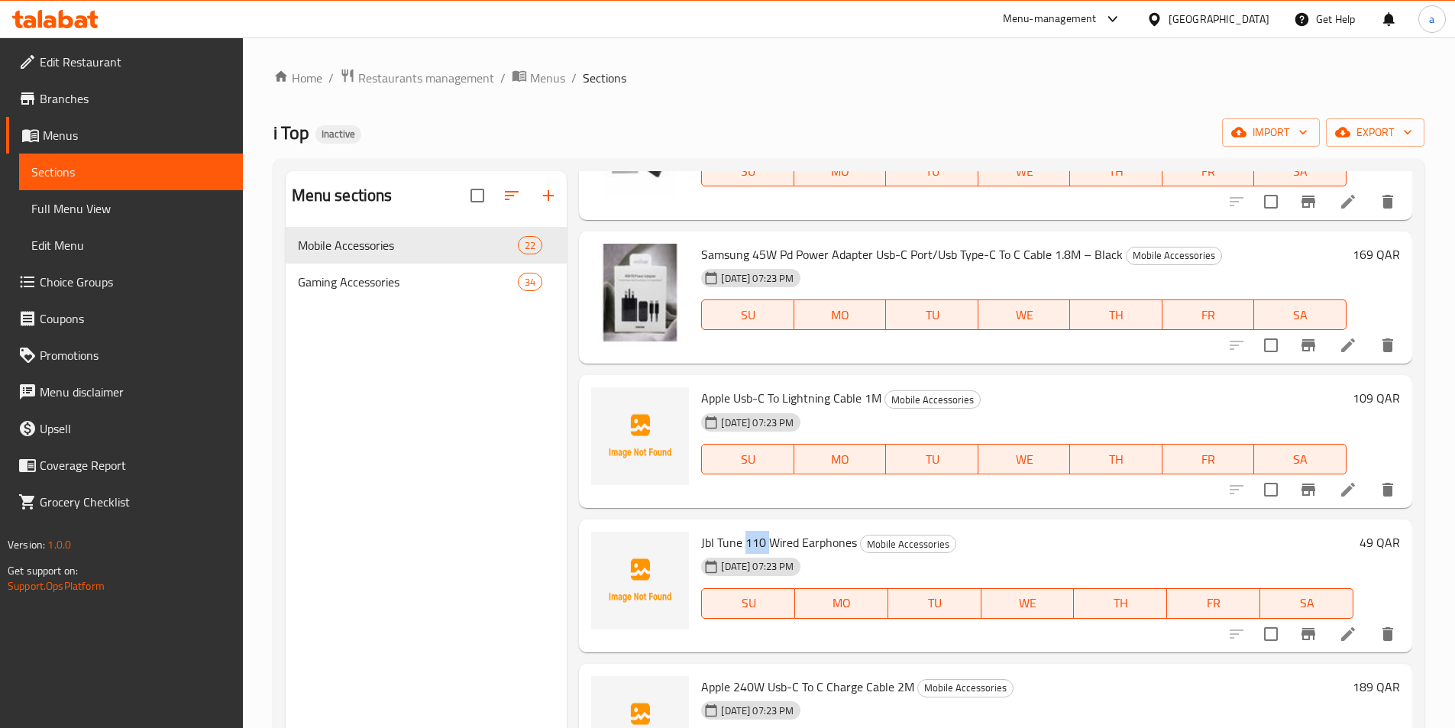
click at [748, 538] on span "Jbl Tune 110 Wired Earphones" at bounding box center [779, 542] width 156 height 23
click at [802, 535] on span "Jbl Tune 110 Wired Earphones" at bounding box center [779, 542] width 156 height 23
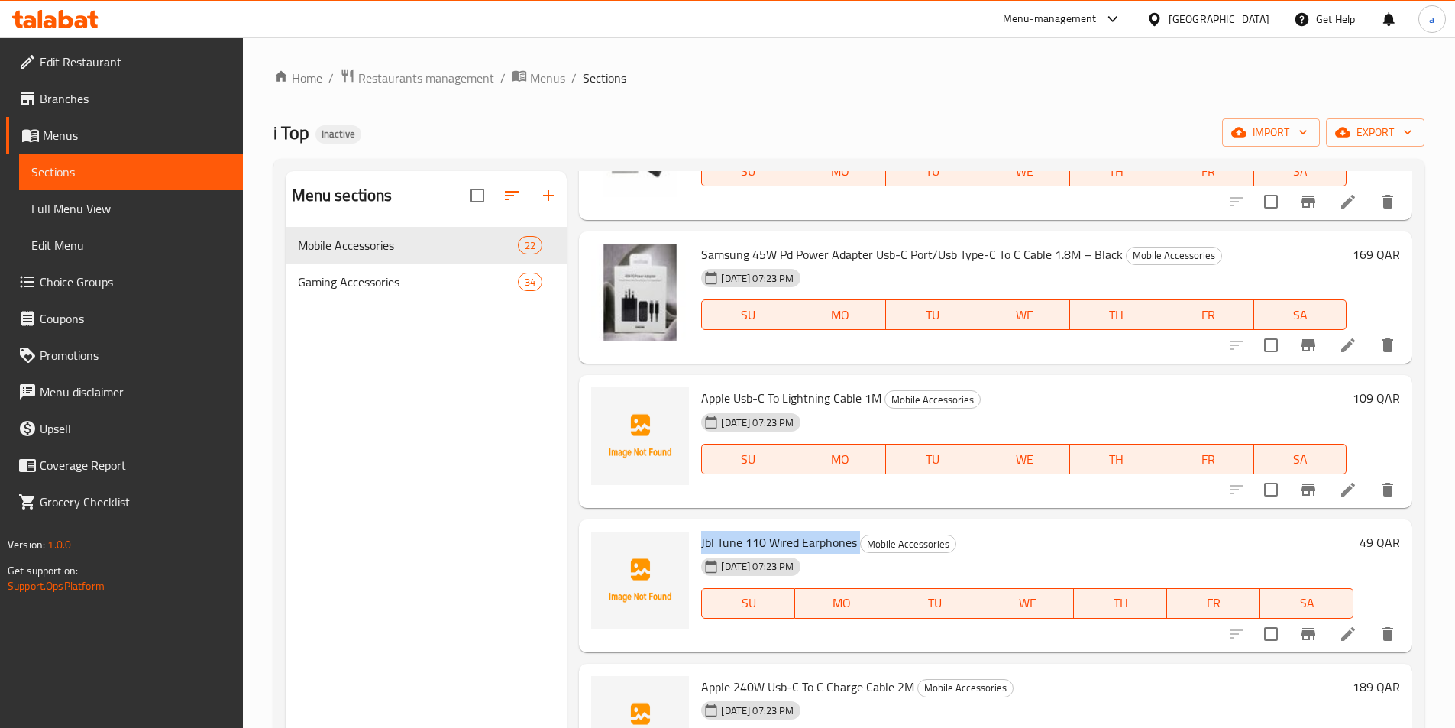
click at [802, 535] on span "Jbl Tune 110 Wired Earphones" at bounding box center [779, 542] width 156 height 23
click at [1083, 395] on h6 "Apple Usb-C To Lightning Cable 1M Mobile Accessories" at bounding box center [1024, 397] width 646 height 21
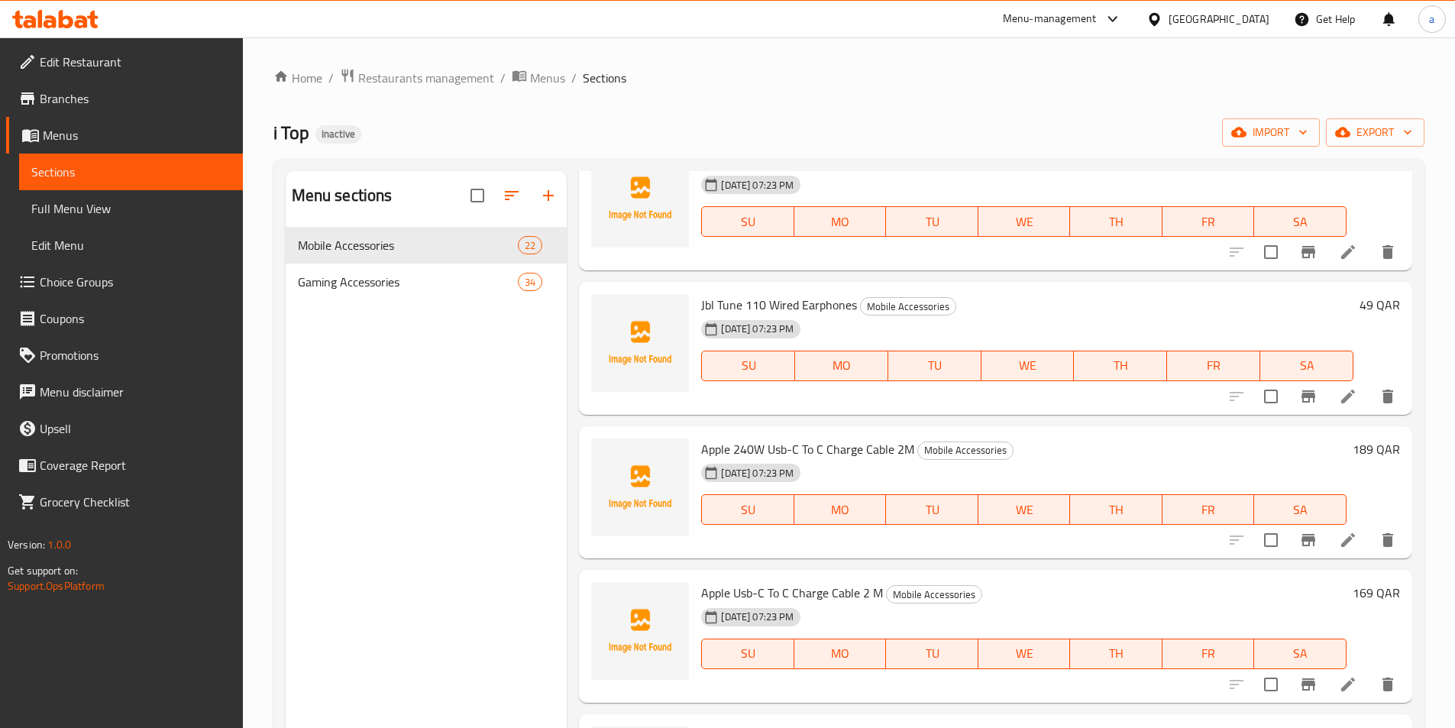
scroll to position [1757, 0]
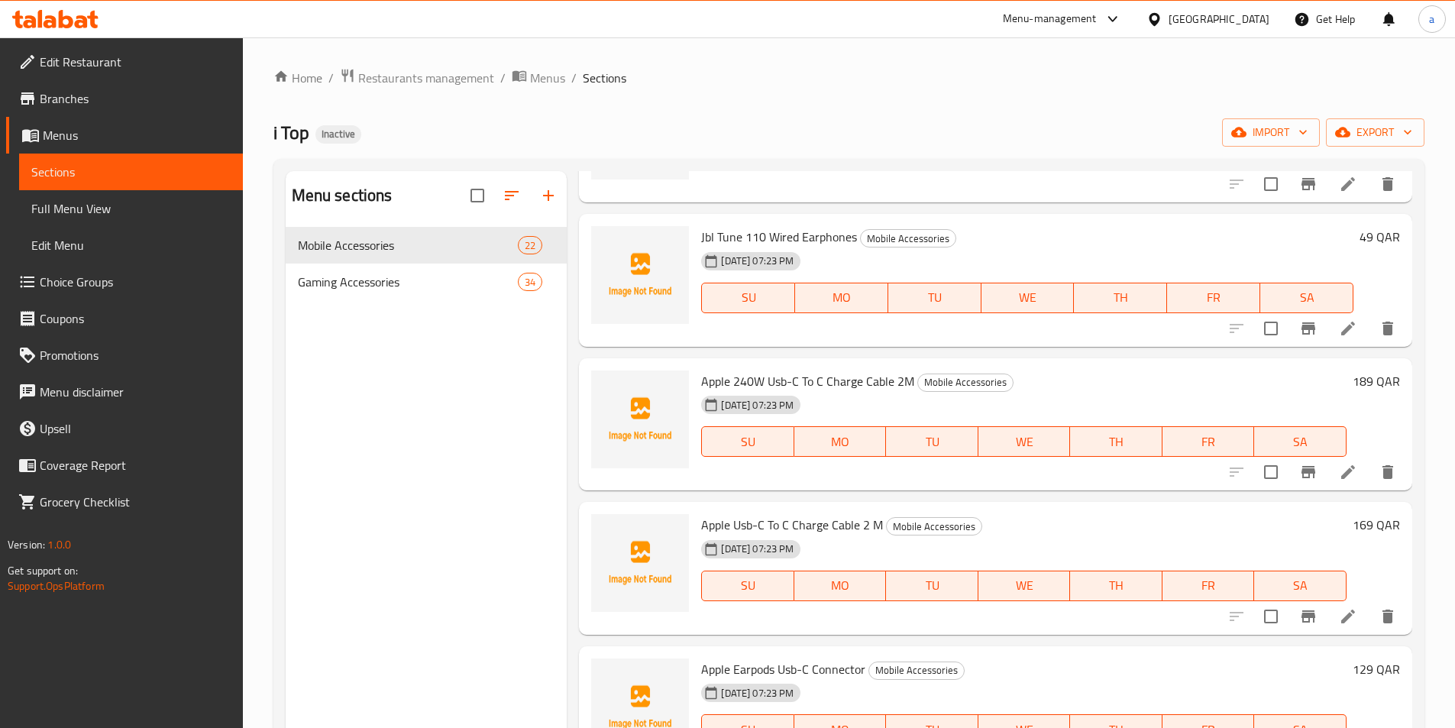
click at [786, 379] on span "Apple 240W Usb-C To C Charge Cable 2M" at bounding box center [807, 381] width 213 height 23
click at [785, 374] on span "Apple 240W Usb-C To C Charge Cable 2M" at bounding box center [807, 381] width 213 height 23
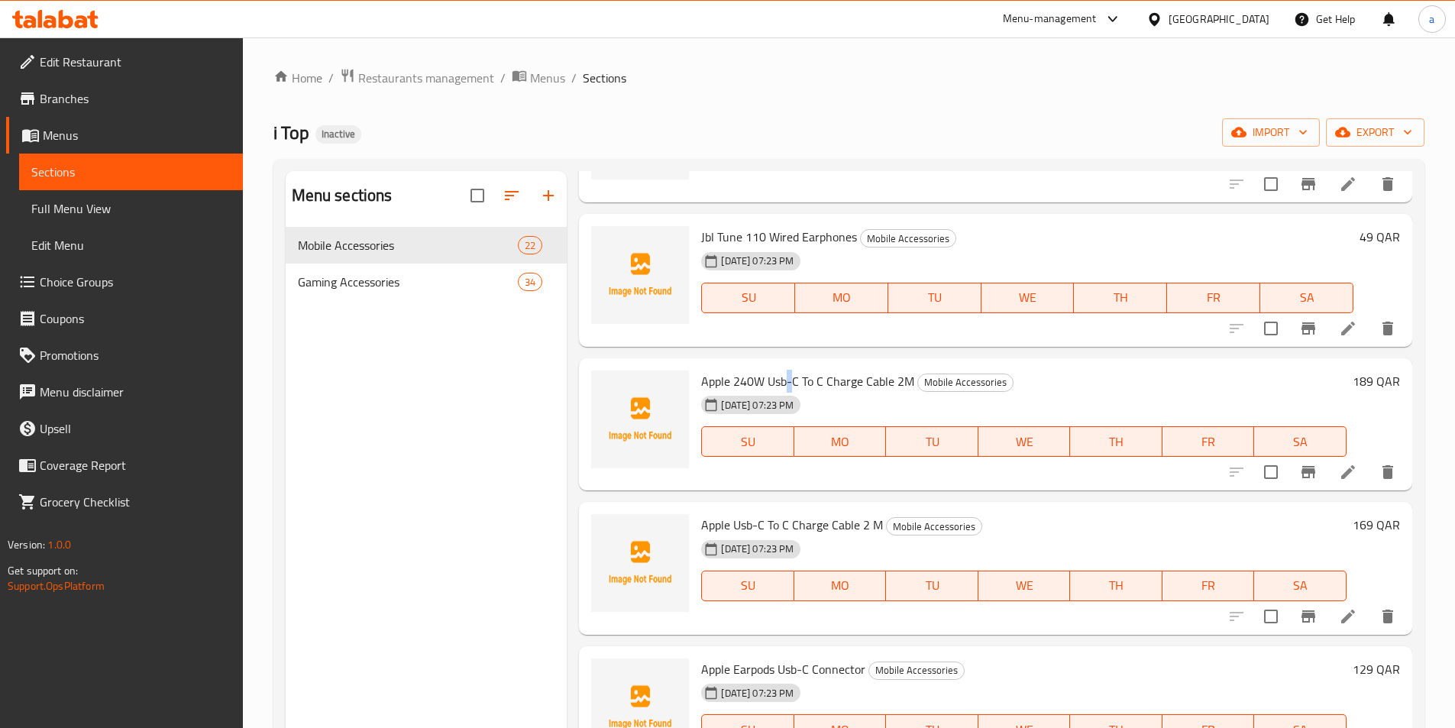
click at [785, 374] on span "Apple 240W Usb-C To C Charge Cable 2M" at bounding box center [807, 381] width 213 height 23
click at [789, 70] on ol "Home / Restaurants management / Menus / Sections" at bounding box center [849, 78] width 1151 height 20
click at [780, 529] on span "Apple Usb-C To C Charge Cable 2 M​" at bounding box center [792, 524] width 182 height 23
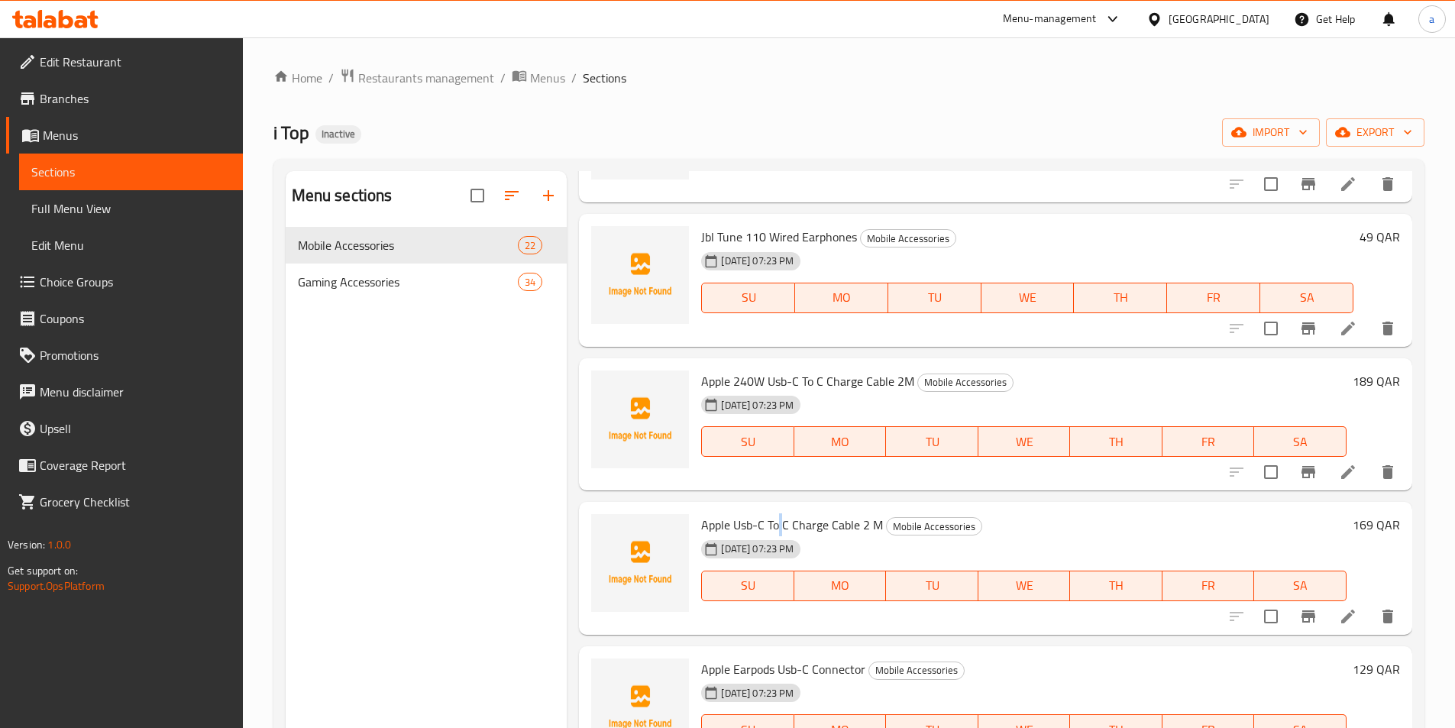
click at [780, 529] on span "Apple Usb-C To C Charge Cable 2 M​" at bounding box center [792, 524] width 182 height 23
click at [828, 518] on span "Apple Usb-C To C Charge Cable 2 M​" at bounding box center [792, 524] width 182 height 23
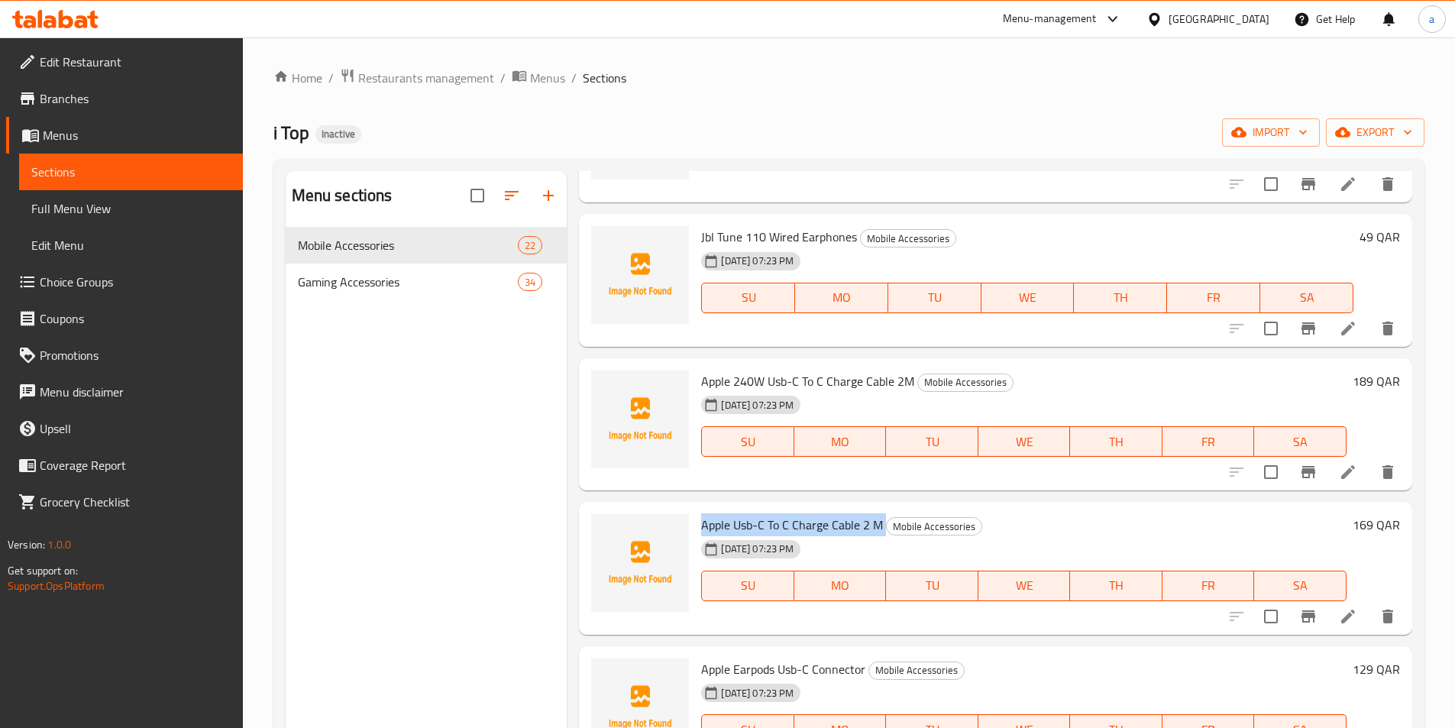
click at [828, 518] on span "Apple Usb-C To C Charge Cable 2 M​" at bounding box center [792, 524] width 182 height 23
click at [769, 523] on span "Apple Usb-C To C Charge Cable 2 M​" at bounding box center [792, 524] width 182 height 23
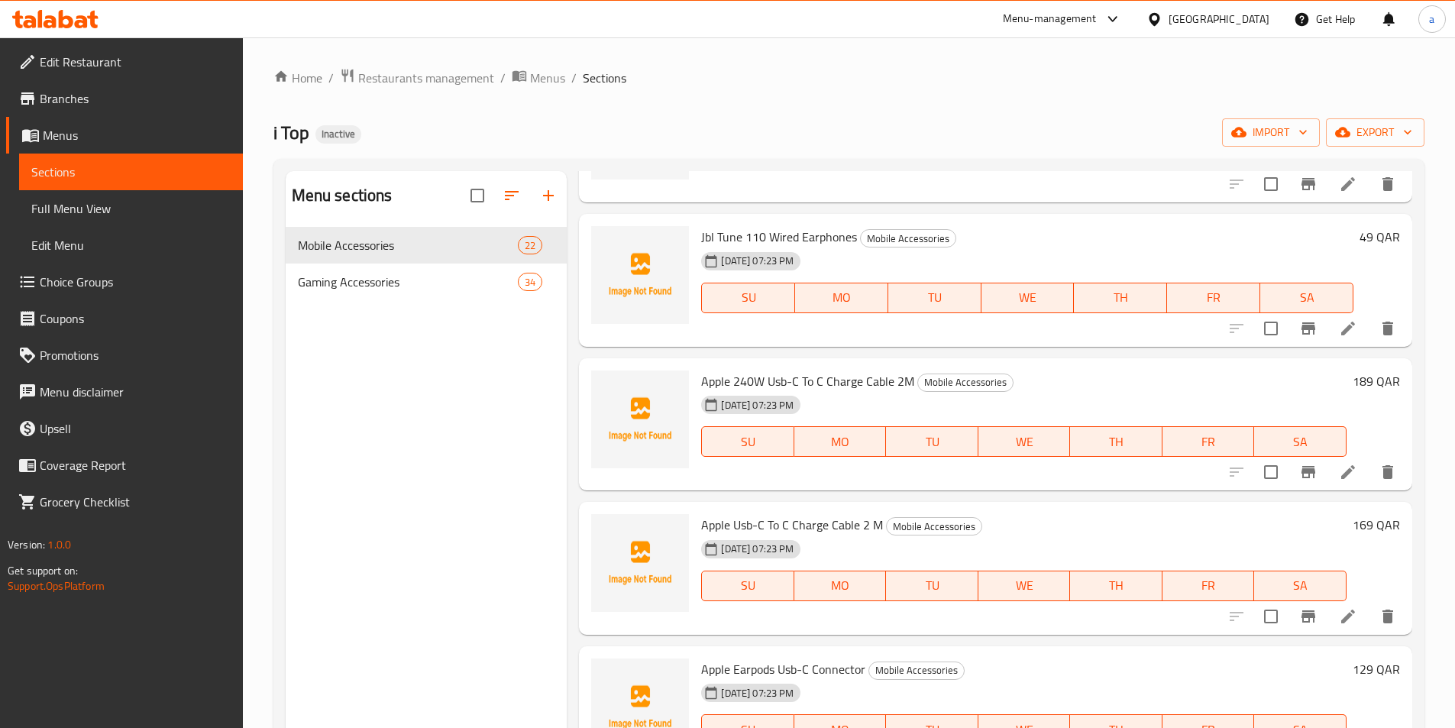
click at [1100, 539] on div "[DATE] 07:23 PM SU MO TU WE TH FR SA" at bounding box center [1024, 575] width 658 height 83
click at [772, 662] on span "Apple Earpods Usb-C Connector" at bounding box center [783, 669] width 164 height 23
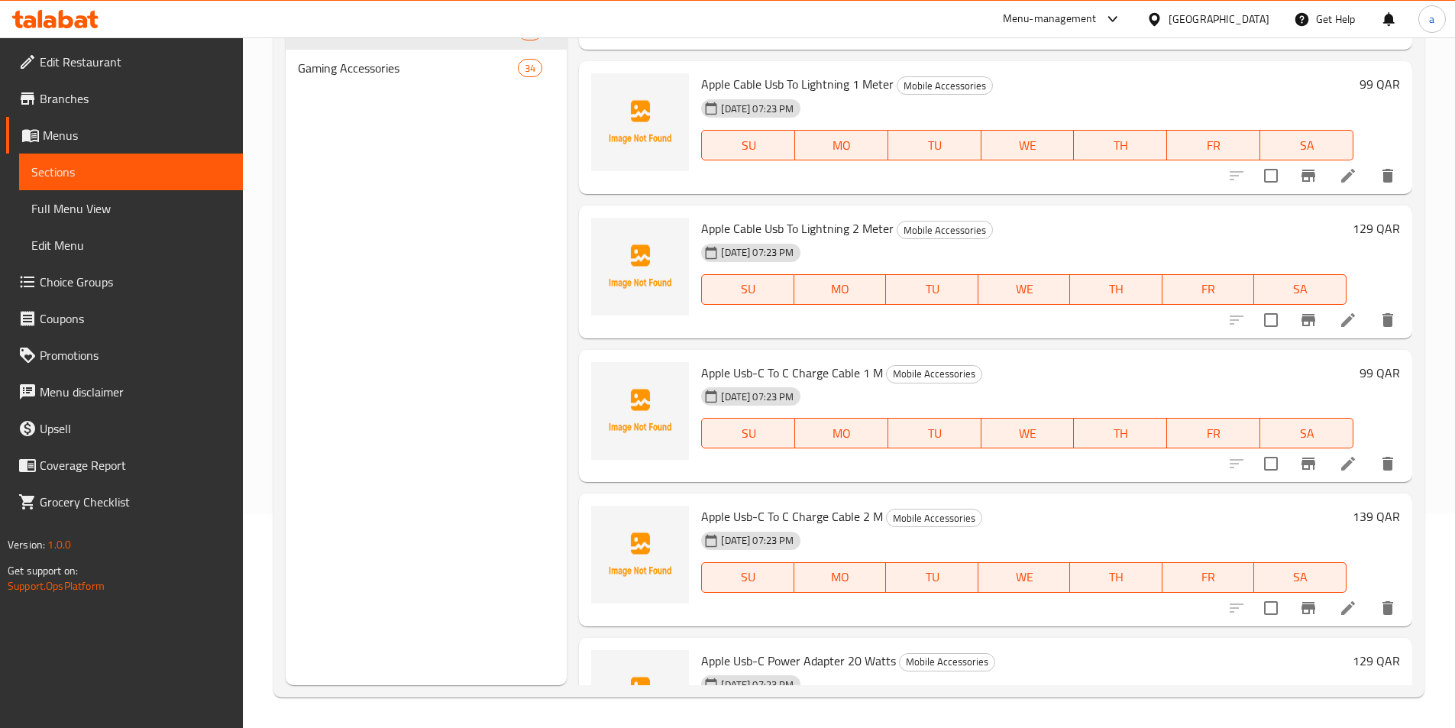
scroll to position [2349, 0]
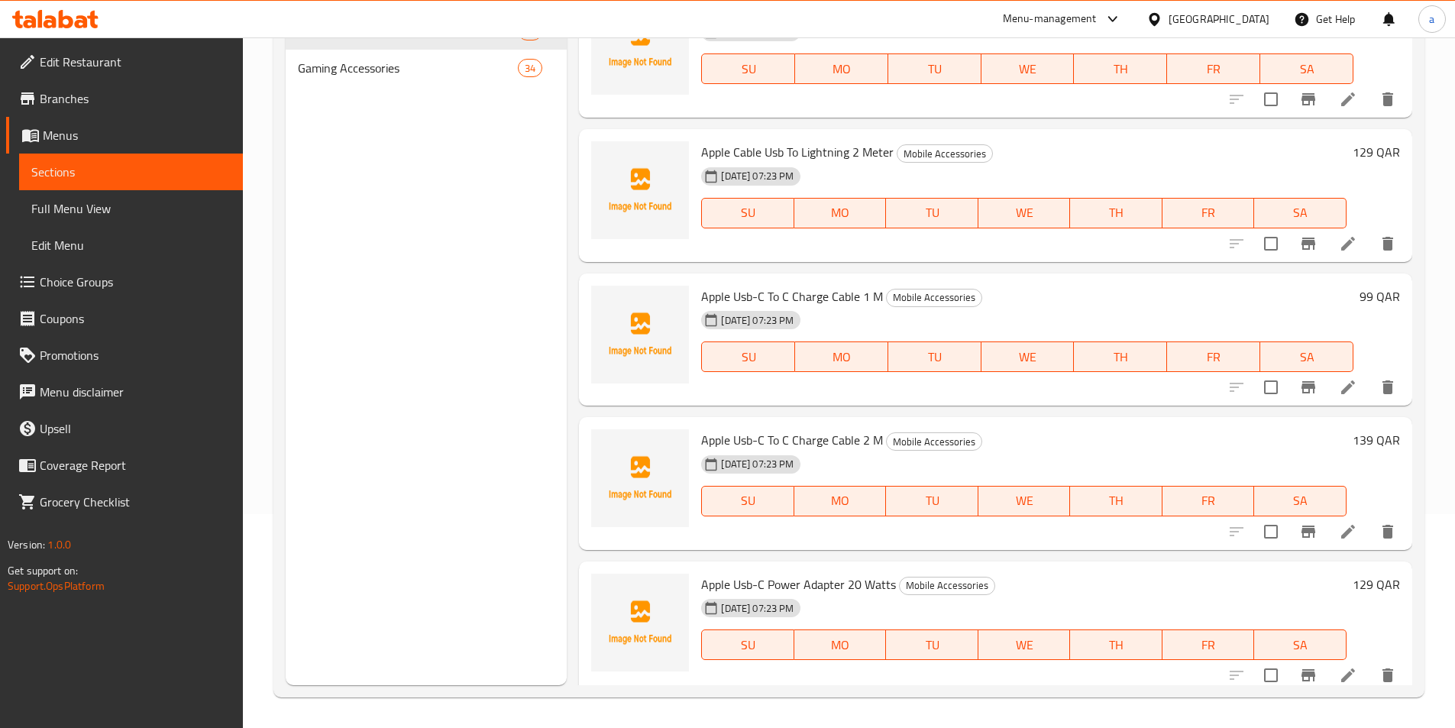
click at [793, 272] on div "Menu items Add Sort Manage items Dimmable Ring Supplementary Lamp | Nonpolar Di…" at bounding box center [990, 321] width 846 height 728
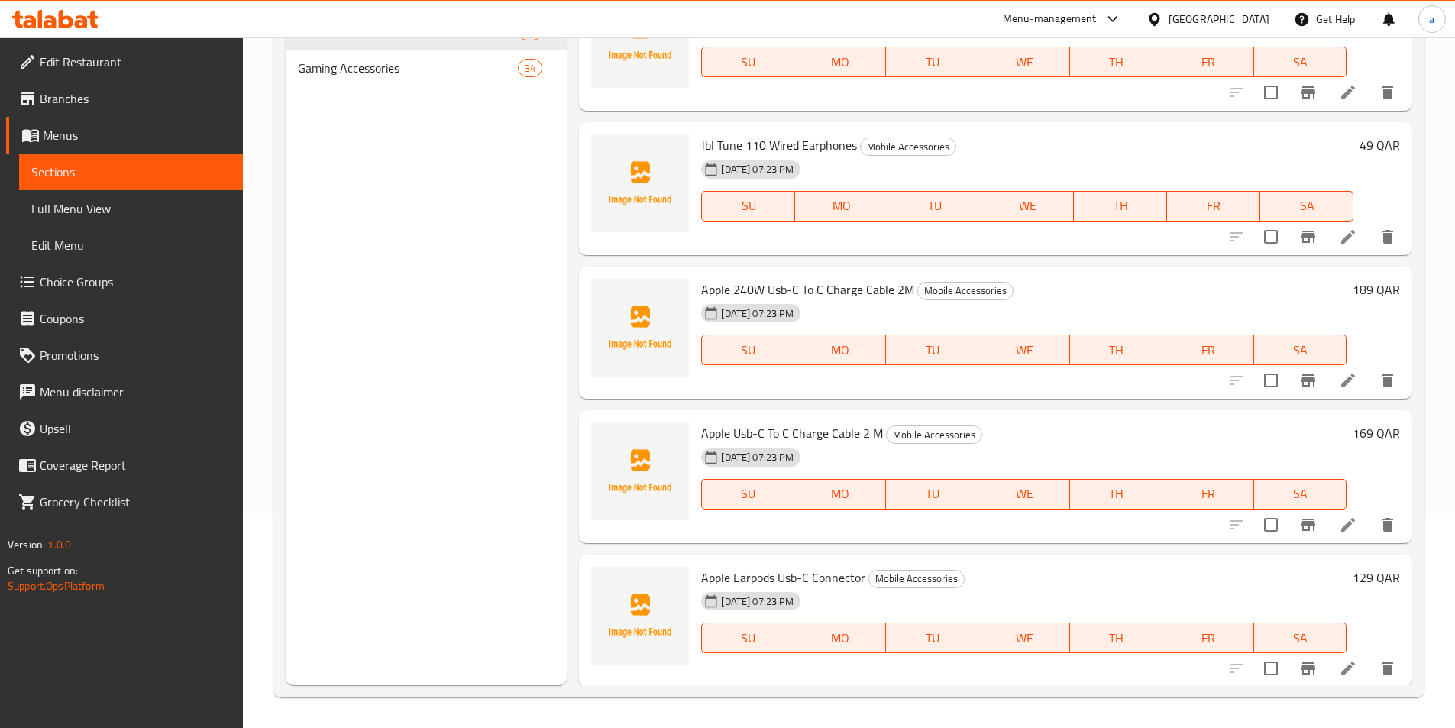
scroll to position [1661, 0]
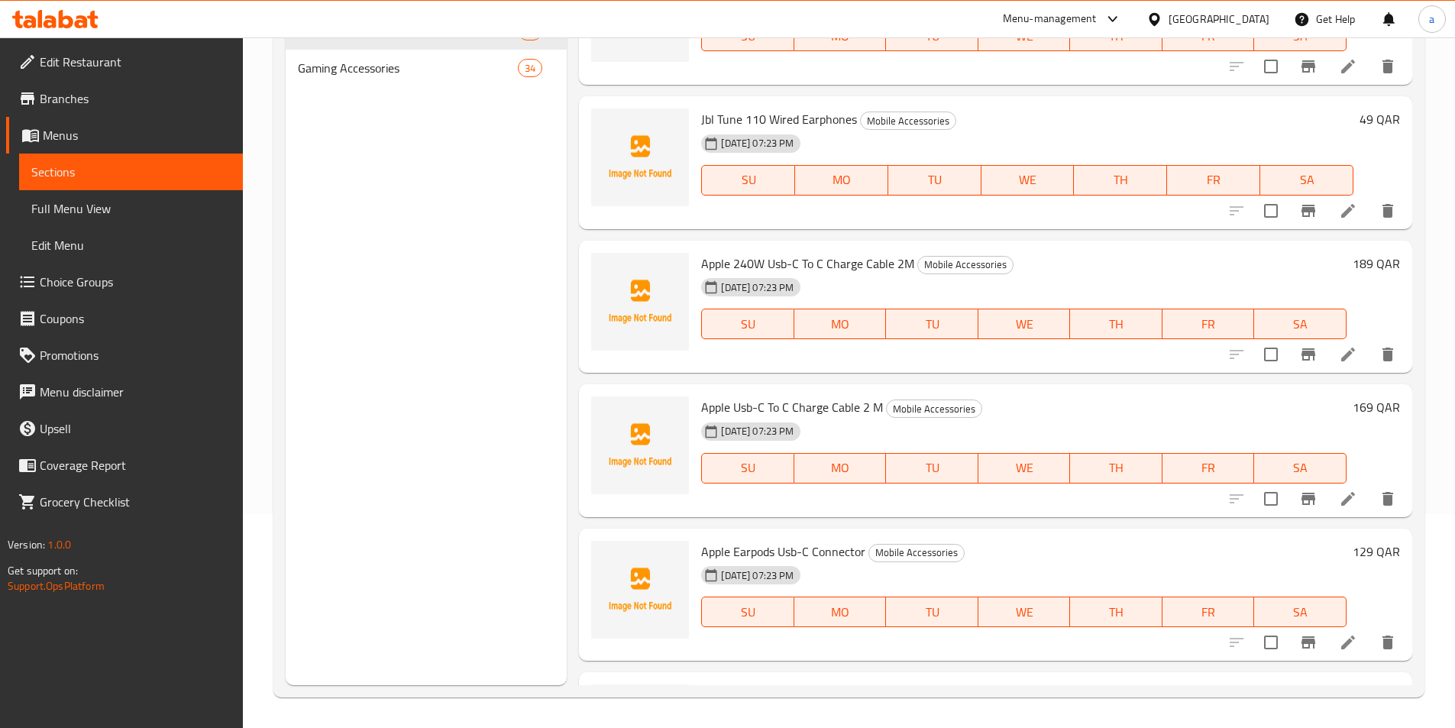
click at [840, 409] on span "Apple Usb-C To C Charge Cable 2 M​" at bounding box center [792, 407] width 182 height 23
click at [792, 396] on span "Apple Usb-C To C Charge Cable 2 M​" at bounding box center [792, 407] width 182 height 23
click at [750, 403] on span "Apple Usb-C To C Charge Cable 2 M​" at bounding box center [792, 407] width 182 height 23
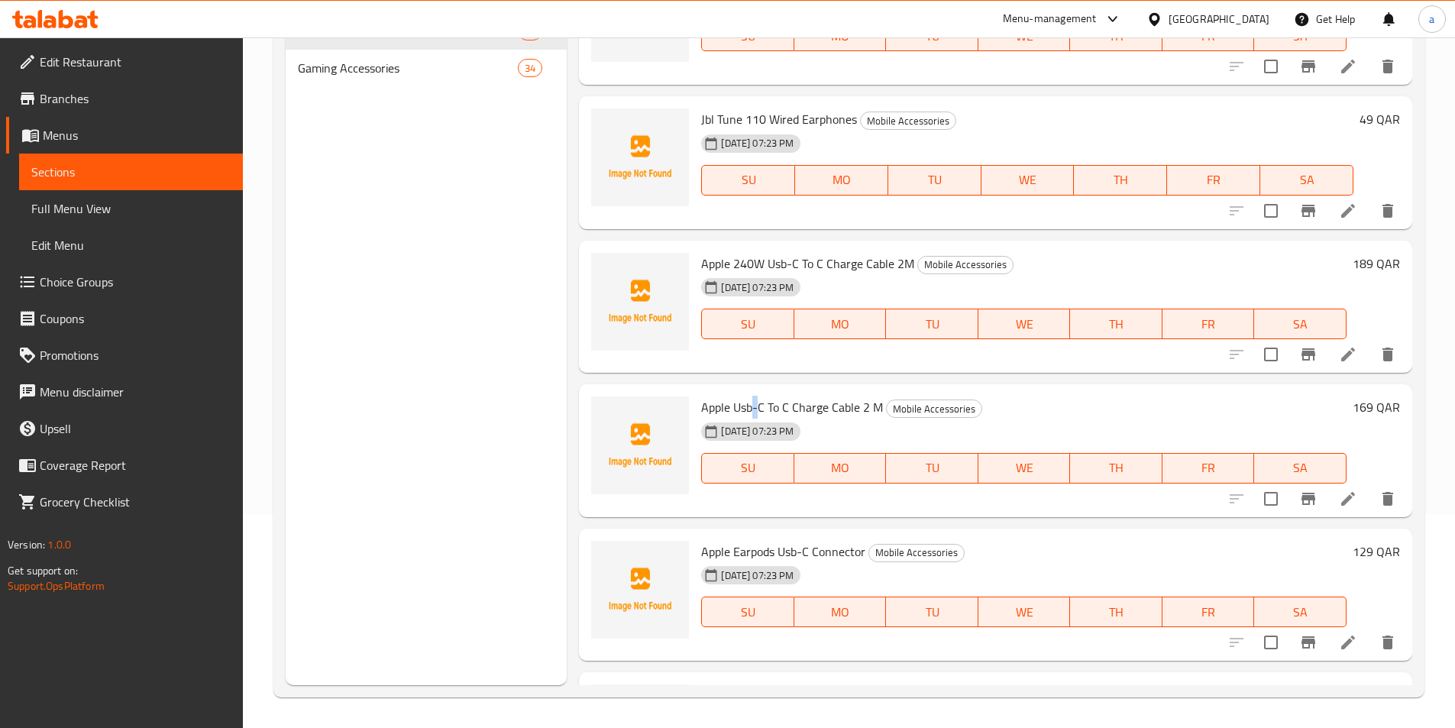
click at [750, 403] on span "Apple Usb-C To C Charge Cable 2 M​" at bounding box center [792, 407] width 182 height 23
click at [1109, 274] on div "[DATE] 07:23 PM SU MO TU WE TH FR SA" at bounding box center [1024, 313] width 658 height 83
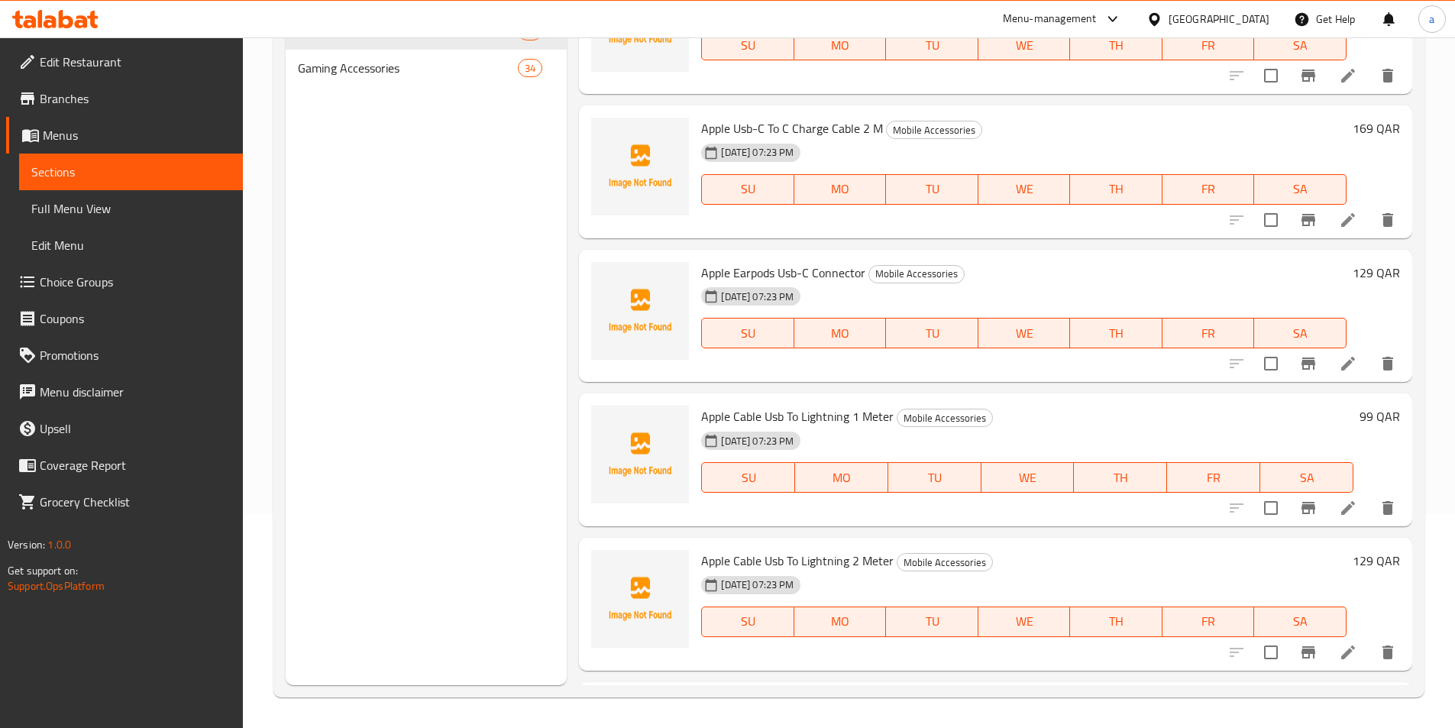
scroll to position [1967, 0]
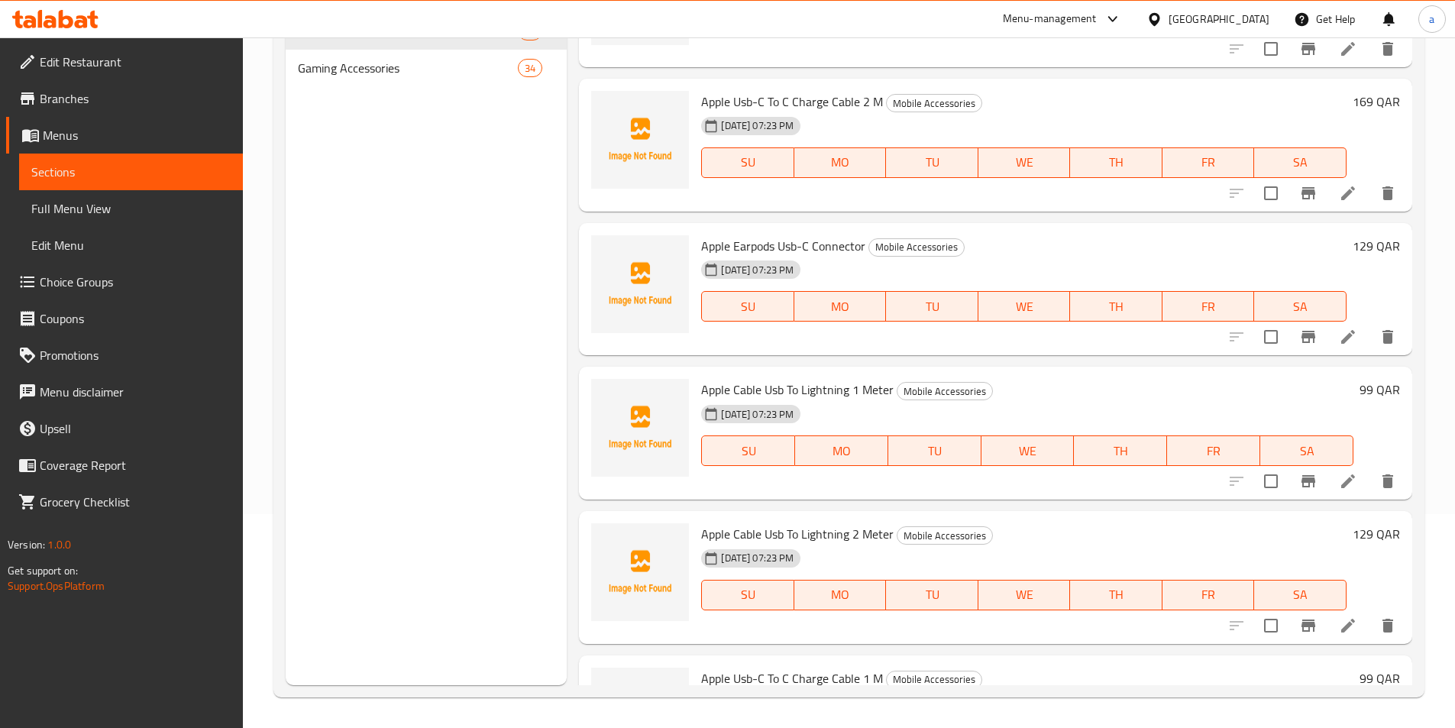
click at [778, 248] on span "Apple Earpods Usb-C Connector" at bounding box center [783, 246] width 164 height 23
click at [779, 535] on span "Apple Cable Usb To Lightning 2 Meter" at bounding box center [797, 534] width 193 height 23
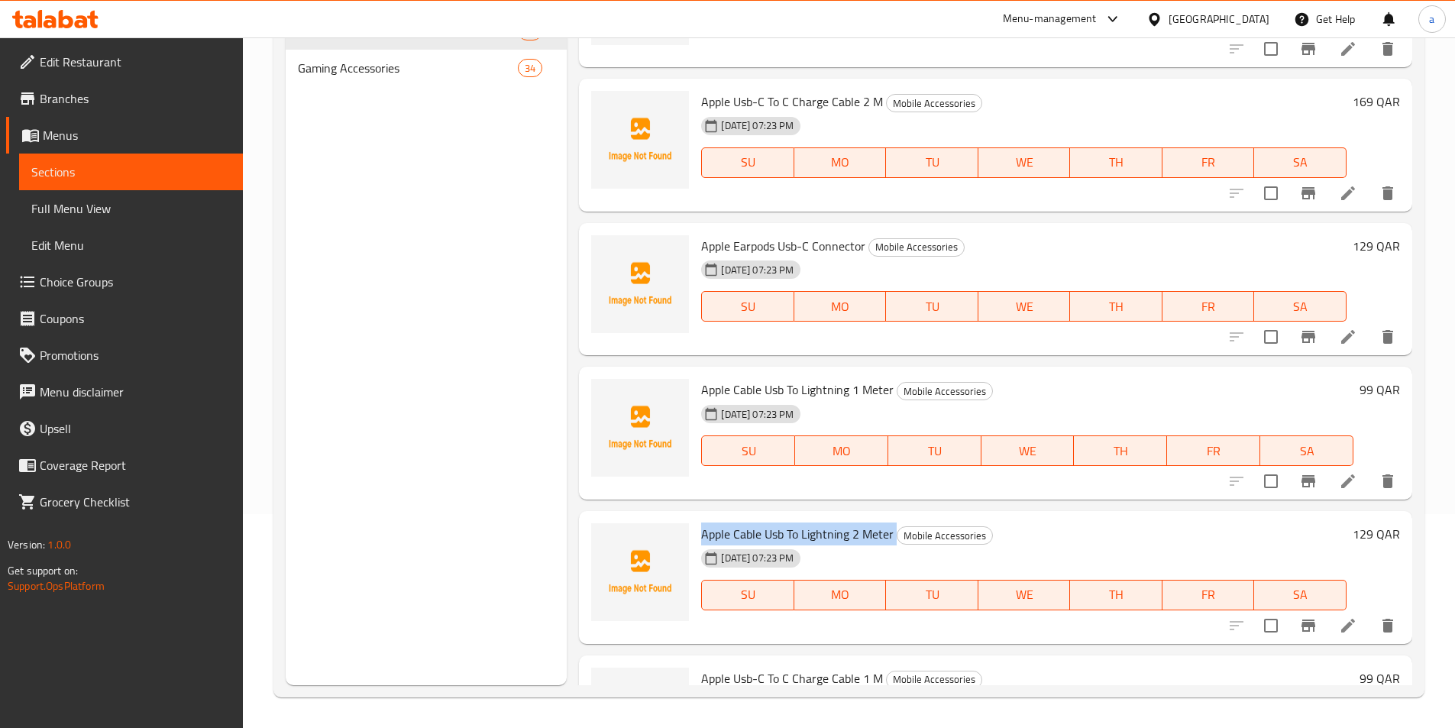
click at [779, 535] on span "Apple Cable Usb To Lightning 2 Meter" at bounding box center [797, 534] width 193 height 23
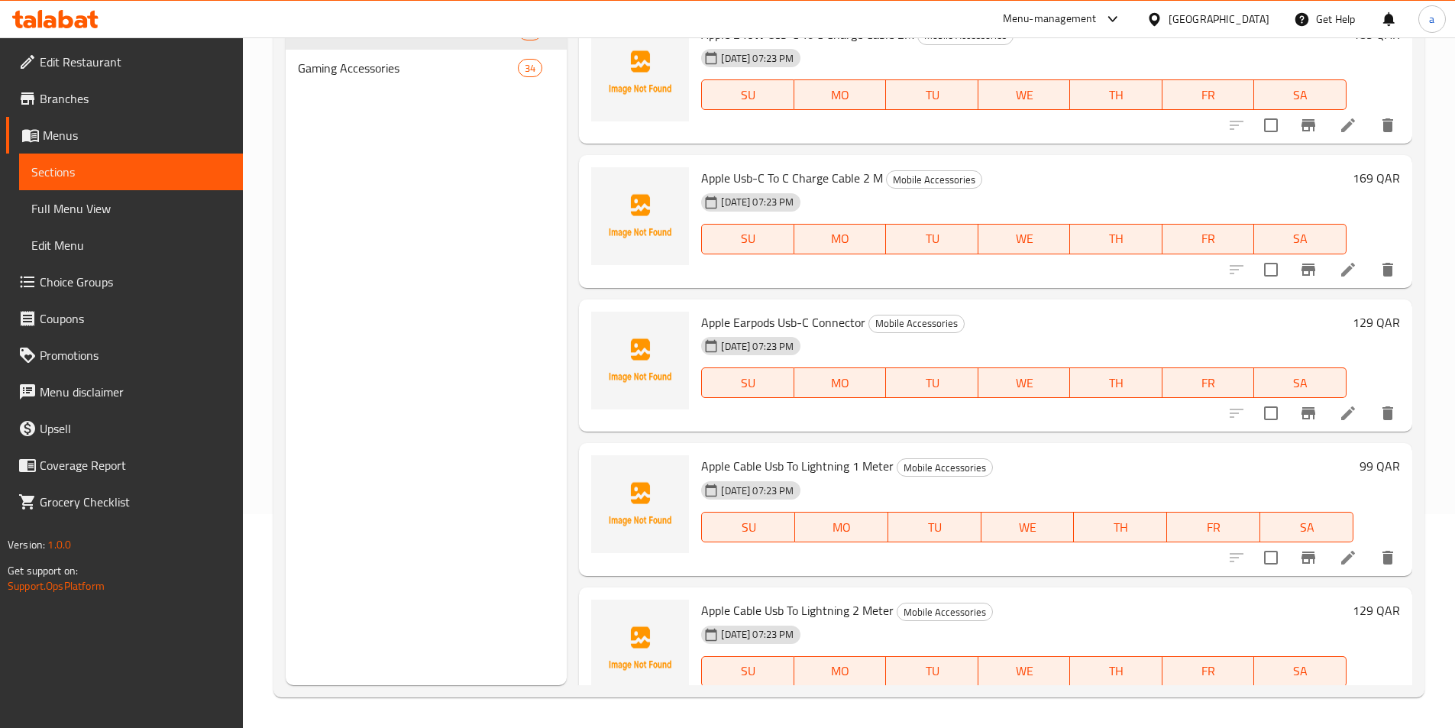
click at [1088, 431] on div "Apple Earpods Usb-C Connector Mobile Accessories [DATE] 07:23 PM SU MO TU WE TH…" at bounding box center [996, 365] width 834 height 133
click at [821, 328] on span "Apple Earpods Usb-C Connector" at bounding box center [783, 322] width 164 height 23
click at [1109, 322] on h6 "Apple Earpods Usb-C Connector Mobile Accessories" at bounding box center [1024, 322] width 646 height 21
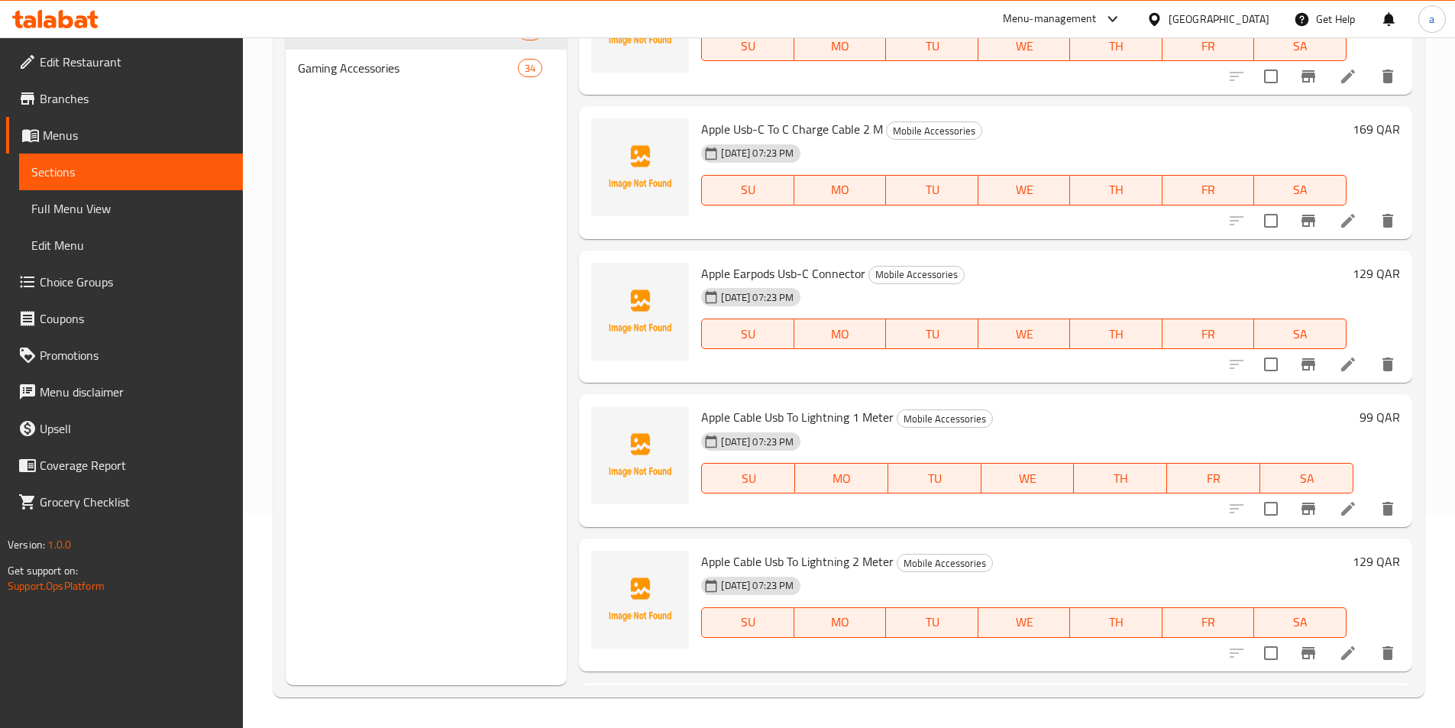
scroll to position [1967, 0]
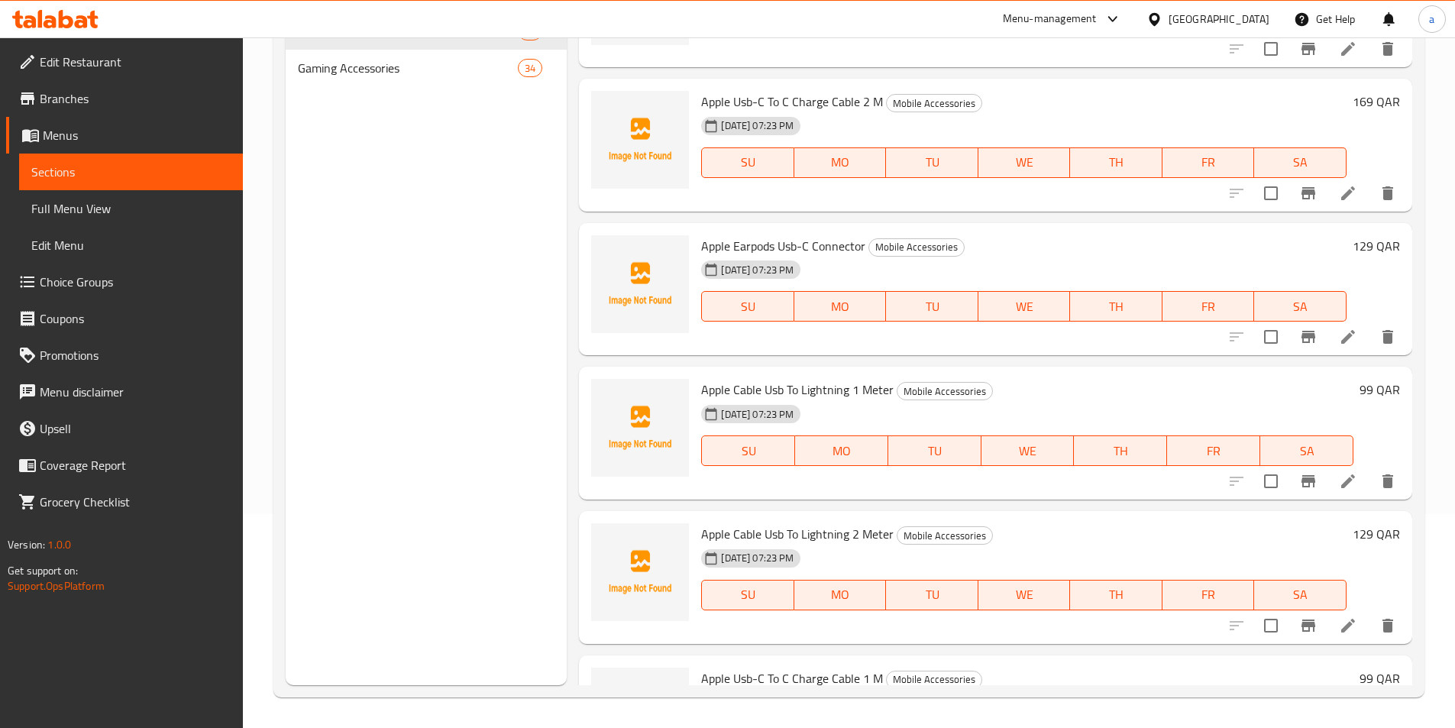
click at [772, 385] on span "Apple Cable Usb To Lightning 1 Meter" at bounding box center [797, 389] width 193 height 23
click at [776, 369] on div "Apple Cable Usb To Lightning 1 Meter Mobile Accessories [DATE] 07:23 PM SU MO T…" at bounding box center [996, 433] width 834 height 133
click at [829, 388] on span "Apple Cable Usb To Lightning 1 Meter" at bounding box center [797, 389] width 193 height 23
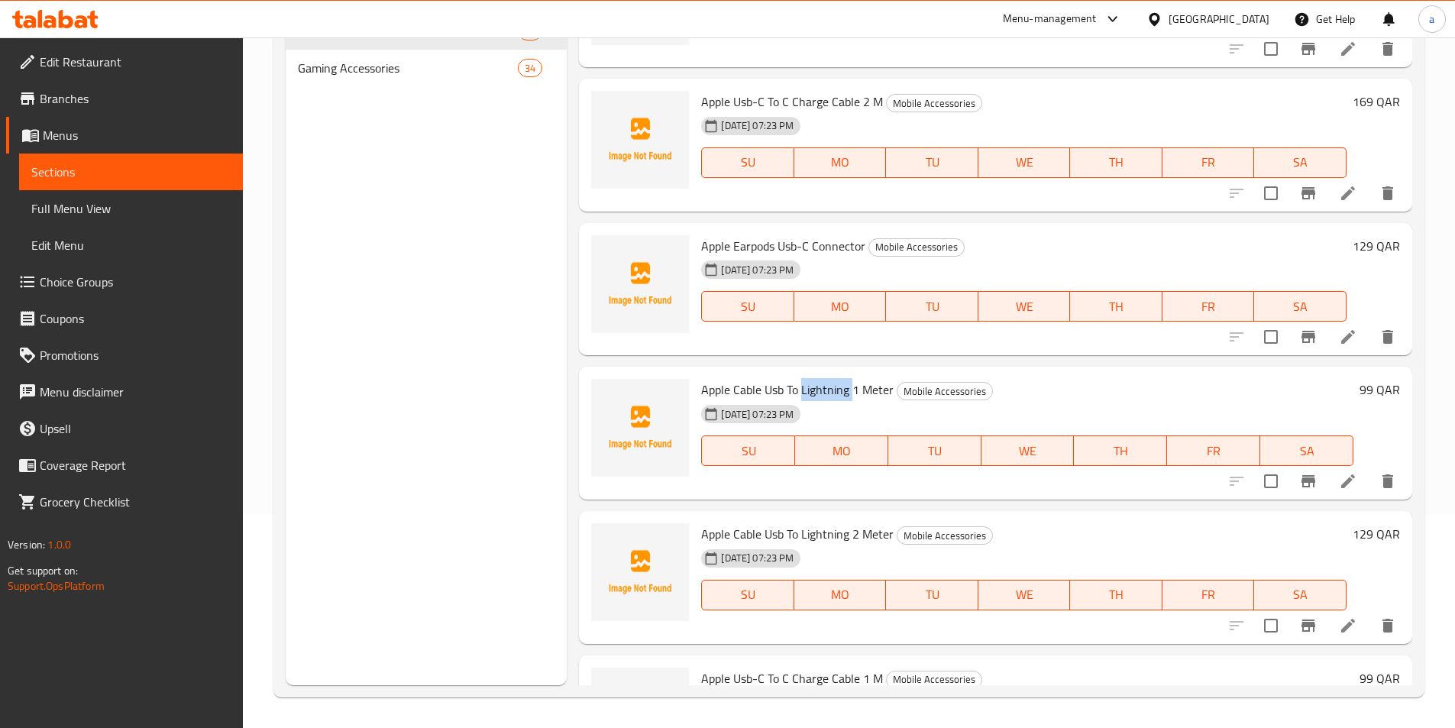
click at [829, 388] on span "Apple Cable Usb To Lightning 1 Meter" at bounding box center [797, 389] width 193 height 23
click at [1144, 412] on div "[DATE] 07:23 PM SU MO TU WE TH FR SA" at bounding box center [1027, 440] width 665 height 83
click at [780, 531] on span "Apple Cable Usb To Lightning 2 Meter" at bounding box center [797, 534] width 193 height 23
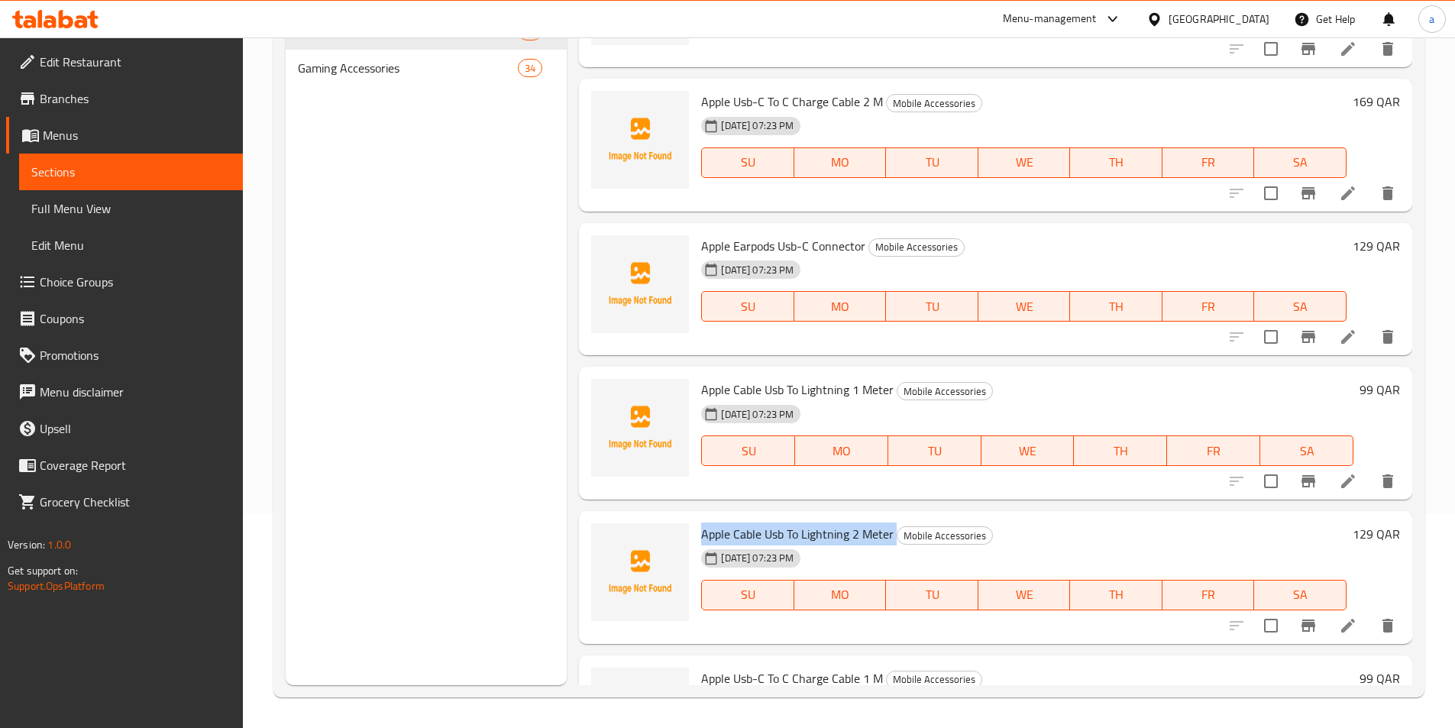
click at [780, 531] on span "Apple Cable Usb To Lightning 2 Meter" at bounding box center [797, 534] width 193 height 23
click at [788, 526] on span "Apple Cable Usb To Lightning 2 Meter" at bounding box center [797, 534] width 193 height 23
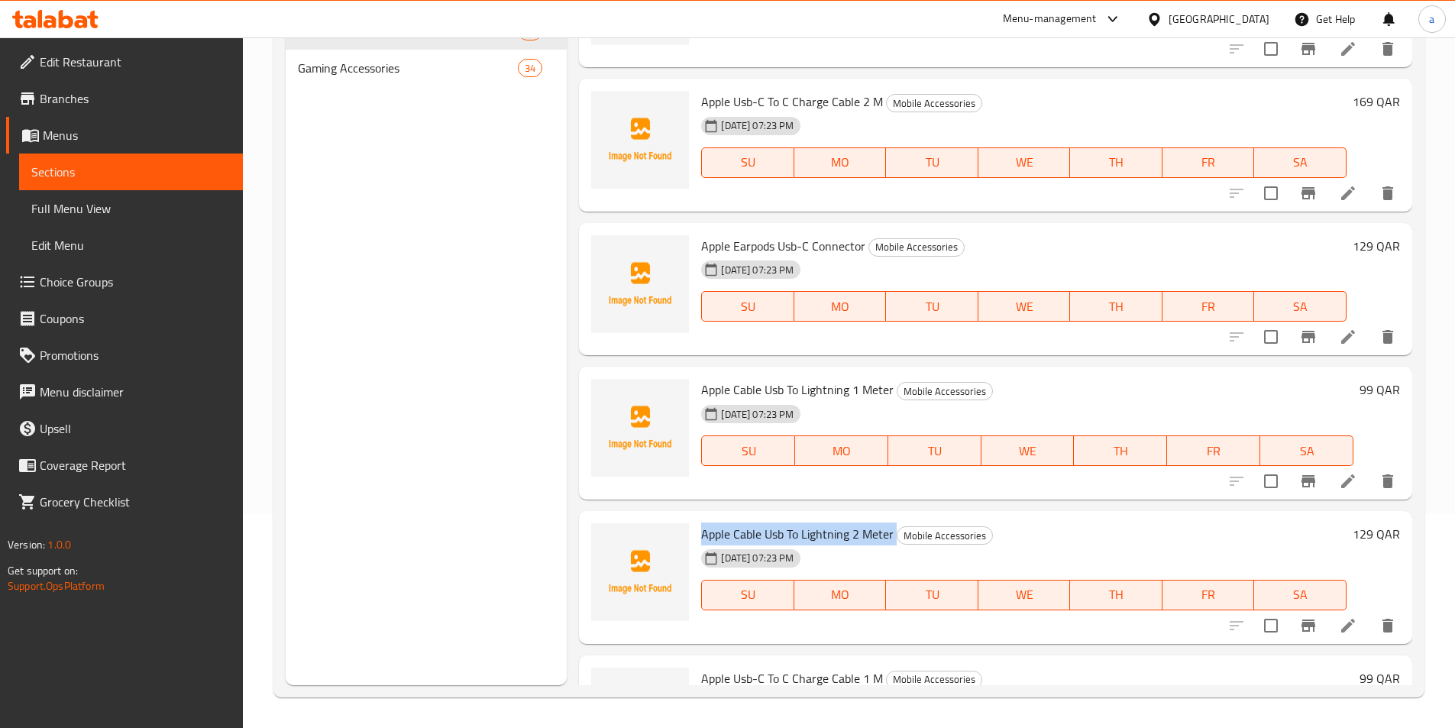
click at [795, 537] on span "Apple Cable Usb To Lightning 2 Meter" at bounding box center [797, 534] width 193 height 23
click at [1144, 403] on div "[DATE] 07:23 PM SU MO TU WE TH FR SA" at bounding box center [1027, 440] width 665 height 83
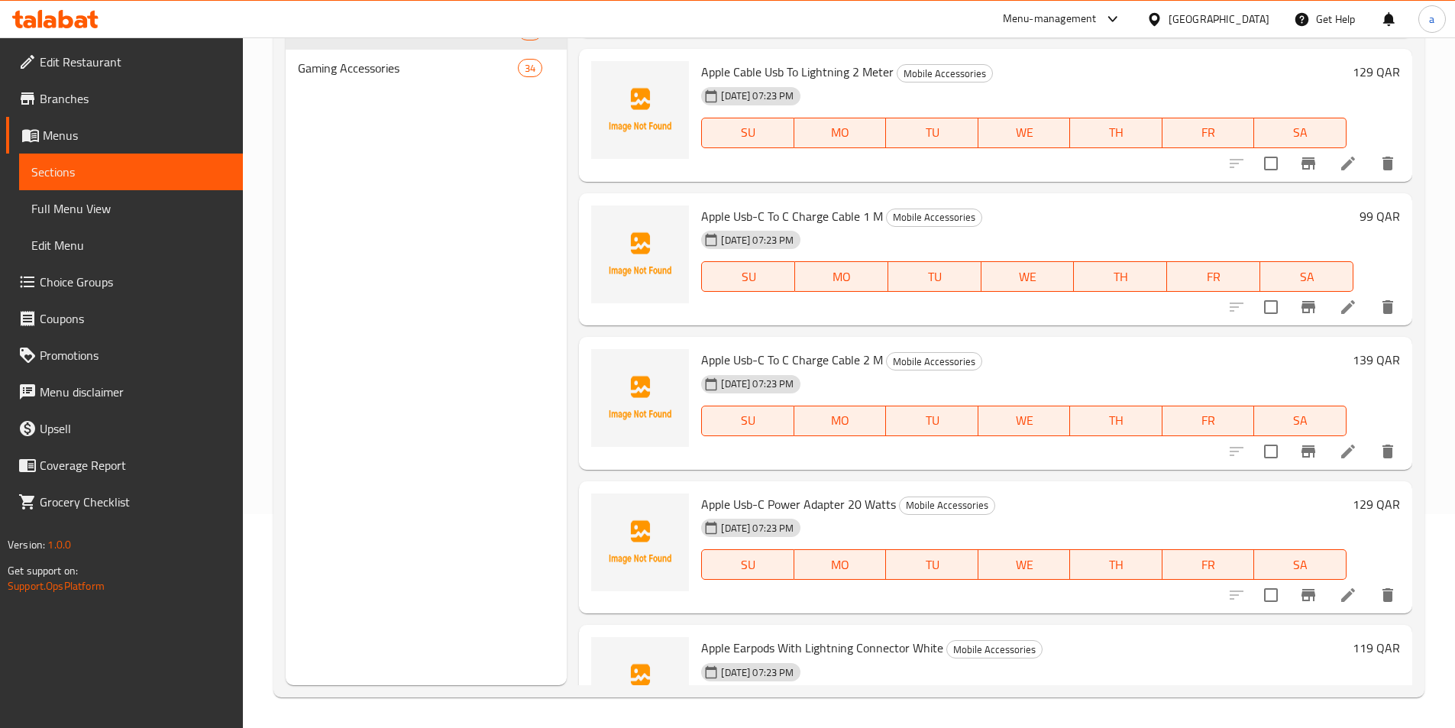
scroll to position [2501, 0]
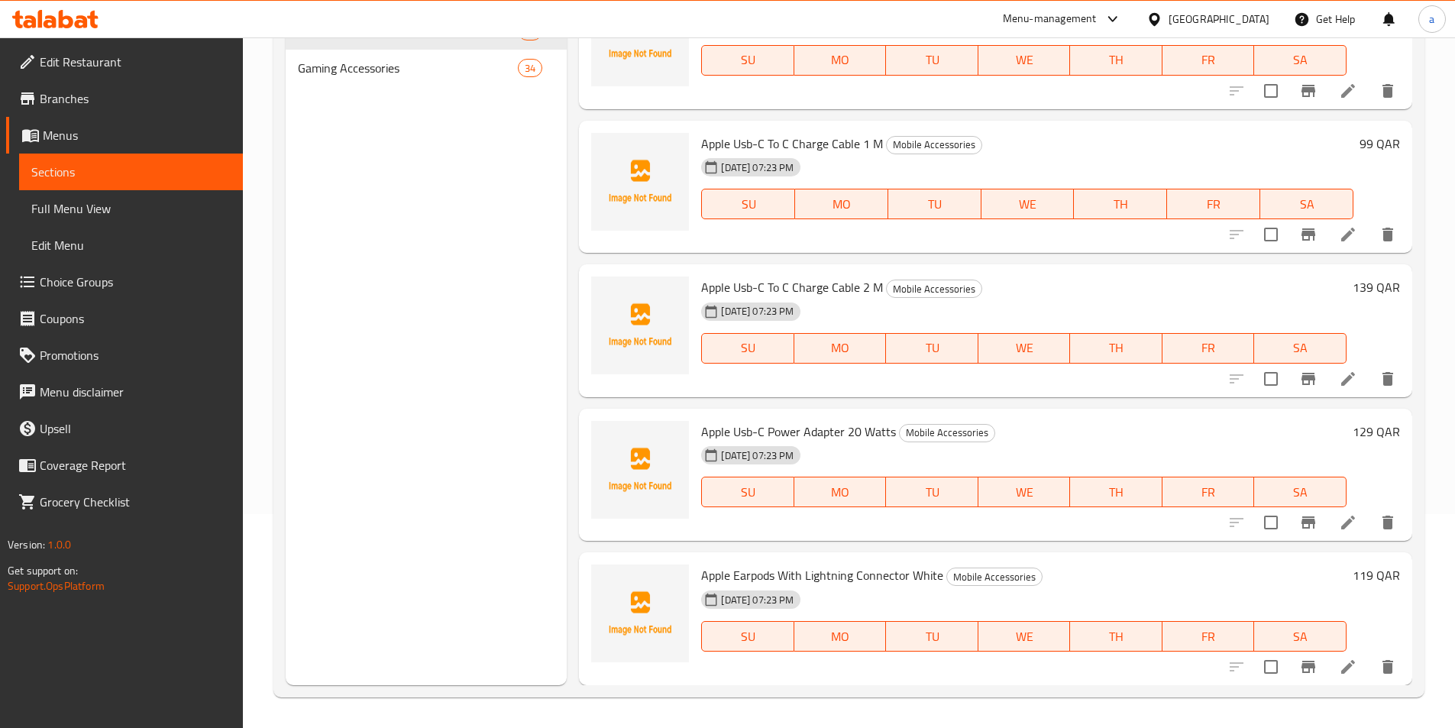
click at [725, 252] on div "Apple Usb-C To C Charge Cable 1 M Mobile Accessories [DATE] 07:23 PM SU MO TU W…" at bounding box center [996, 187] width 834 height 133
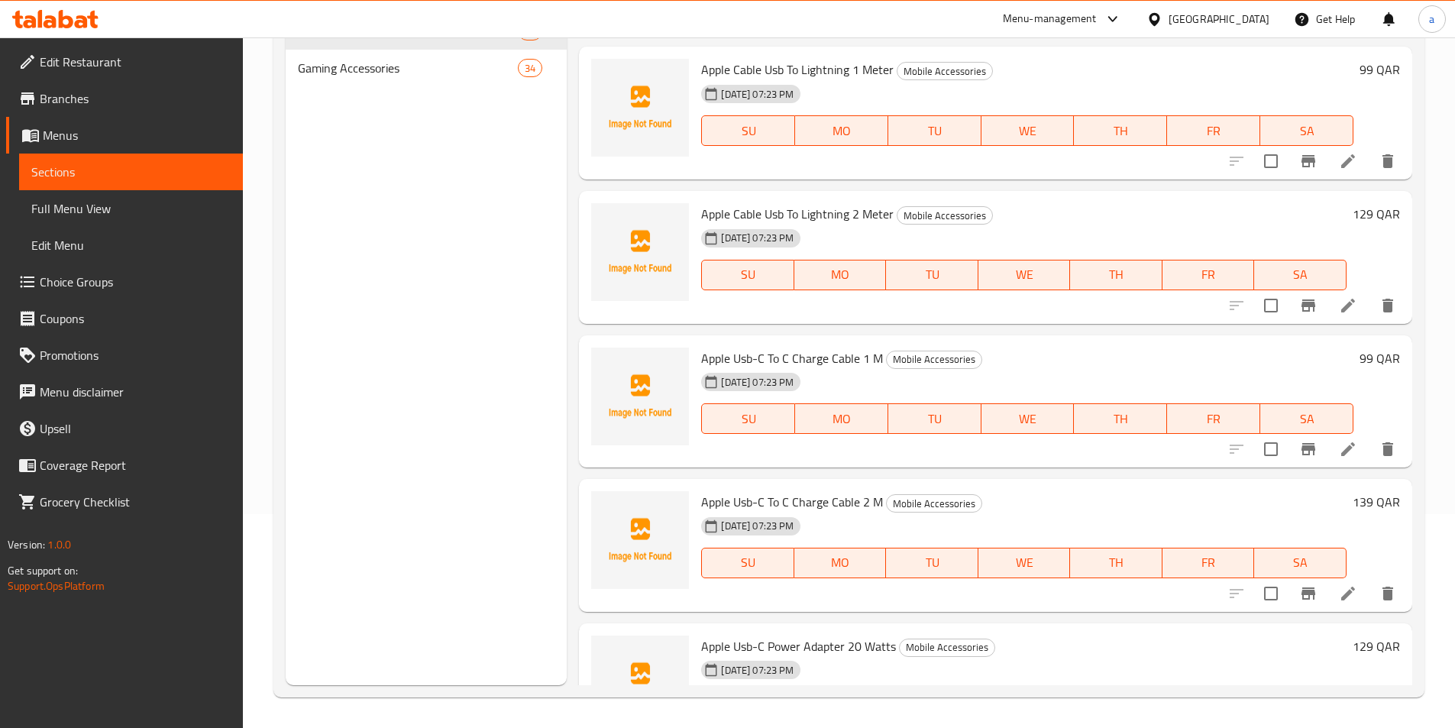
scroll to position [2272, 0]
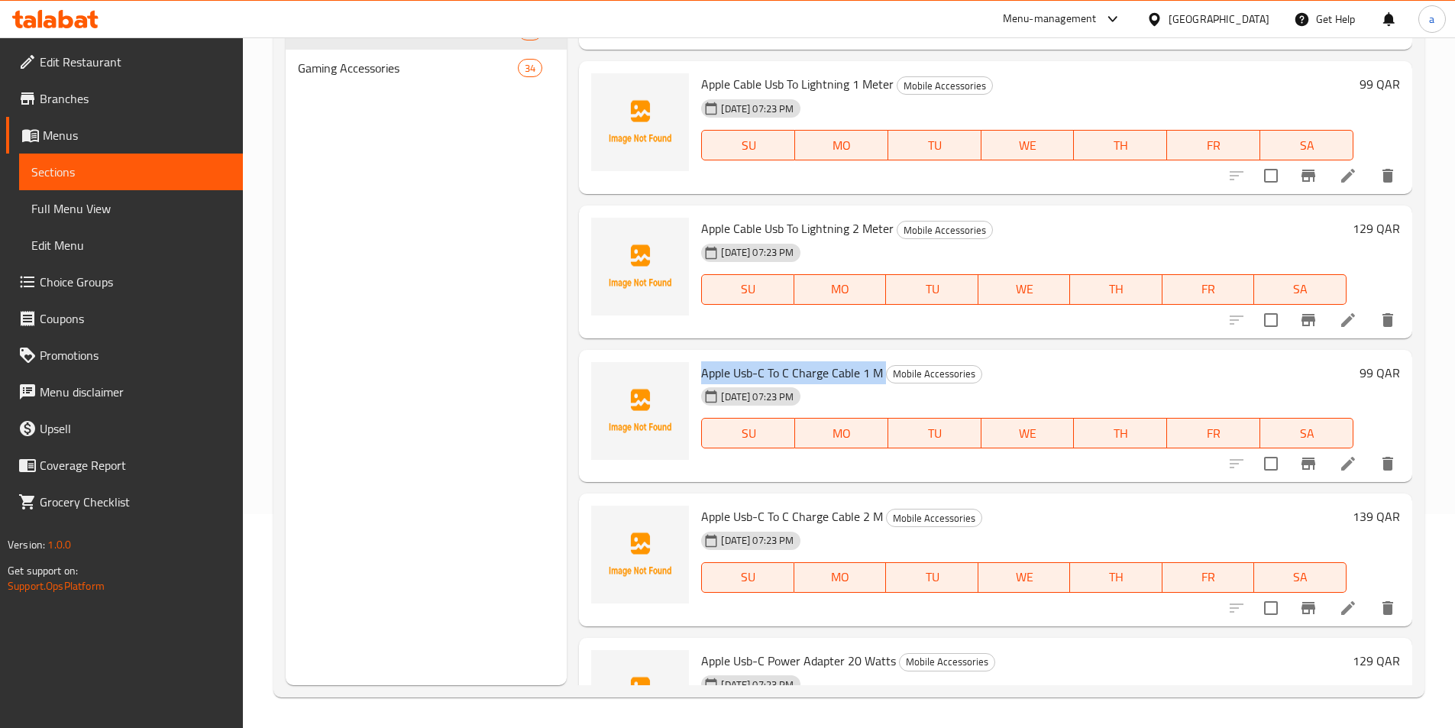
drag, startPoint x: 698, startPoint y: 371, endPoint x: 883, endPoint y: 377, distance: 185.0
click at [883, 377] on div "Apple Usb-C To C Charge Cable 1 M Mobile Accessories [DATE] 07:23 PM SU MO TU W…" at bounding box center [1027, 416] width 665 height 121
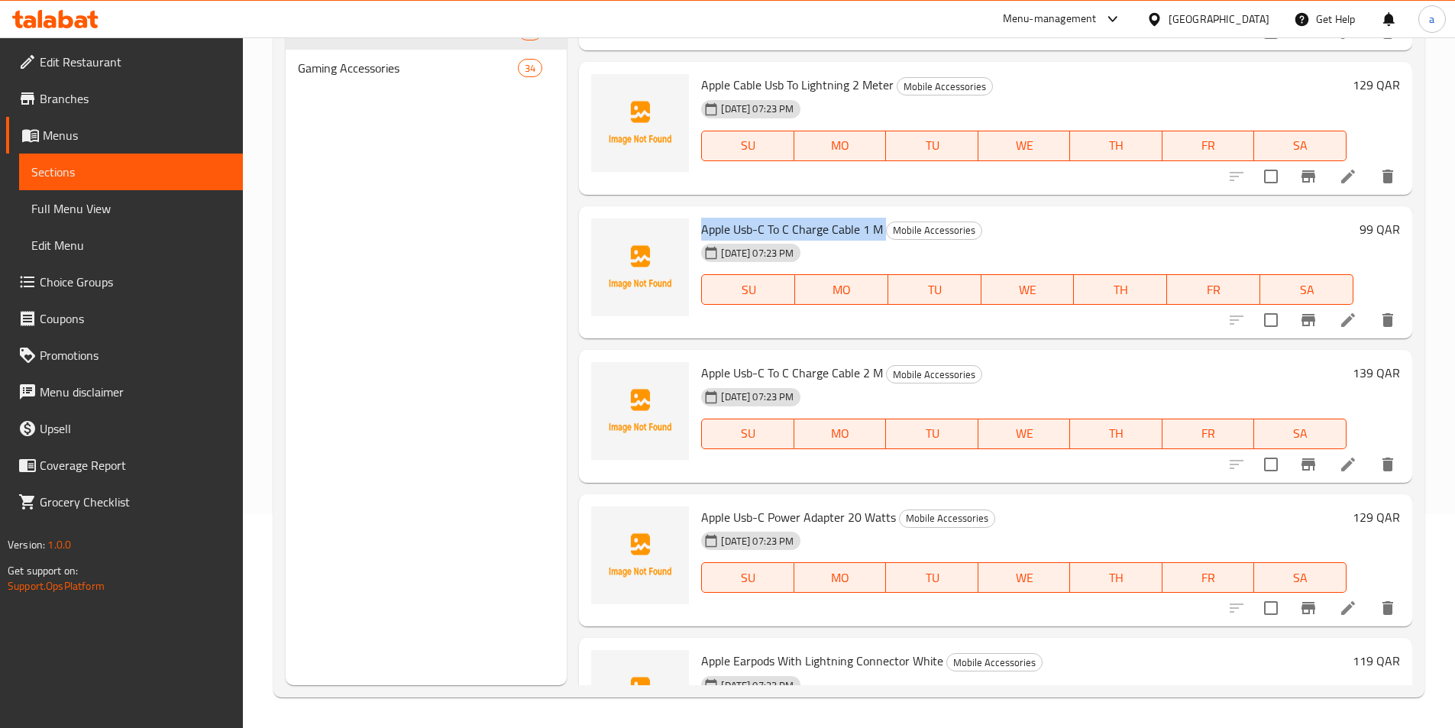
scroll to position [2425, 0]
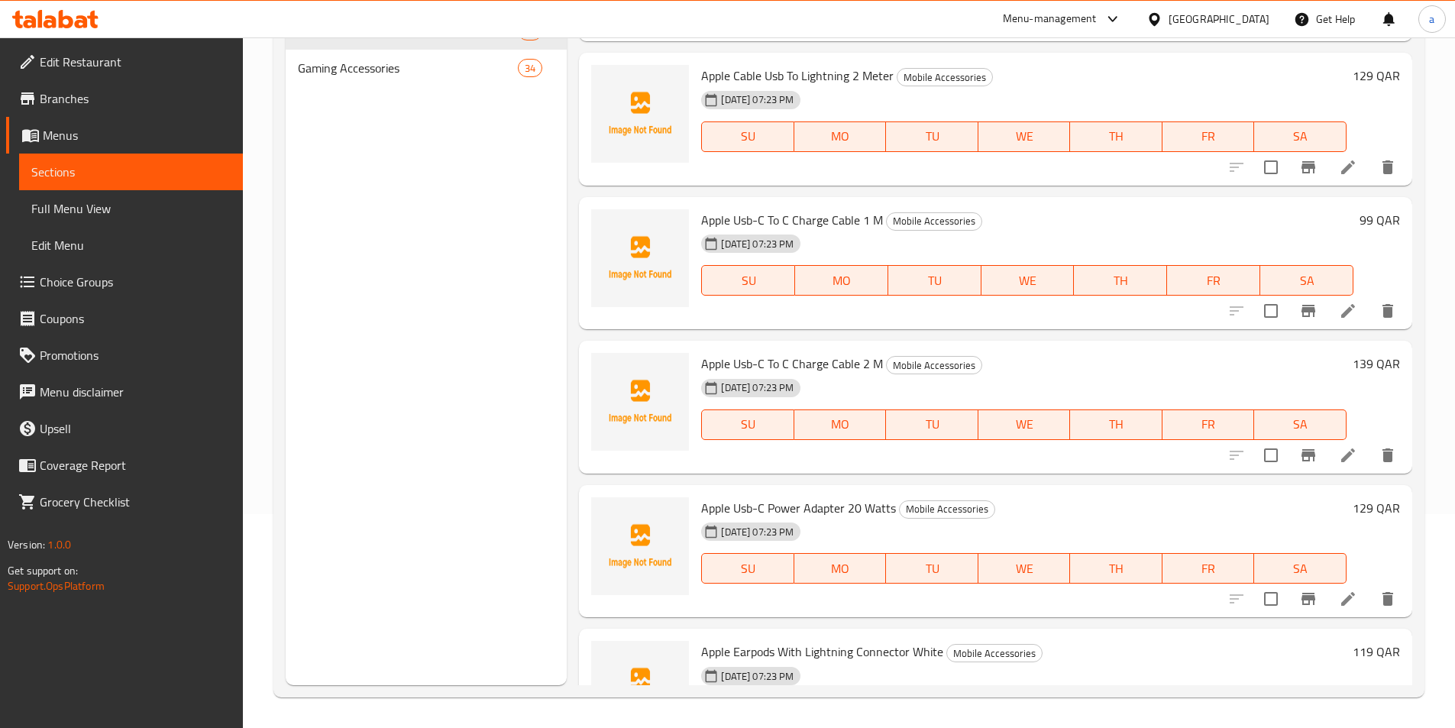
click at [801, 445] on div "SU MO TU WE TH FR SA" at bounding box center [1024, 424] width 658 height 43
click at [795, 219] on span "Apple Usb-C To C Charge Cable 1 M" at bounding box center [792, 220] width 182 height 23
click at [1104, 373] on div "[DATE] 07:23 PM SU MO TU WE TH FR SA" at bounding box center [1024, 414] width 658 height 83
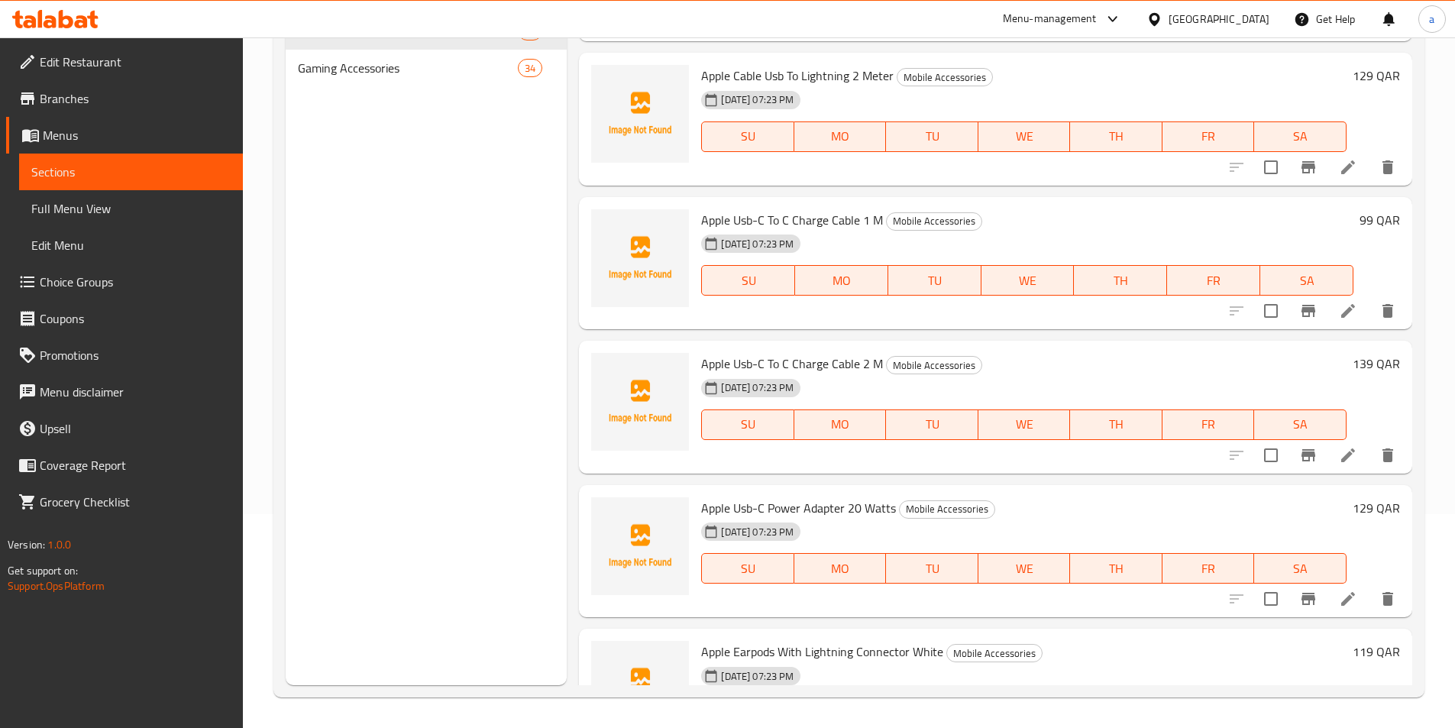
click at [829, 359] on span "Apple Usb-C To C Charge Cable 2 M" at bounding box center [792, 363] width 182 height 23
click at [802, 507] on span "Apple Usb-C Power Adapter 20 Watts" at bounding box center [798, 508] width 195 height 23
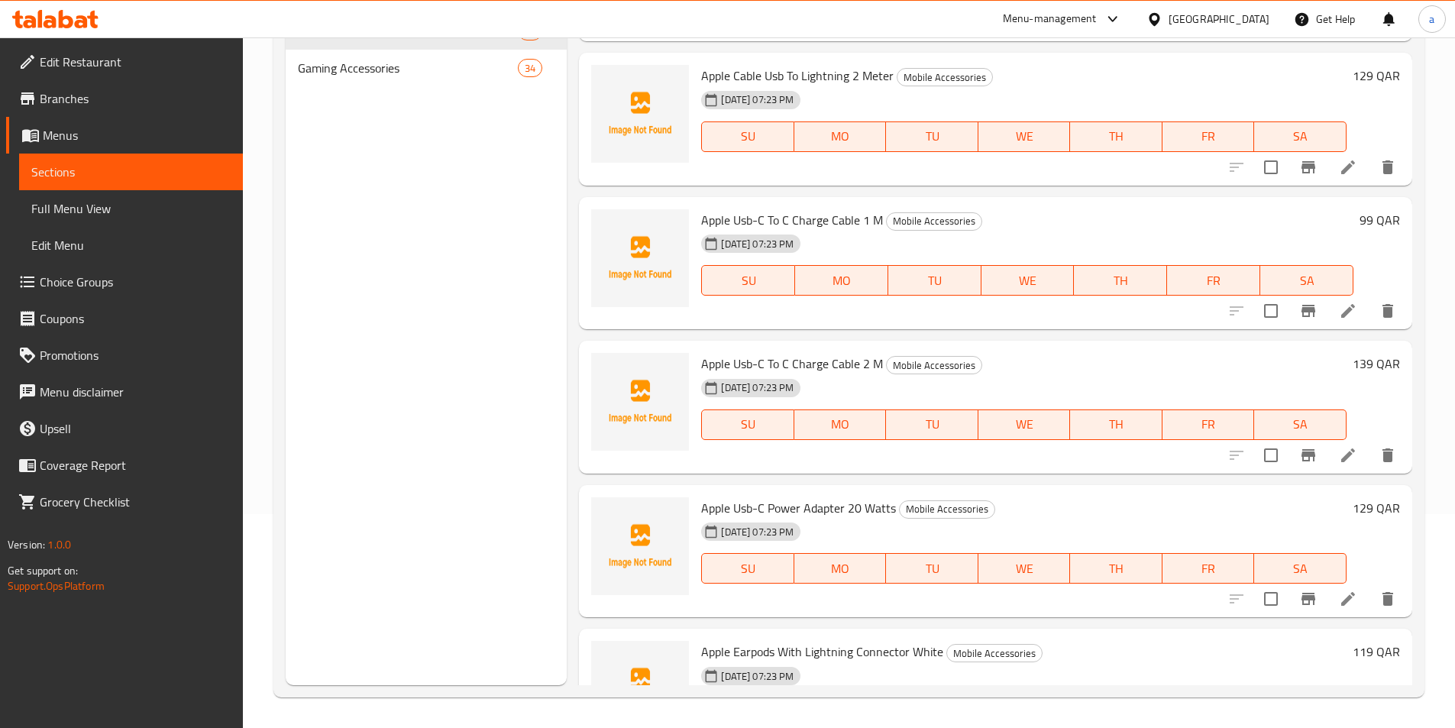
click at [808, 512] on span "Apple Usb-C Power Adapter 20 Watts" at bounding box center [798, 508] width 195 height 23
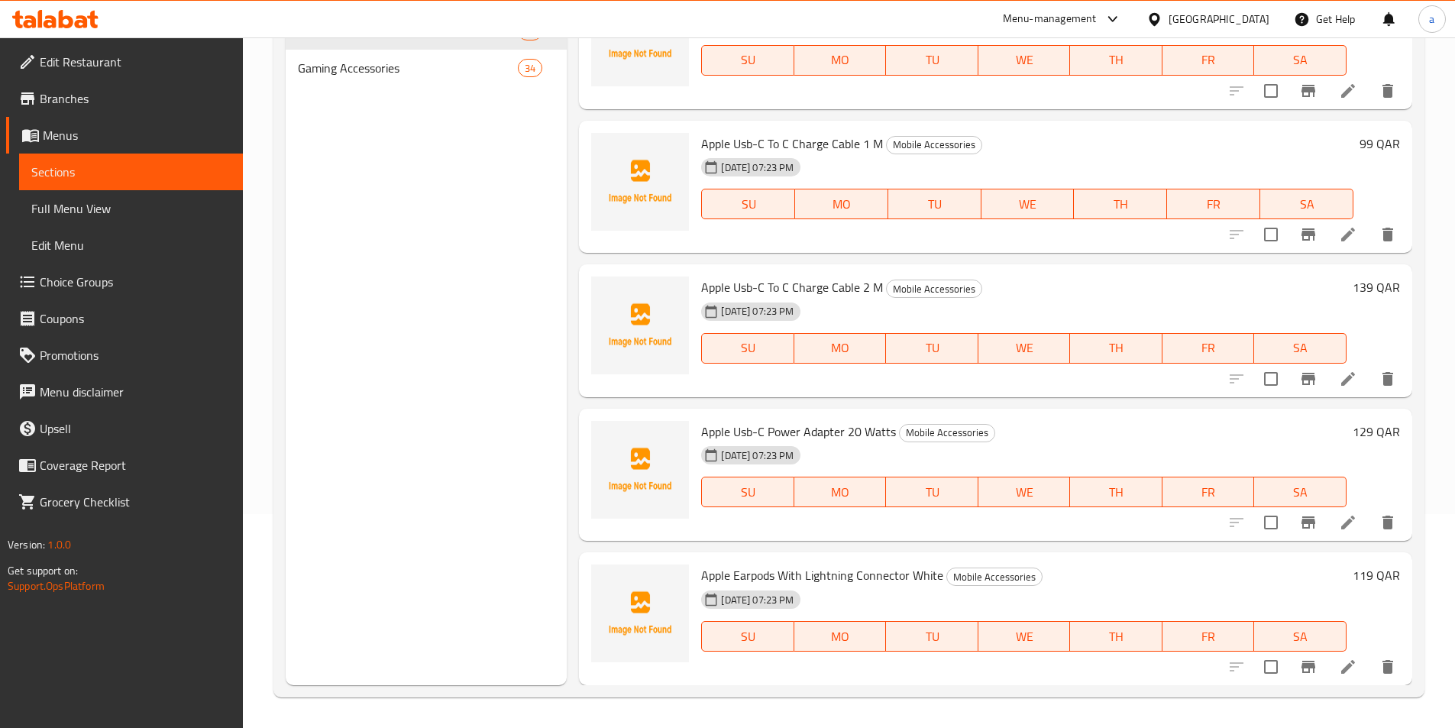
click at [847, 572] on span "Apple Earpods With Lightning Connector White" at bounding box center [822, 575] width 242 height 23
click at [1179, 553] on div "Apple Earpods With Lightning Connector White Mobile Accessories [DATE] 07:23 PM…" at bounding box center [996, 618] width 834 height 133
